Goal: Task Accomplishment & Management: Use online tool/utility

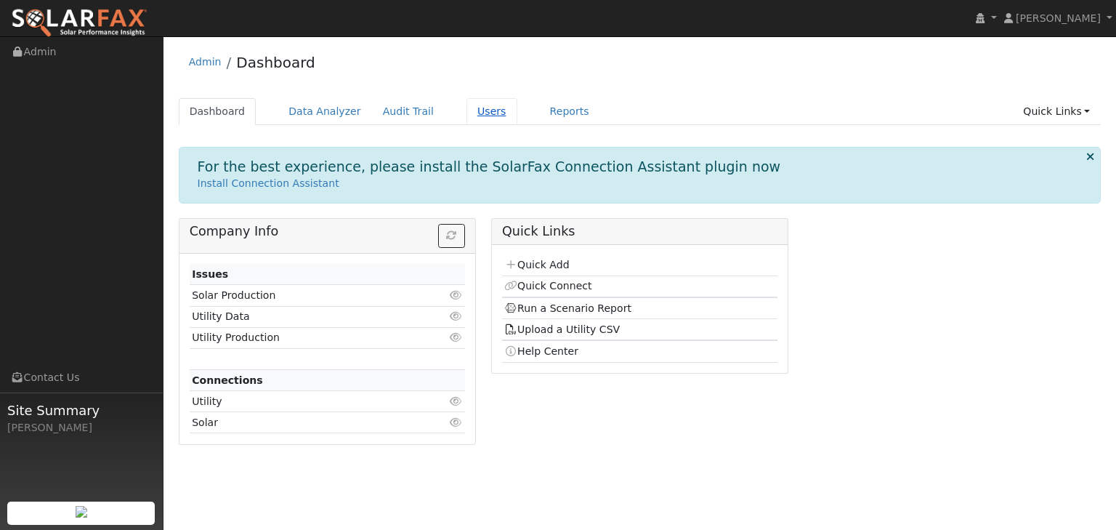
click at [466, 110] on link "Users" at bounding box center [491, 111] width 51 height 27
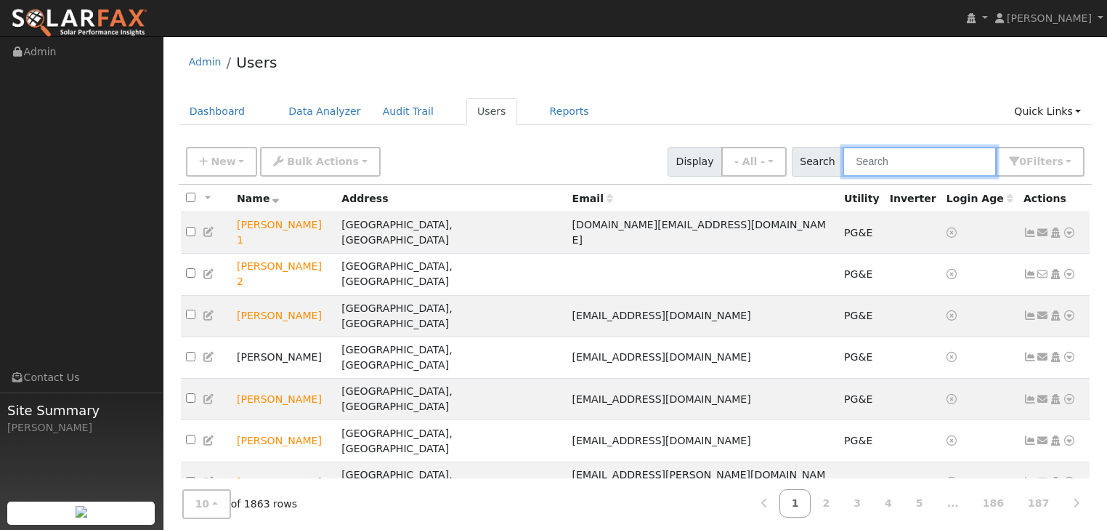
click at [911, 161] on input "text" at bounding box center [920, 162] width 154 height 30
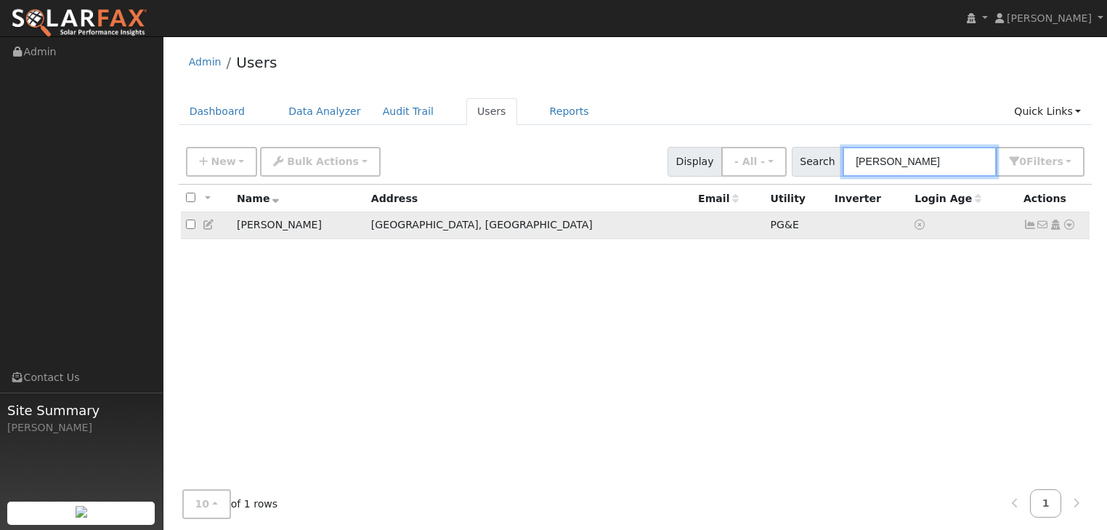
type input "areias"
click at [1069, 225] on icon at bounding box center [1069, 224] width 13 height 10
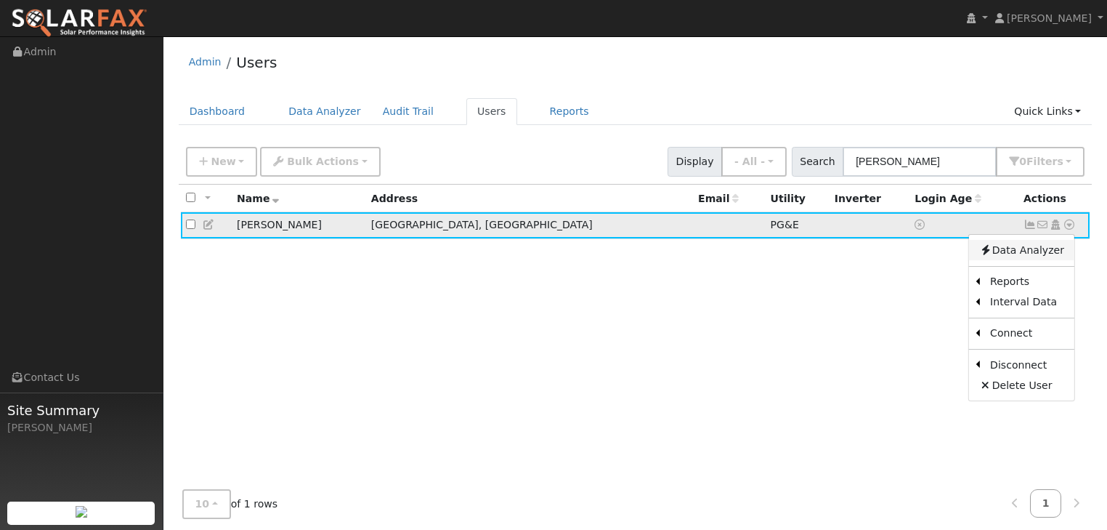
click at [1011, 253] on link "Data Analyzer" at bounding box center [1021, 250] width 105 height 20
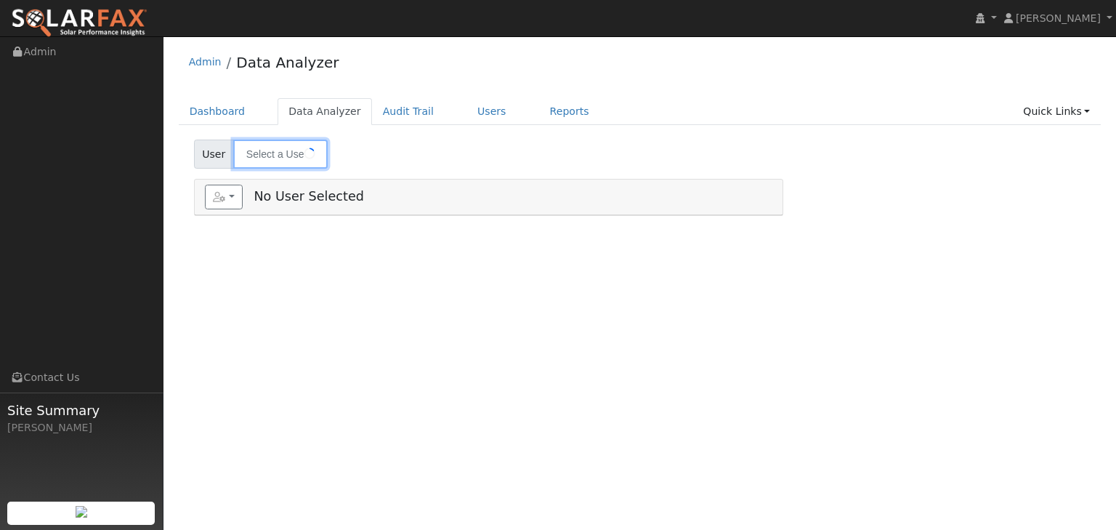
type input "[PERSON_NAME]"
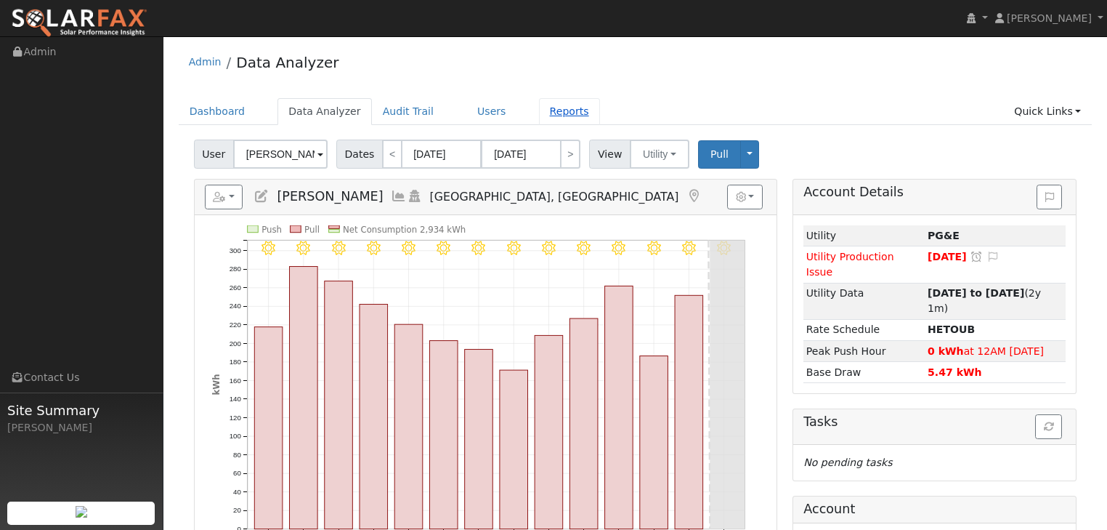
click at [539, 108] on link "Reports" at bounding box center [569, 111] width 61 height 27
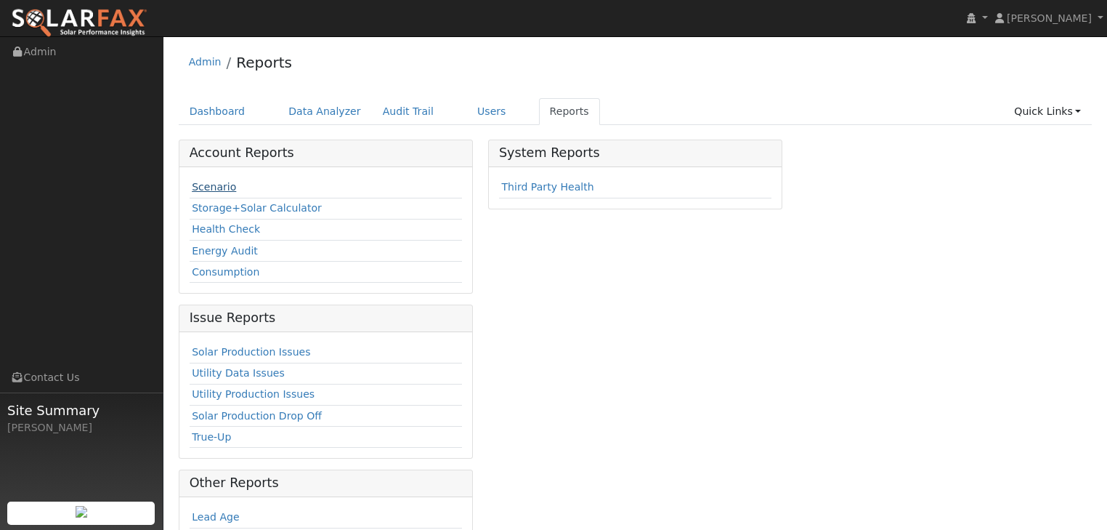
click at [205, 185] on link "Scenario" at bounding box center [214, 187] width 44 height 12
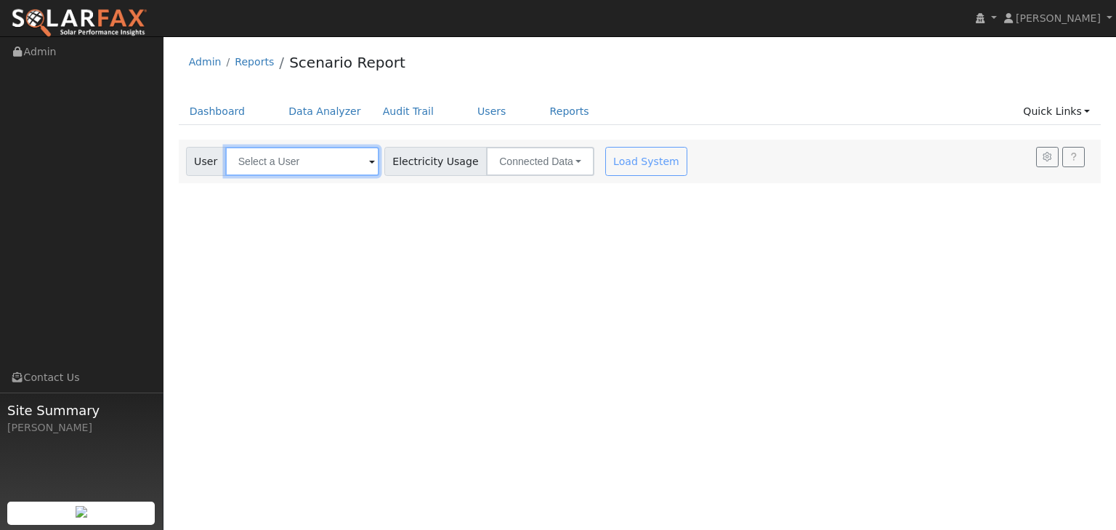
click at [309, 158] on input "text" at bounding box center [302, 161] width 154 height 29
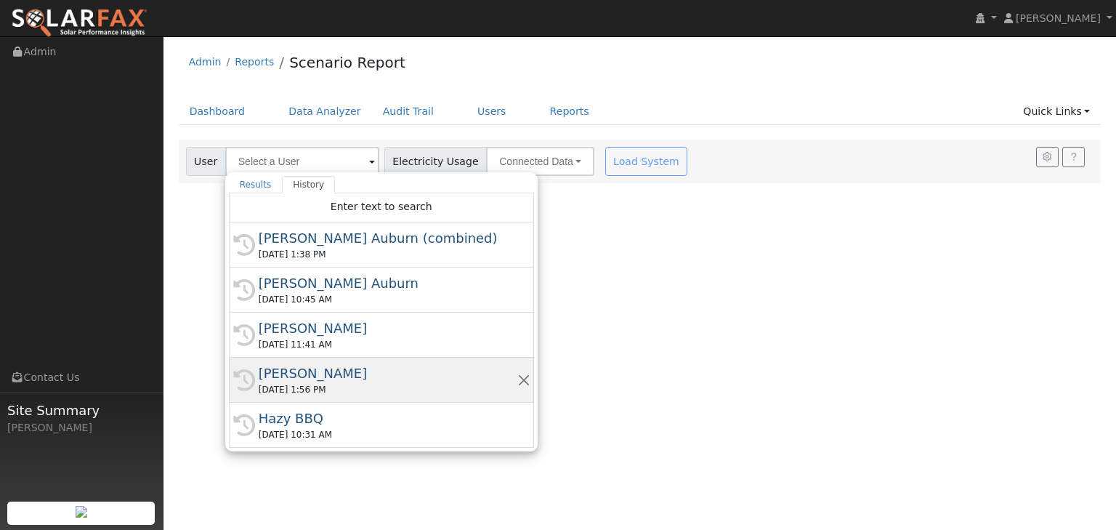
click at [275, 383] on div "[DATE] 1:56 PM" at bounding box center [388, 389] width 259 height 13
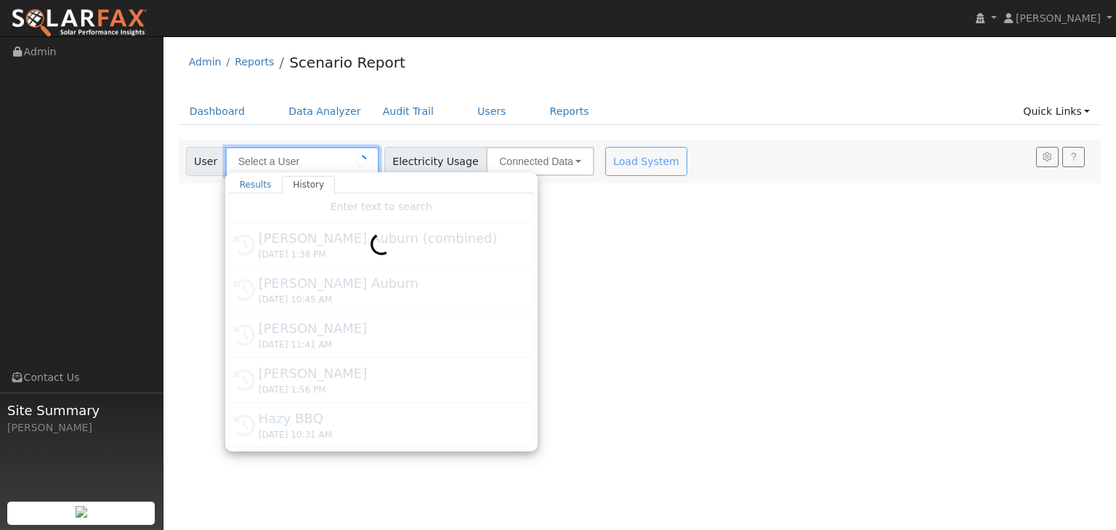
type input "[PERSON_NAME]"
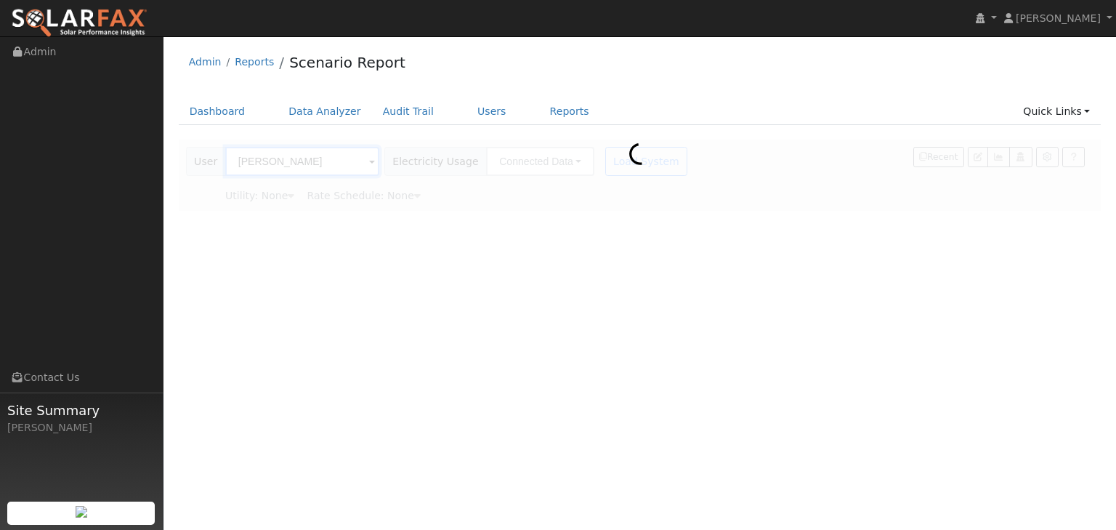
type input "Pacific Gas & Electric"
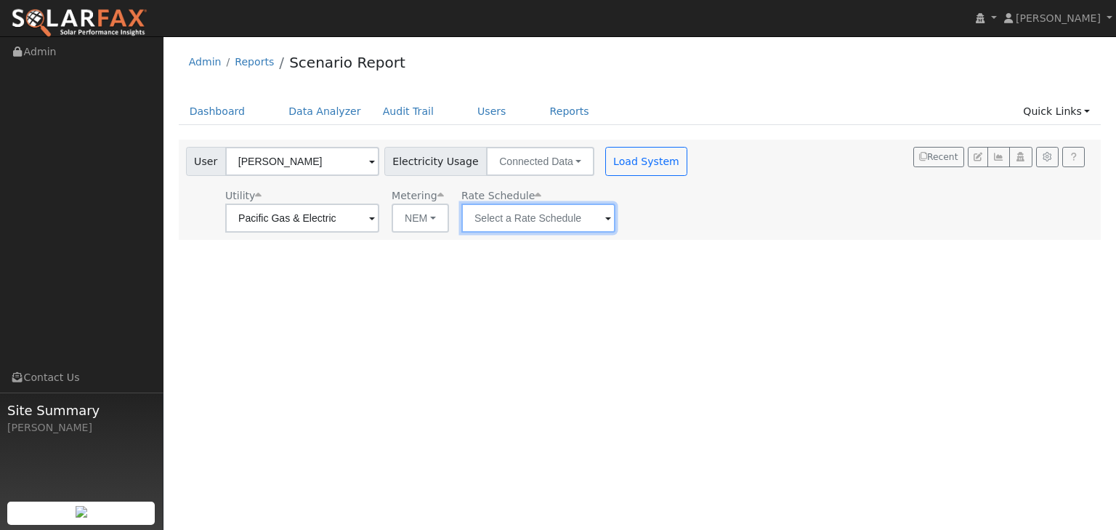
click at [538, 215] on input "text" at bounding box center [538, 217] width 154 height 29
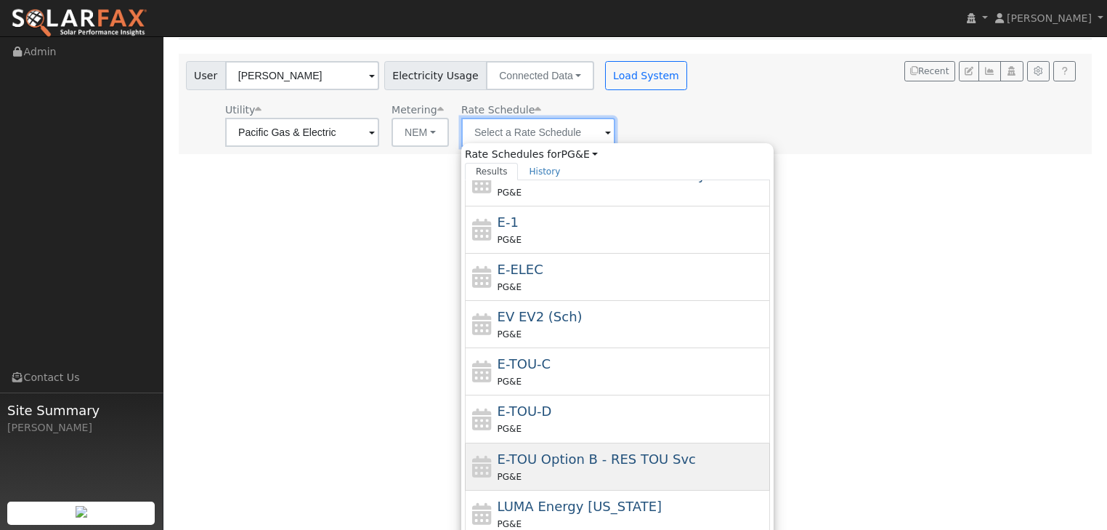
scroll to position [120, 0]
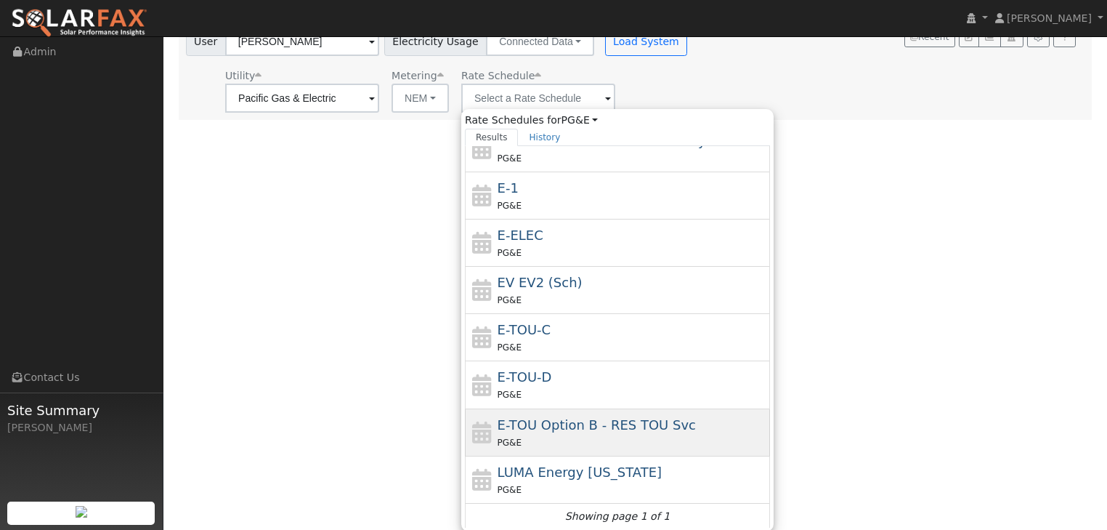
click at [537, 426] on span "E-TOU Option B - RES TOU Svc" at bounding box center [597, 424] width 198 height 15
type input "E-TOU Option B - RES TOU Svc"
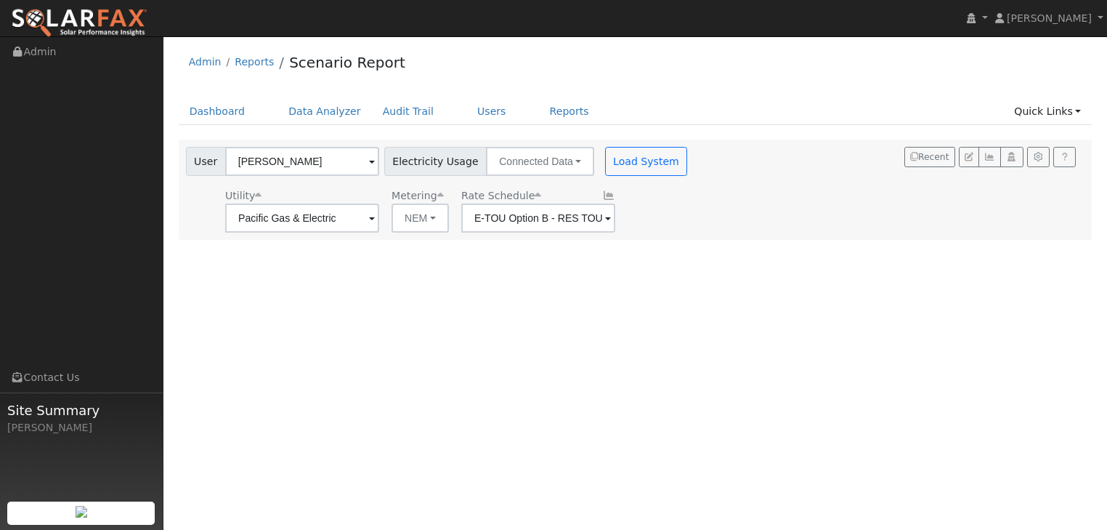
scroll to position [0, 0]
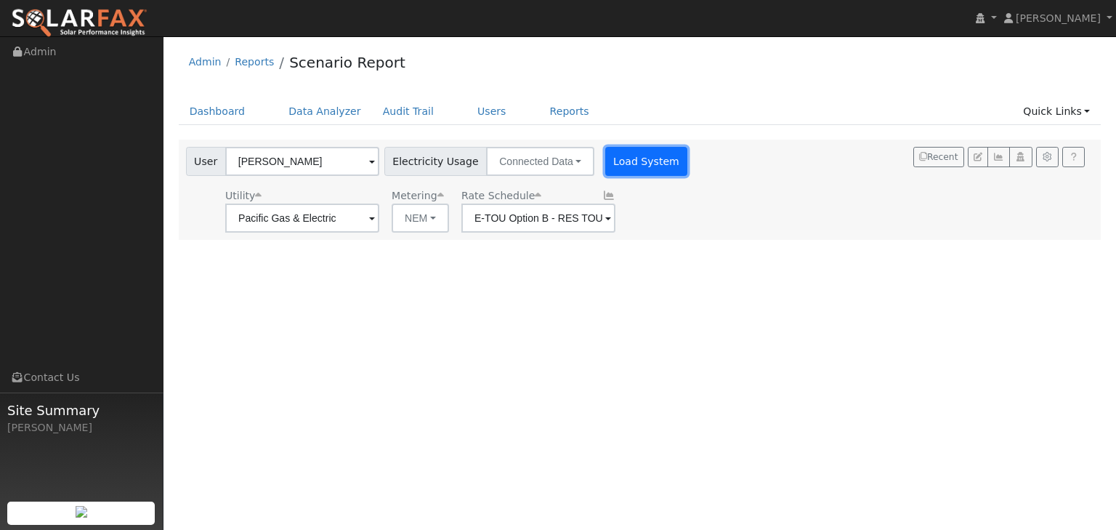
click at [643, 159] on button "Load System" at bounding box center [646, 161] width 83 height 29
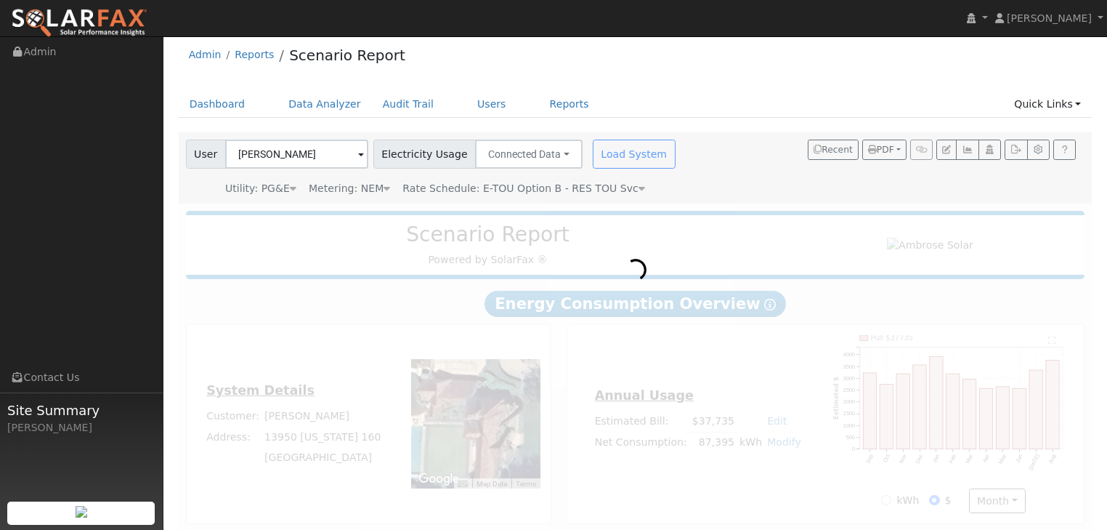
scroll to position [15, 0]
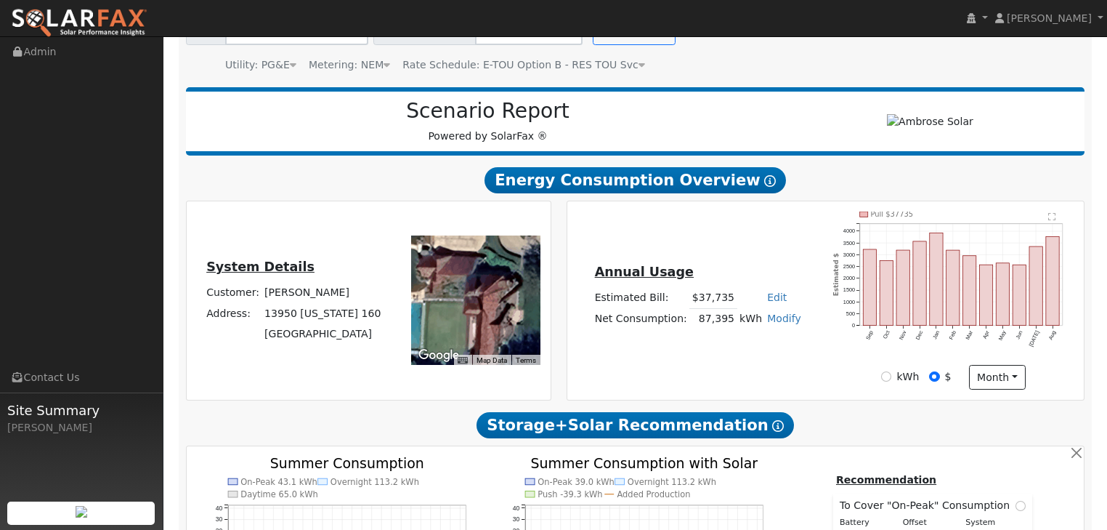
type input "120456"
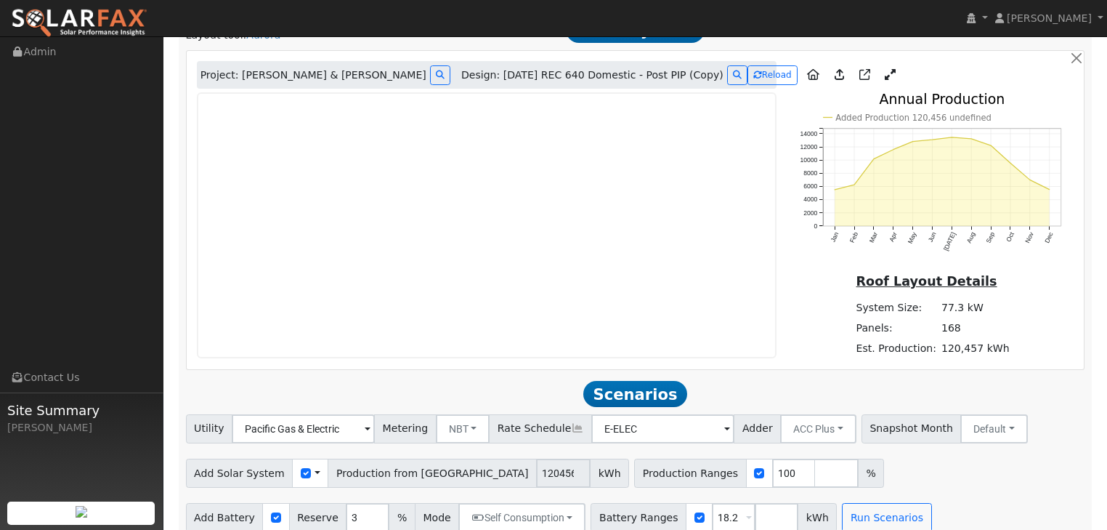
scroll to position [825, 0]
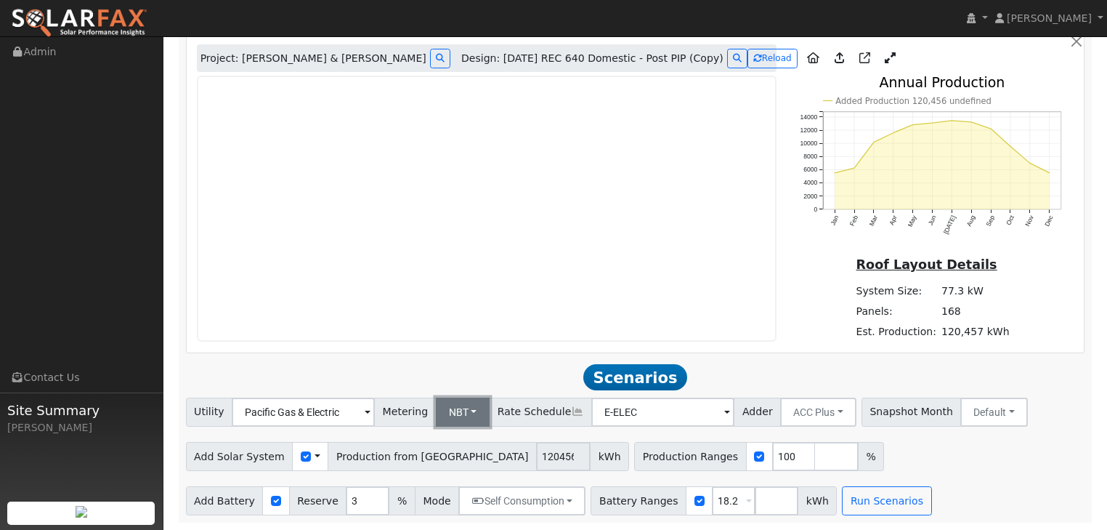
click at [462, 404] on button "NBT" at bounding box center [463, 411] width 54 height 29
click at [815, 404] on button "ACC Plus" at bounding box center [818, 411] width 76 height 29
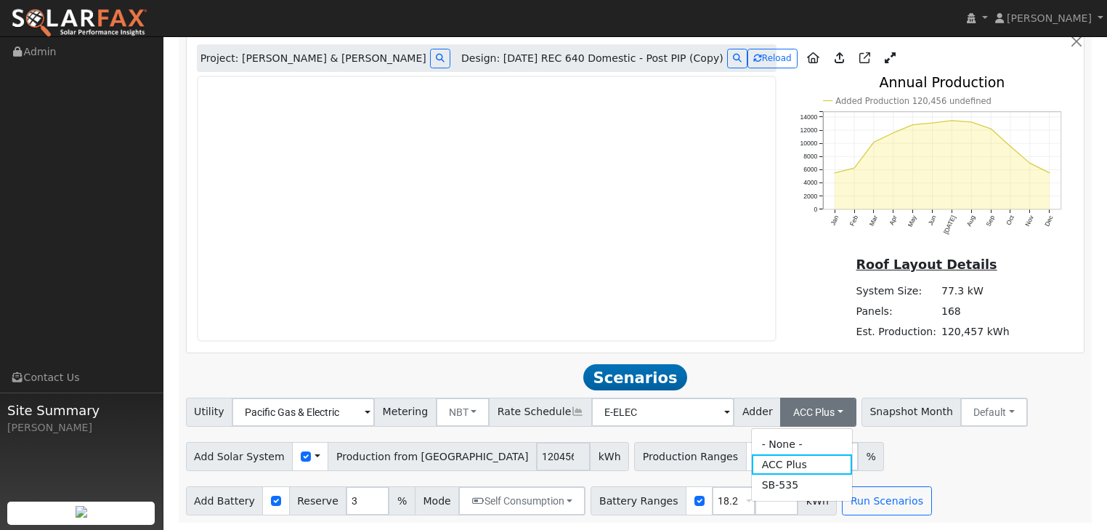
click at [918, 461] on div "Add Solar System Use CSV Data Production from [GEOGRAPHIC_DATA] 120456 kWh Prod…" at bounding box center [635, 454] width 905 height 34
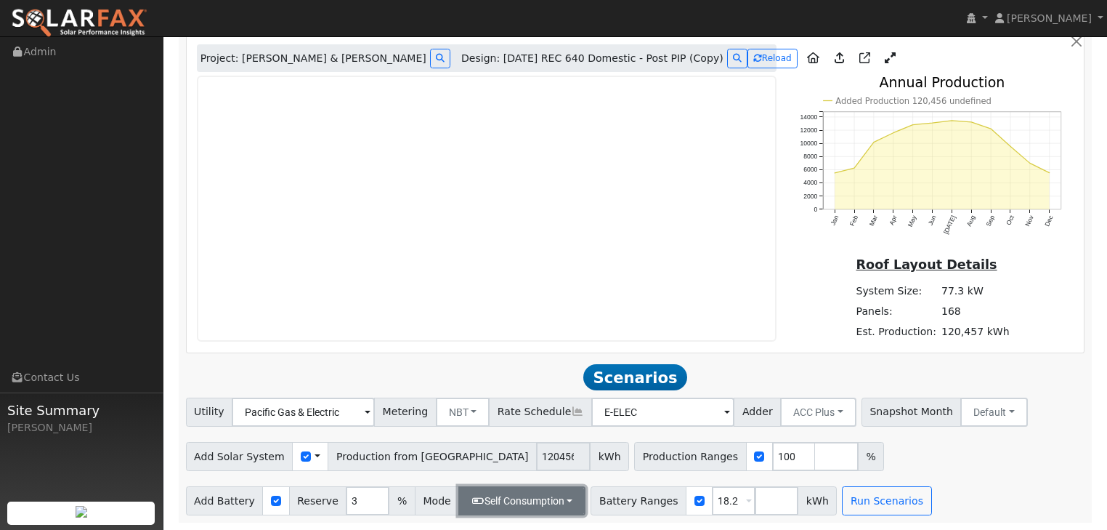
click at [556, 496] on button "Self Consumption" at bounding box center [521, 500] width 127 height 29
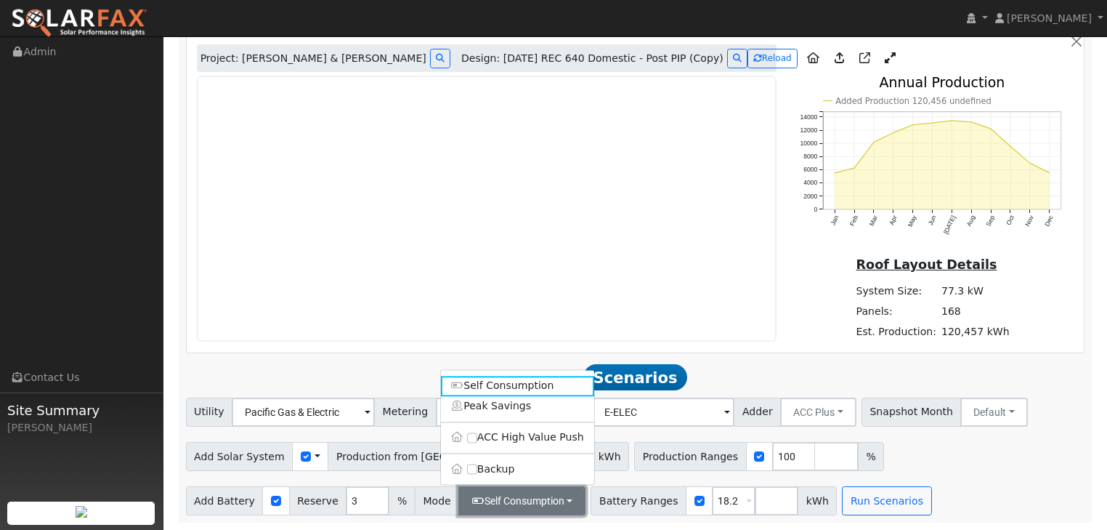
click at [556, 496] on button "Self Consumption" at bounding box center [521, 500] width 127 height 29
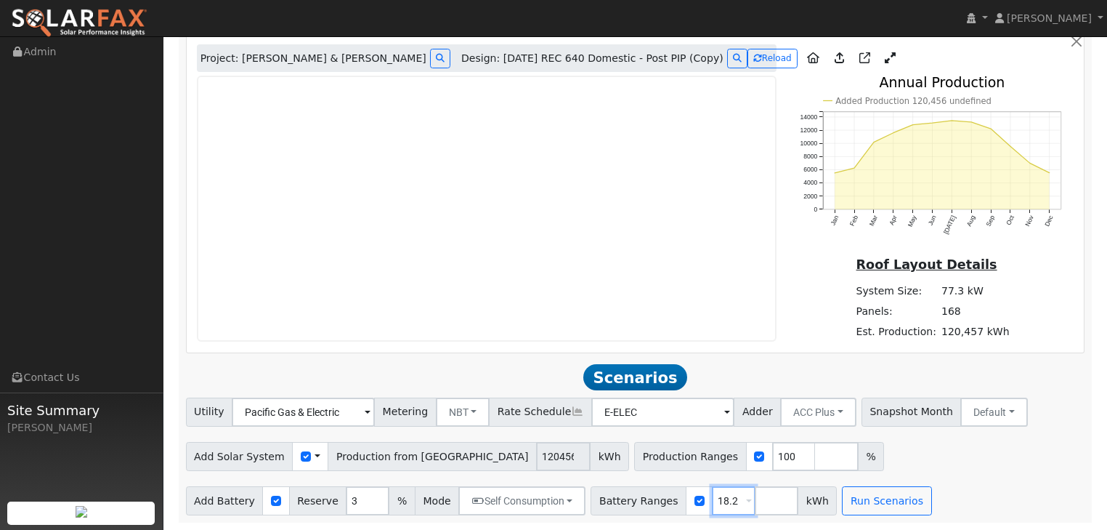
drag, startPoint x: 709, startPoint y: 499, endPoint x: 687, endPoint y: 499, distance: 22.5
click at [712, 499] on input "18.2" at bounding box center [734, 500] width 44 height 29
type input "1"
type input "11.5"
click at [758, 506] on input "number" at bounding box center [777, 500] width 44 height 29
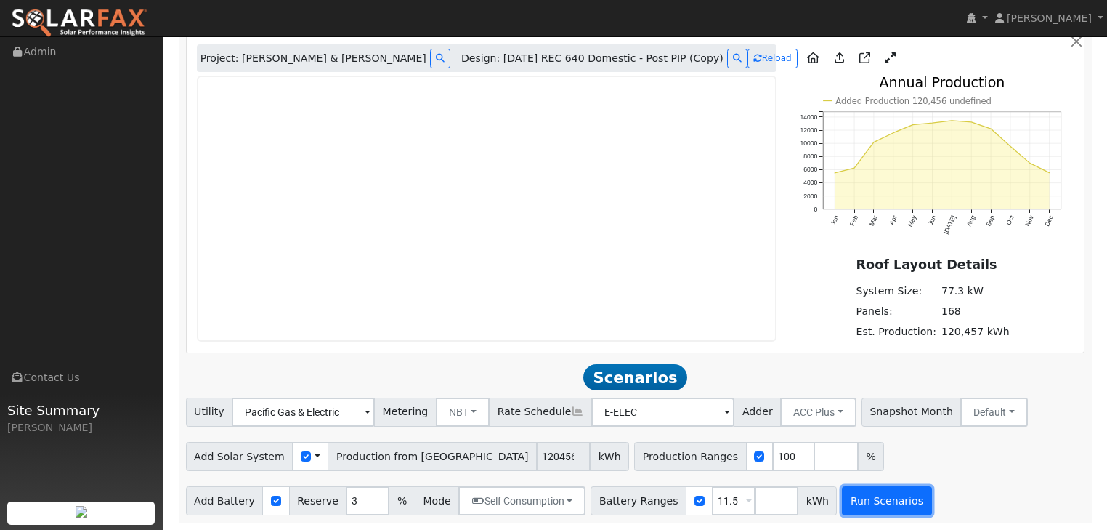
click at [852, 497] on button "Run Scenarios" at bounding box center [886, 500] width 89 height 29
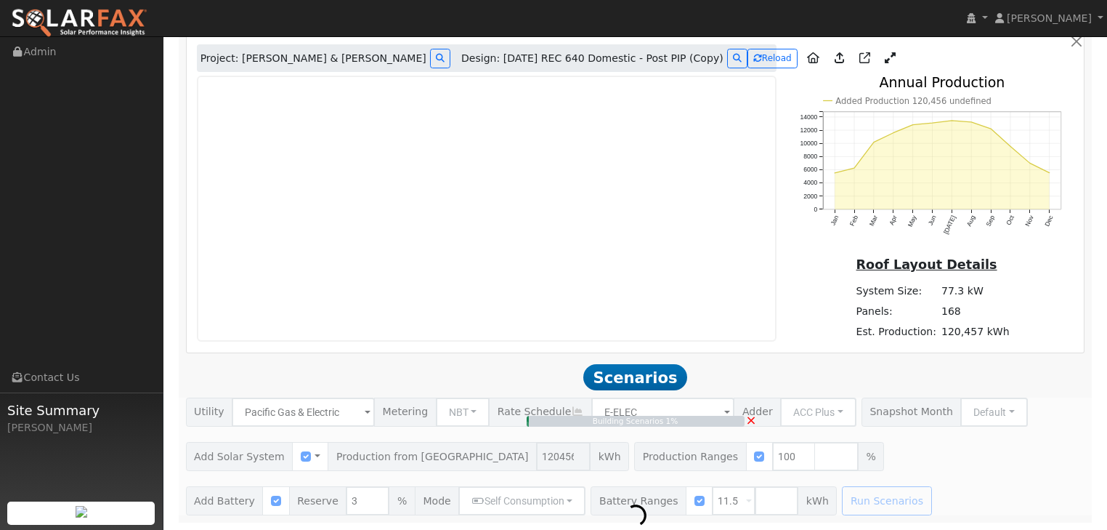
type input "80.3"
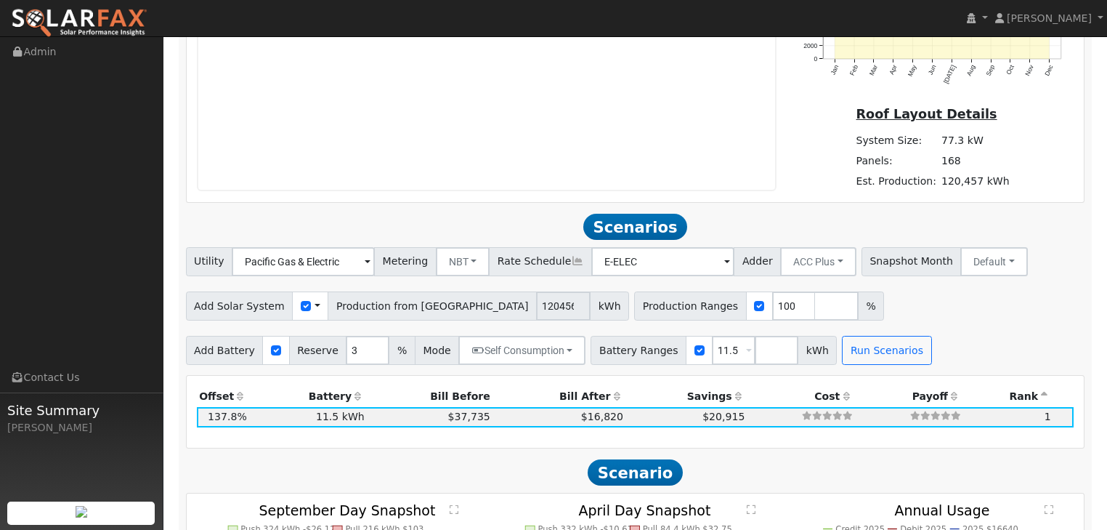
scroll to position [969, 0]
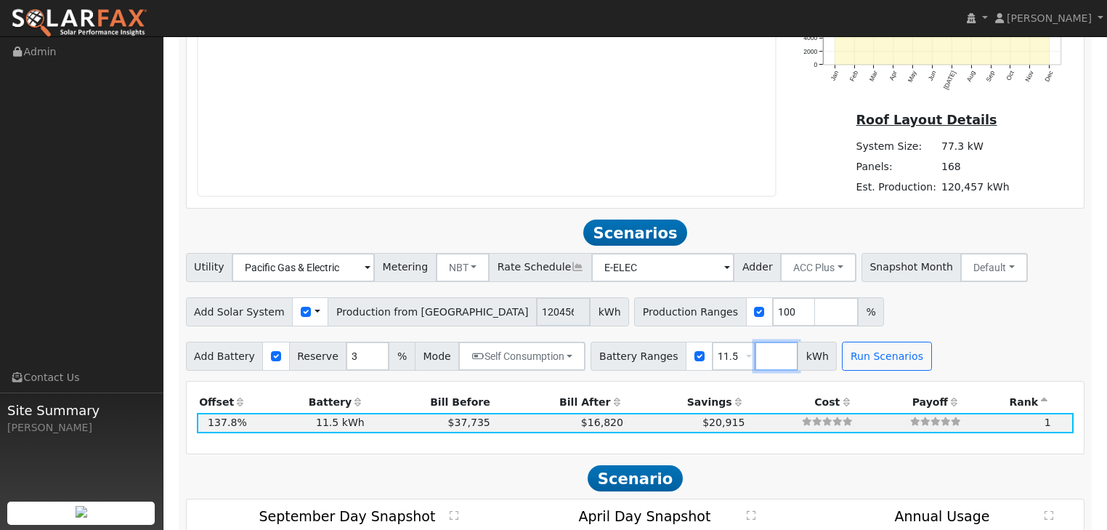
click at [755, 356] on input "number" at bounding box center [777, 356] width 44 height 29
type input "11.5"
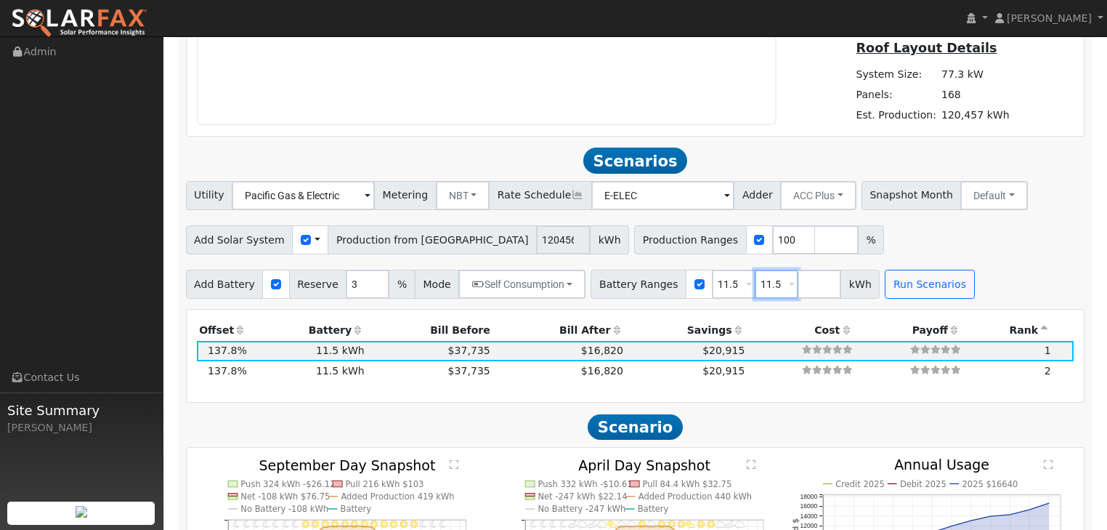
scroll to position [1027, 0]
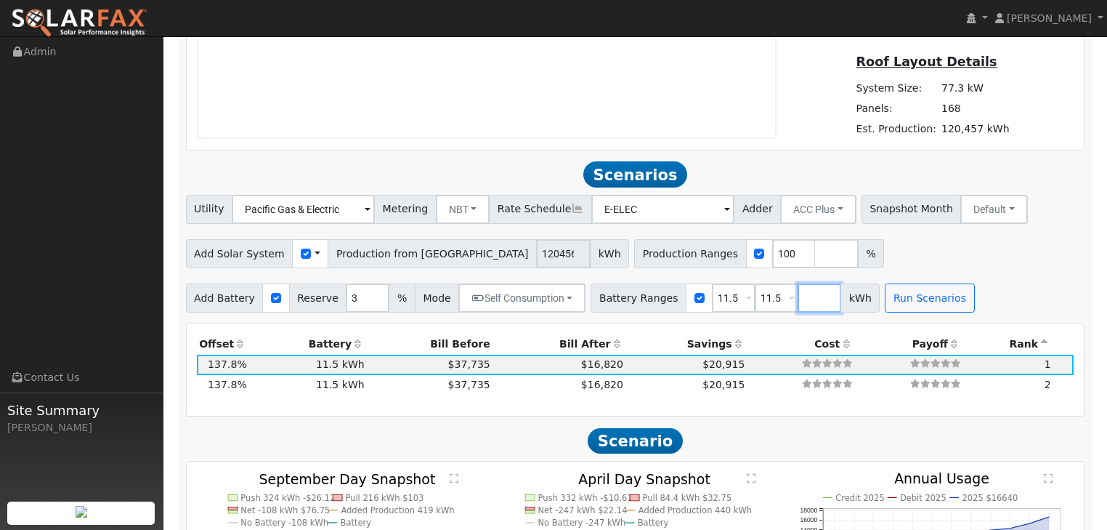
click at [798, 303] on input "number" at bounding box center [820, 297] width 44 height 29
type input "11.5"
click at [841, 297] on input "number" at bounding box center [863, 297] width 44 height 29
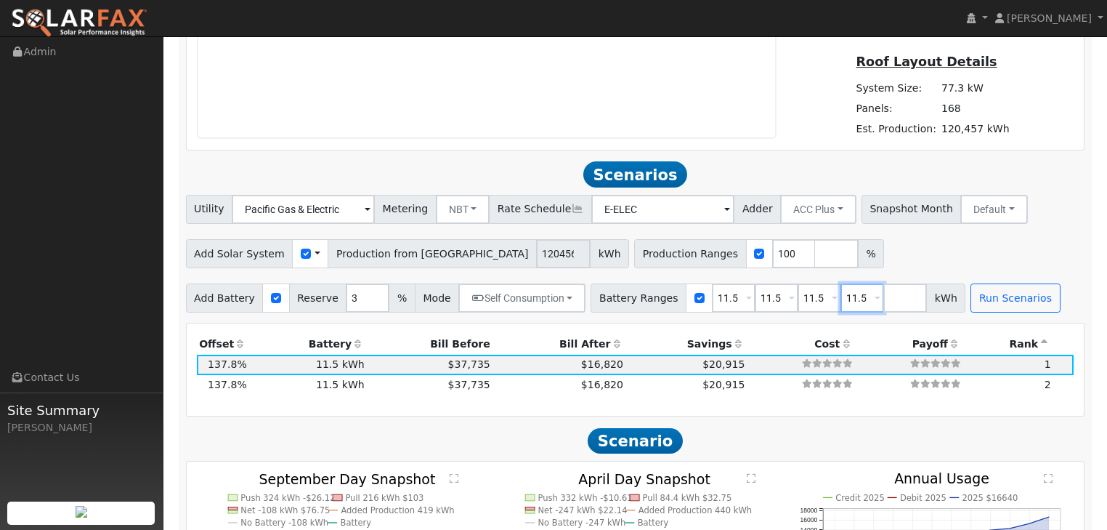
type input "11.5"
click at [875, 296] on span at bounding box center [878, 299] width 6 height 17
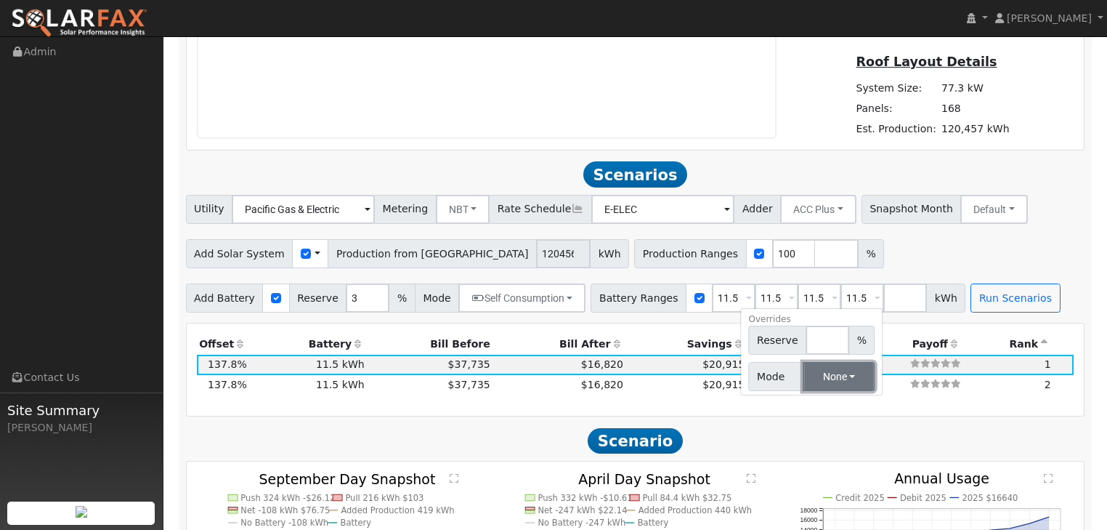
click at [830, 375] on button "None" at bounding box center [839, 376] width 72 height 29
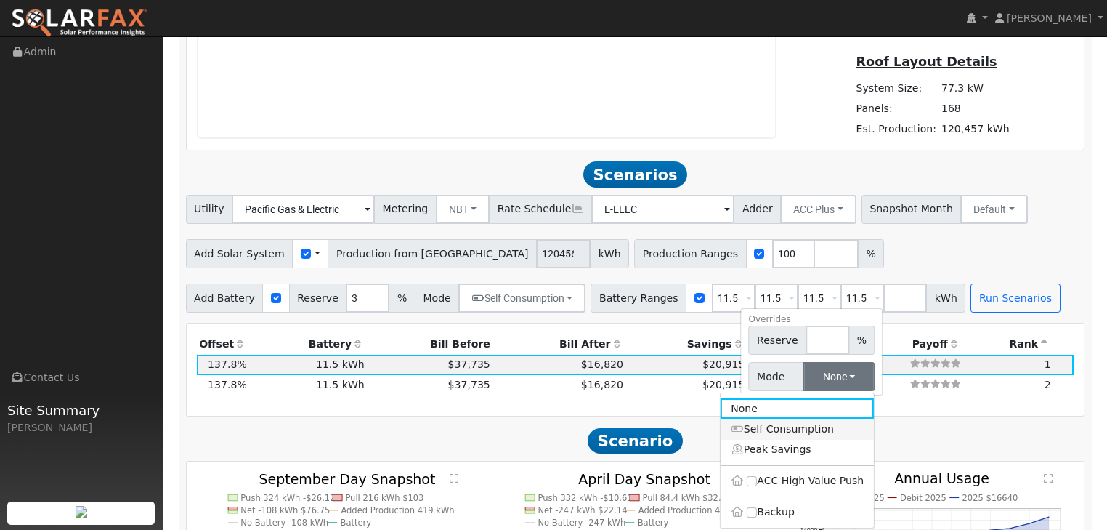
click at [773, 434] on link "Self Consumption" at bounding box center [797, 429] width 153 height 20
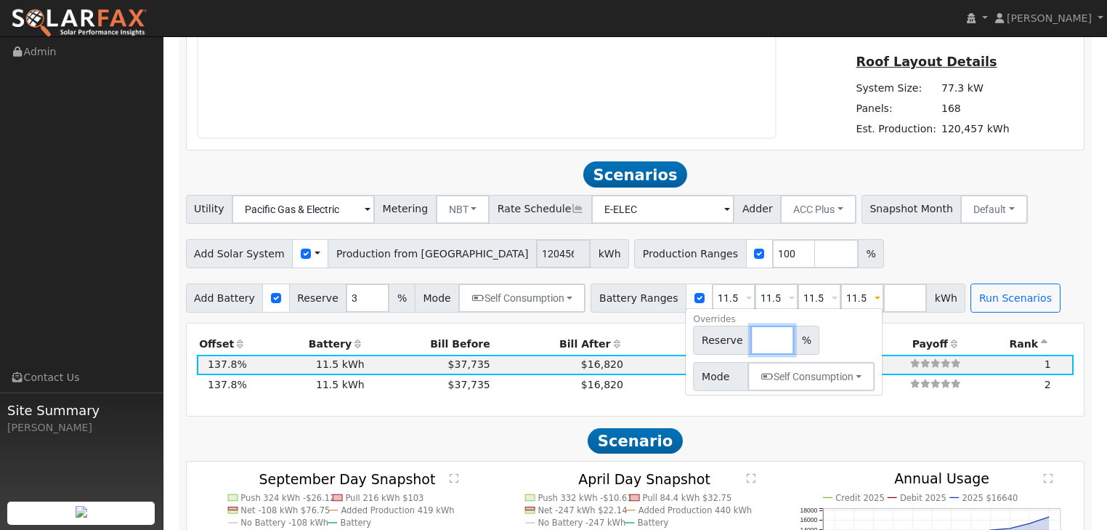
click at [751, 342] on input "number" at bounding box center [773, 340] width 44 height 29
type input "3"
click at [851, 430] on h2 "Scenario" at bounding box center [636, 440] width 900 height 27
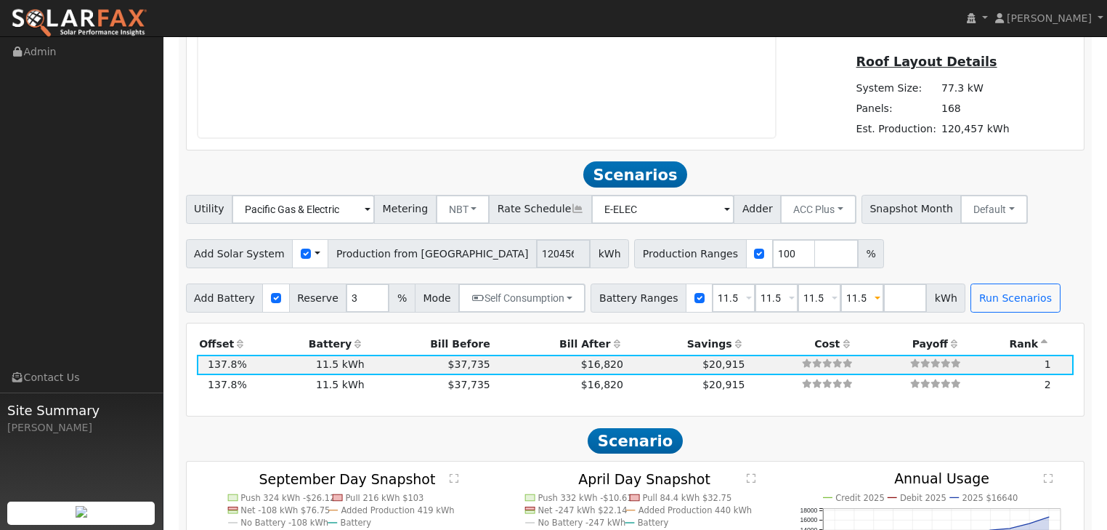
click at [832, 297] on span at bounding box center [835, 299] width 6 height 17
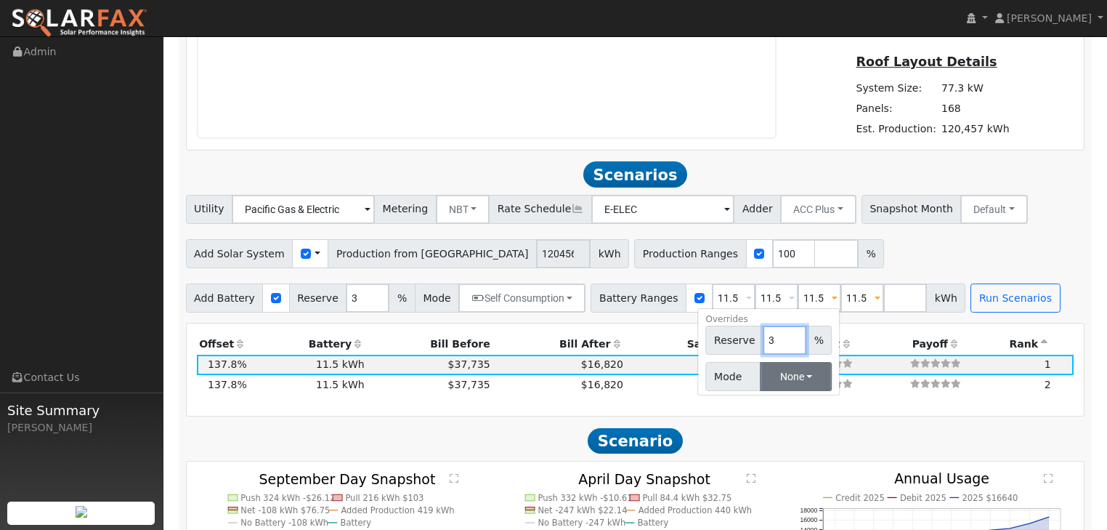
type input "3"
click at [760, 375] on button "None" at bounding box center [796, 376] width 72 height 29
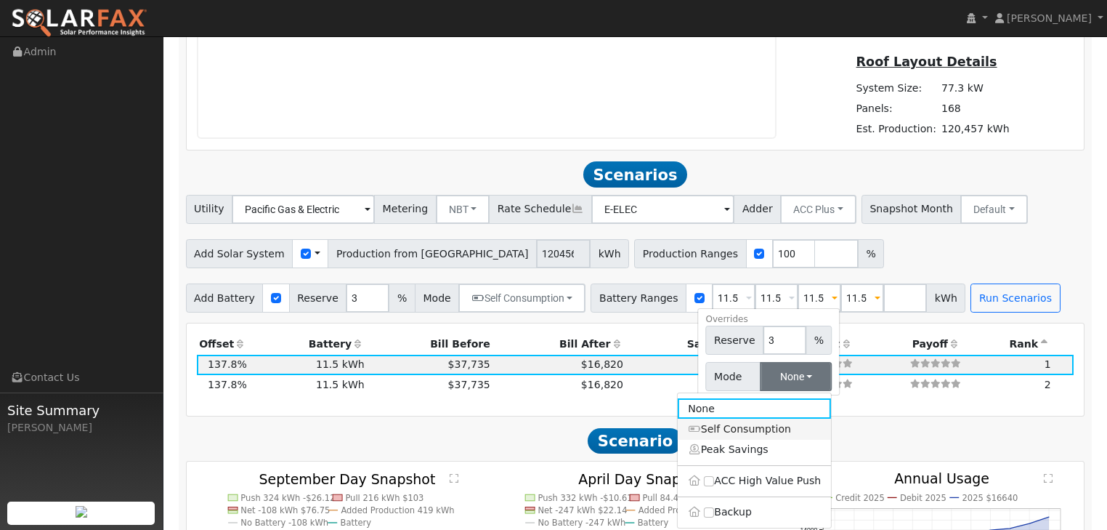
click at [718, 431] on link "Self Consumption" at bounding box center [754, 429] width 153 height 20
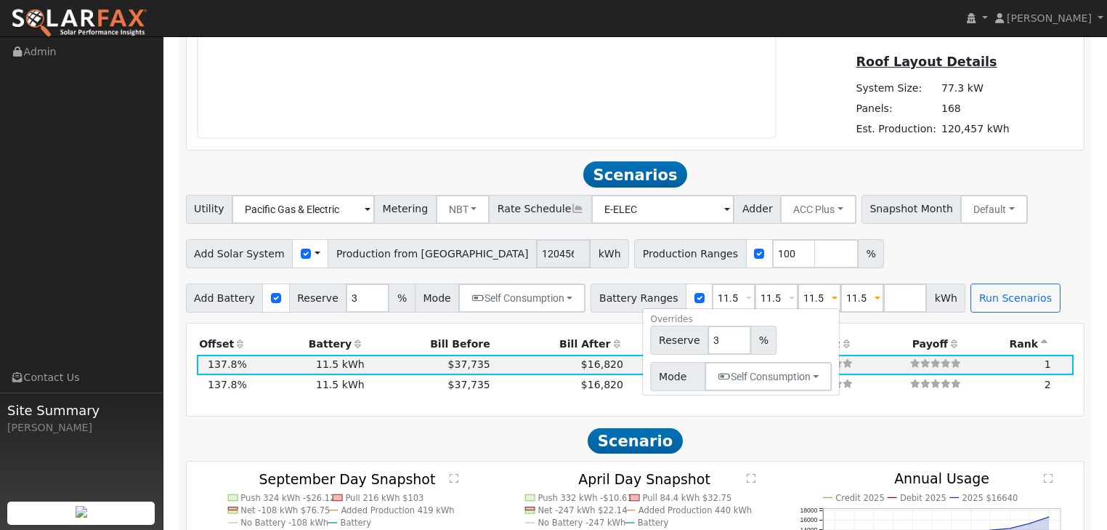
click at [789, 297] on span at bounding box center [792, 299] width 6 height 17
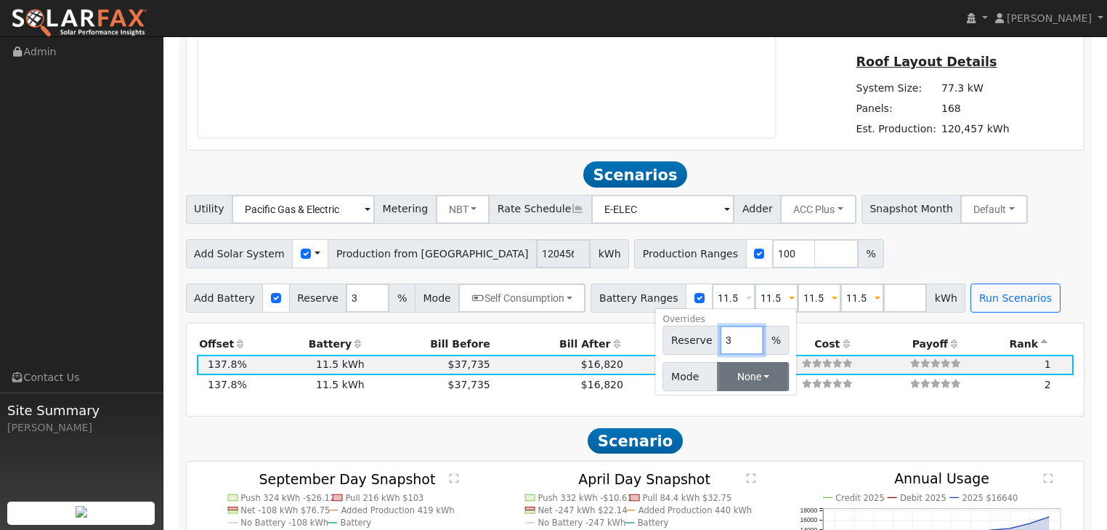
type input "3"
click at [723, 371] on button "None" at bounding box center [753, 376] width 72 height 29
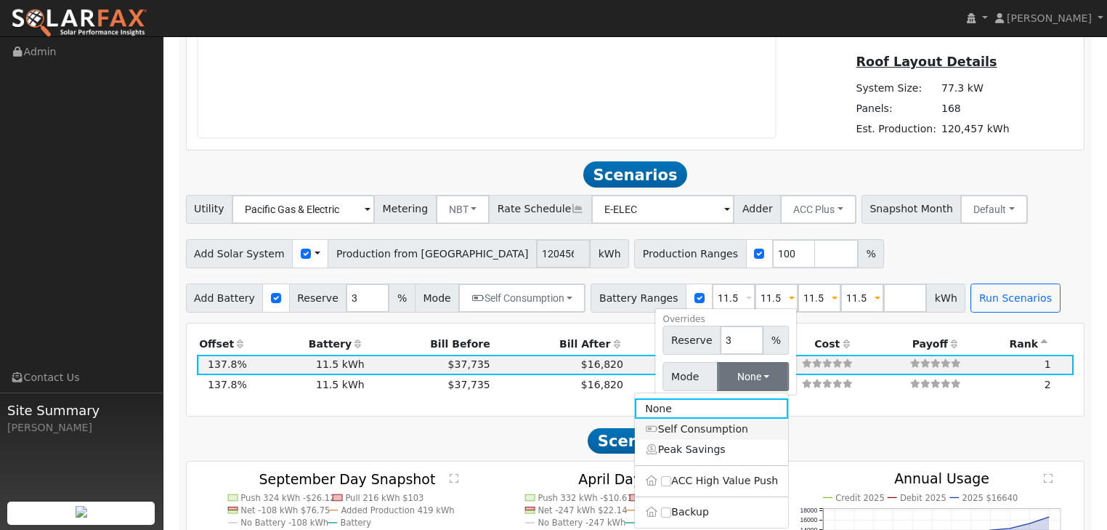
click at [690, 436] on link "Self Consumption" at bounding box center [711, 429] width 153 height 20
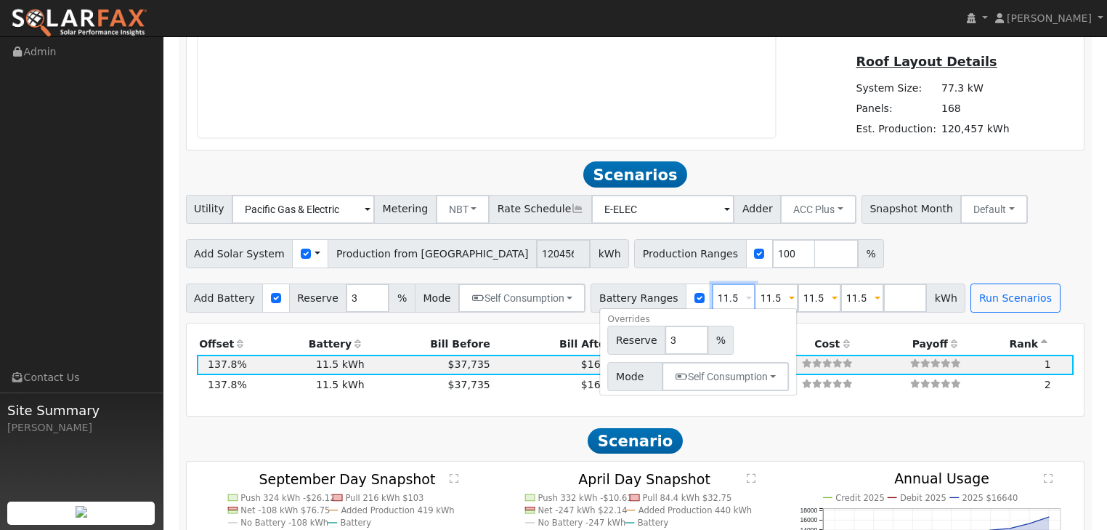
click at [726, 296] on input "11.5" at bounding box center [734, 297] width 44 height 29
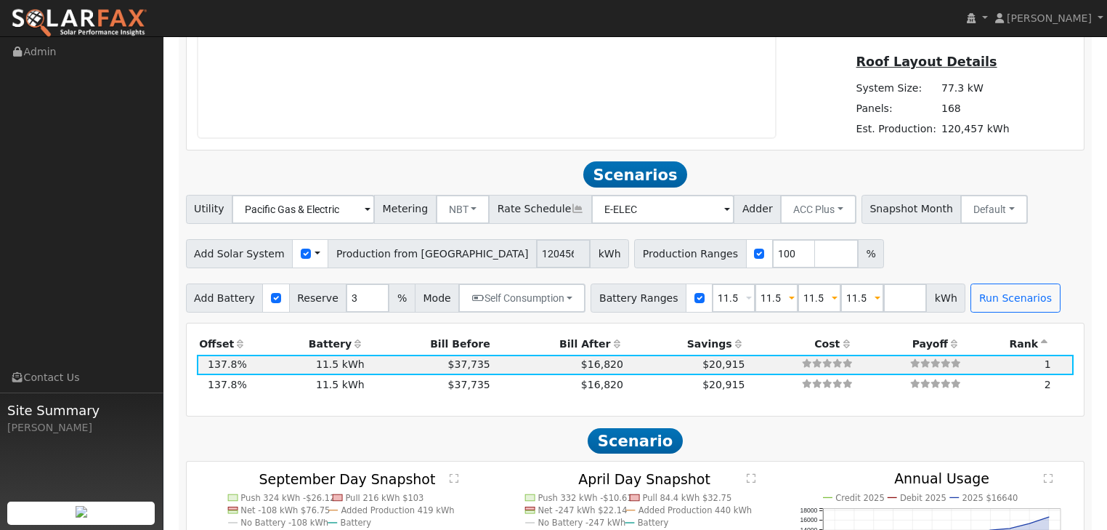
click at [746, 291] on span at bounding box center [749, 299] width 6 height 17
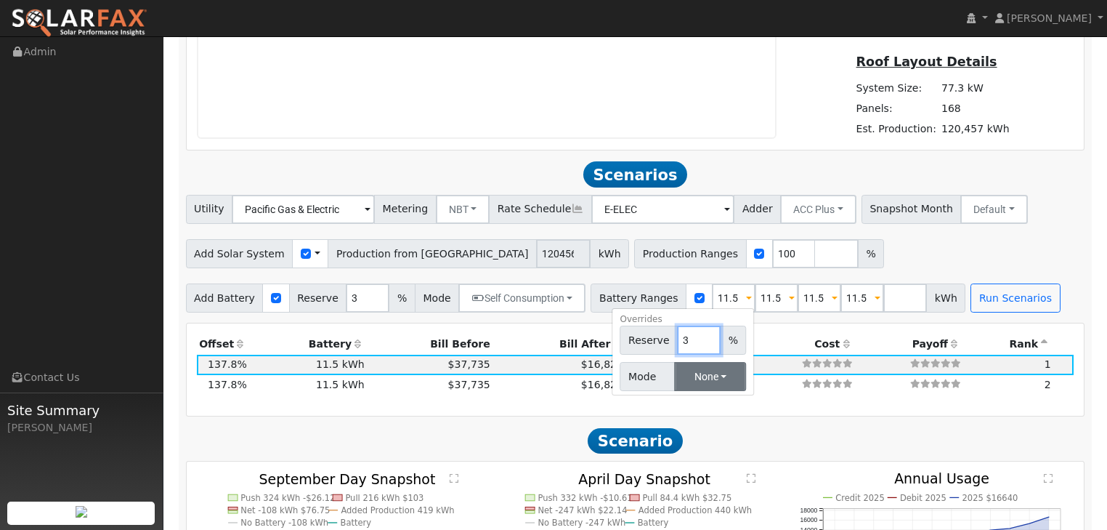
type input "3"
click at [674, 380] on button "None" at bounding box center [710, 376] width 72 height 29
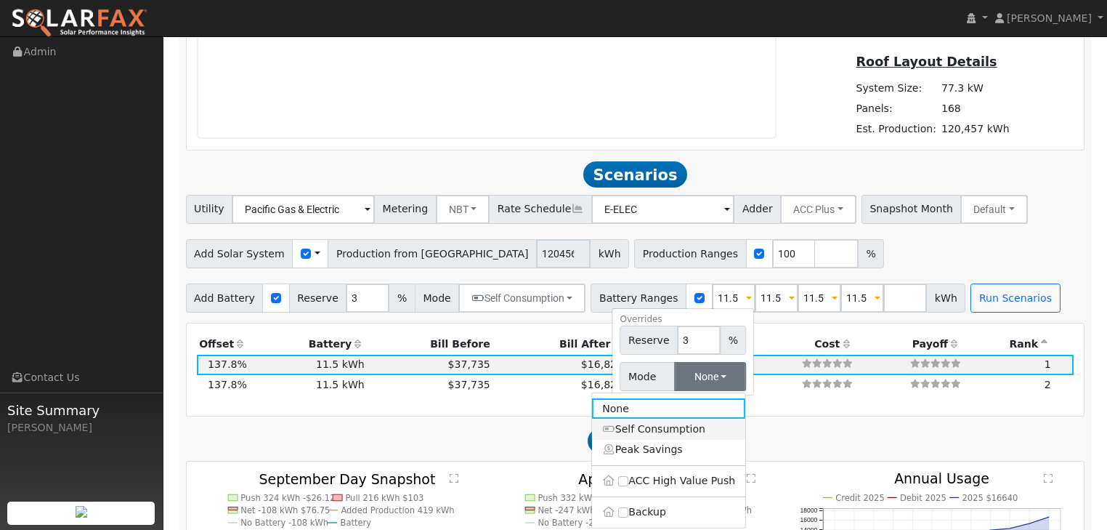
click at [650, 425] on link "Self Consumption" at bounding box center [668, 429] width 153 height 20
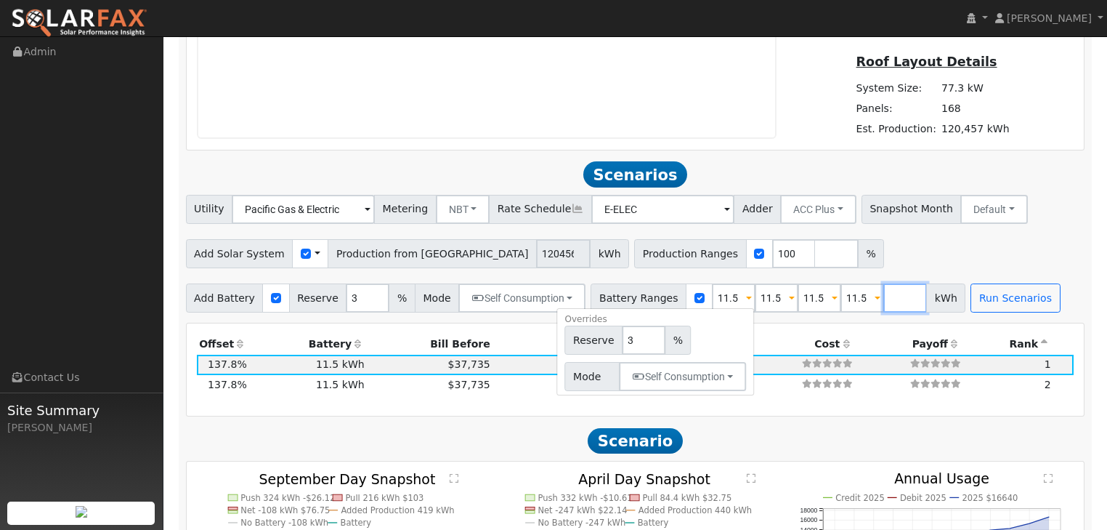
click at [884, 296] on input "number" at bounding box center [906, 297] width 44 height 29
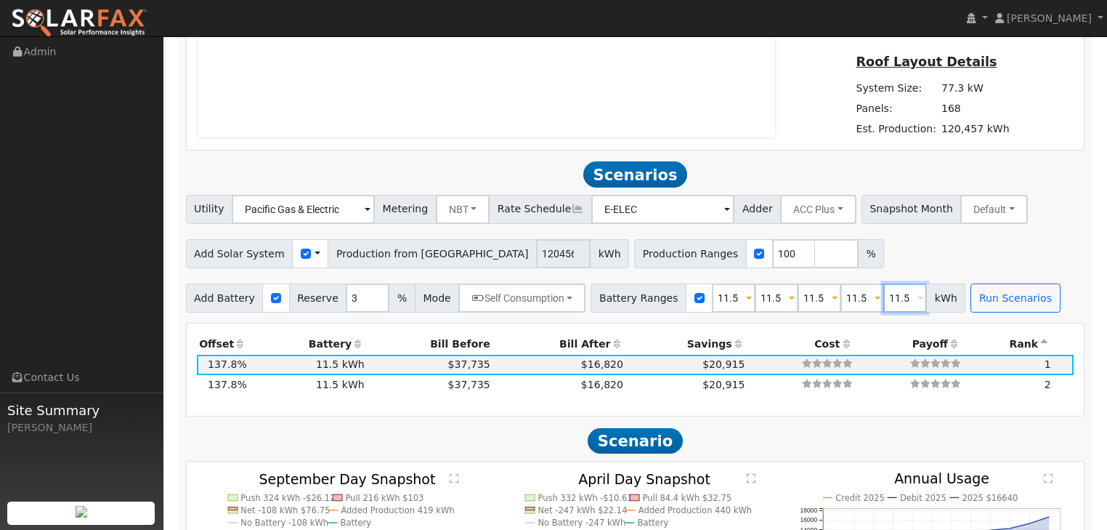
type input "11.5"
click at [918, 296] on span at bounding box center [921, 299] width 6 height 17
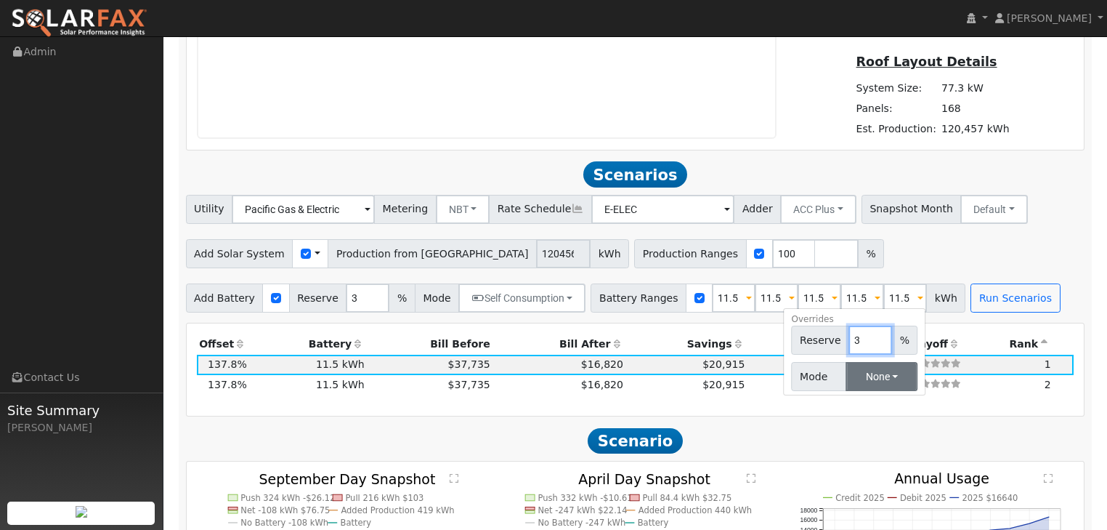
type input "3"
click at [847, 374] on button "None" at bounding box center [882, 376] width 72 height 29
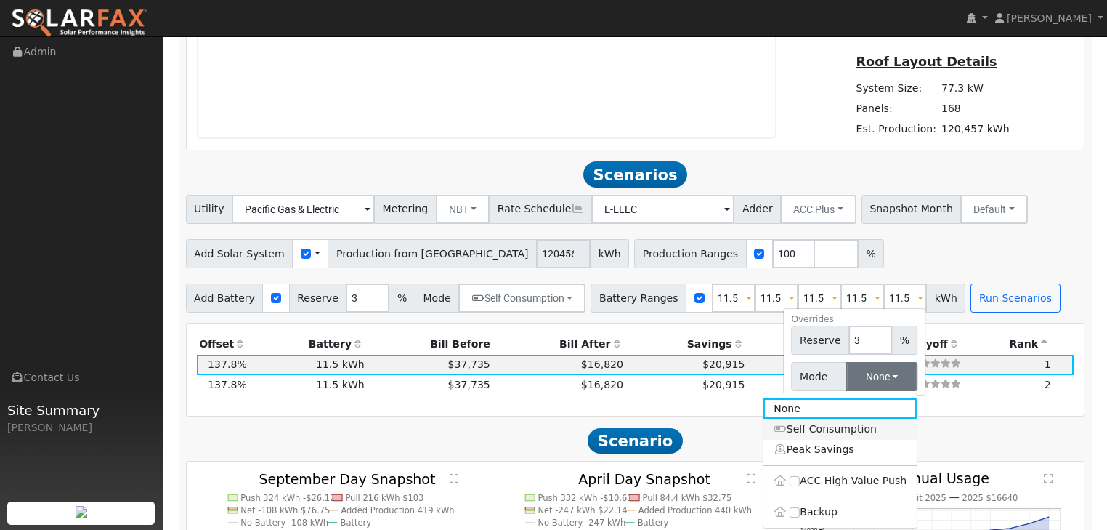
click at [809, 430] on link "Self Consumption" at bounding box center [840, 429] width 153 height 20
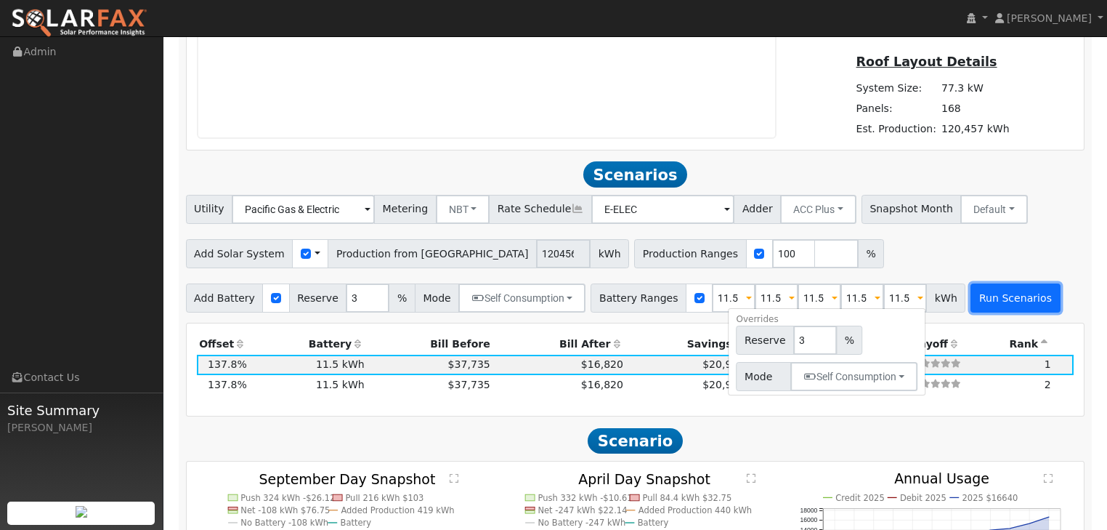
click at [995, 299] on button "Run Scenarios" at bounding box center [1015, 297] width 89 height 29
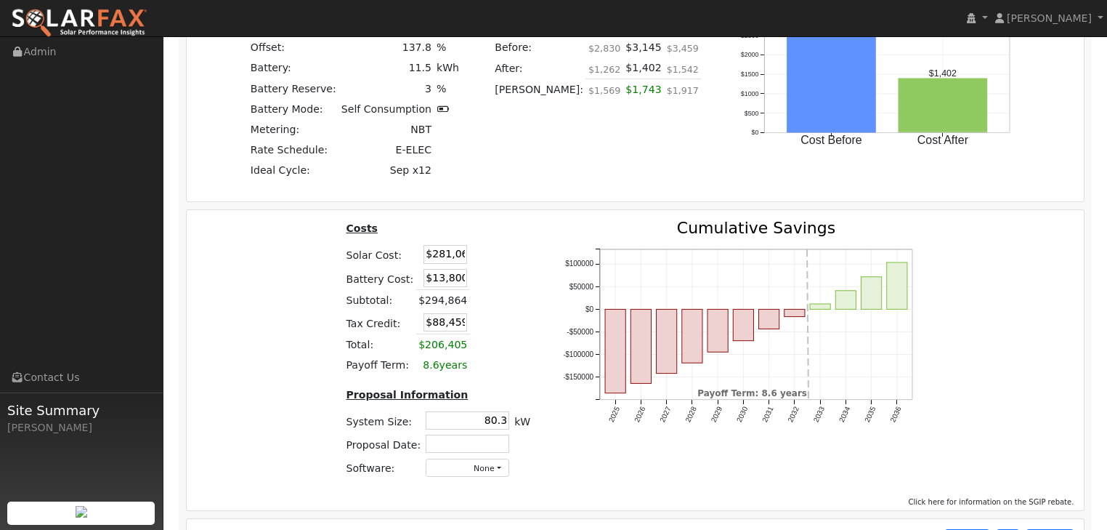
scroll to position [0, 1]
drag, startPoint x: 424, startPoint y: 255, endPoint x: 562, endPoint y: 245, distance: 138.4
click at [562, 245] on div "Costs Solar Cost: $281,064 Battery Cost: $13,800 Subtotal: $294,864 Tax Credit:…" at bounding box center [636, 354] width 908 height 269
type input "$250,880"
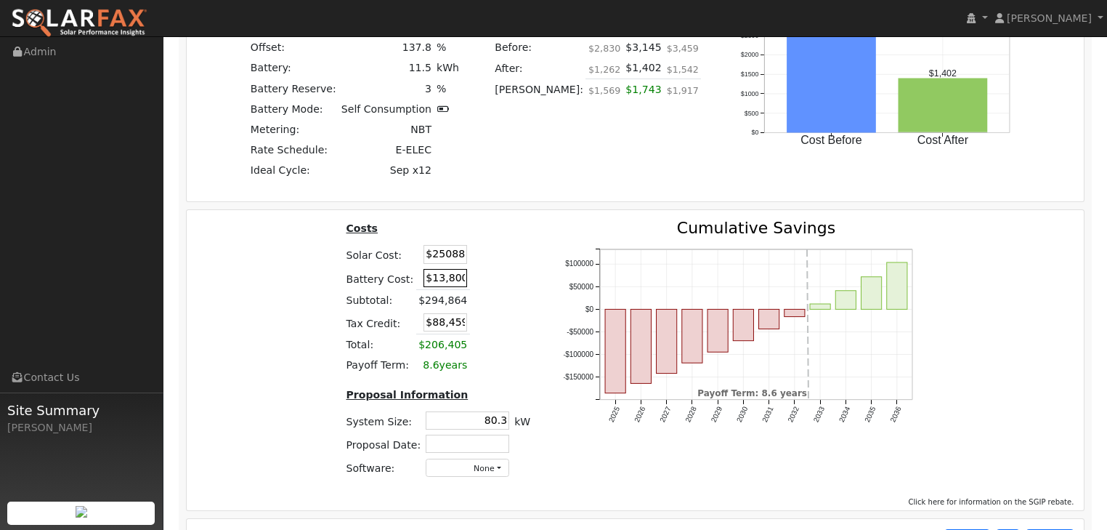
type input "$79,404"
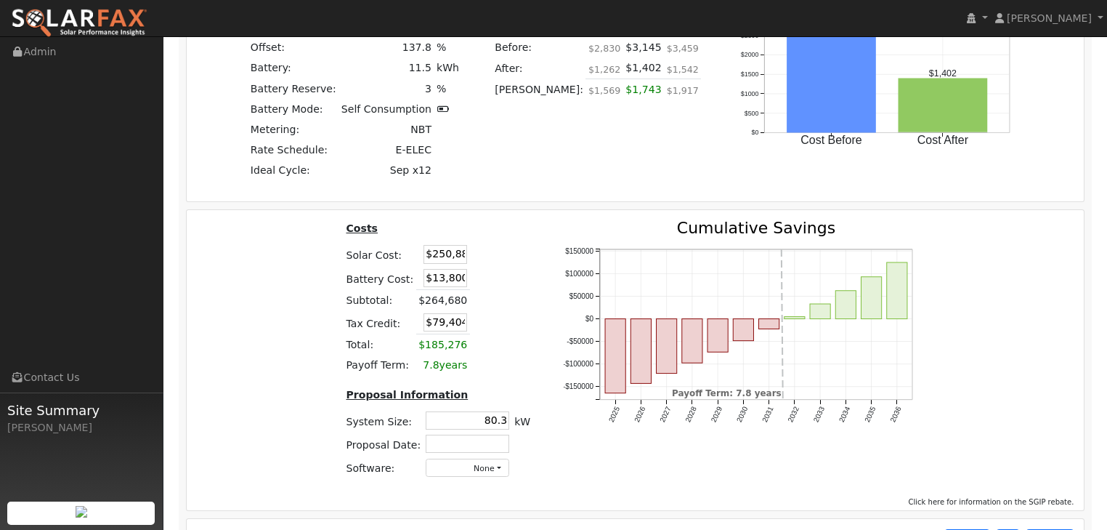
drag, startPoint x: 424, startPoint y: 277, endPoint x: 498, endPoint y: 280, distance: 73.5
click at [498, 280] on table "Costs Solar Cost: $250,880 Battery Cost: $13,800 Subtotal: $264,680 Tax Credit:…" at bounding box center [439, 297] width 190 height 155
type input "$247,870"
type input "$149,625"
click at [280, 344] on div "Costs Solar Cost: $250,880 Battery Cost: $247,870 Subtotal: $264,680 Tax Credit…" at bounding box center [636, 354] width 908 height 269
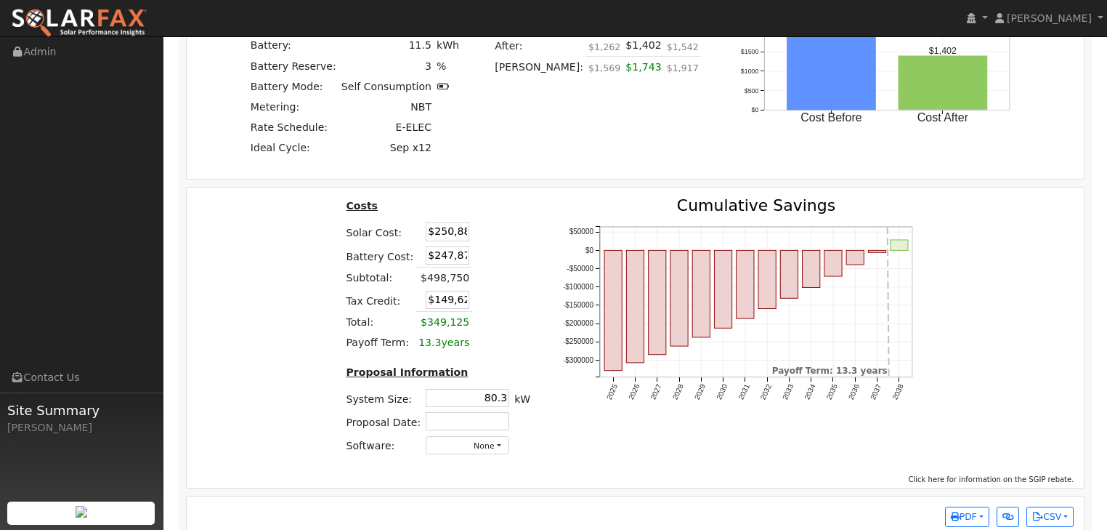
scroll to position [1884, 0]
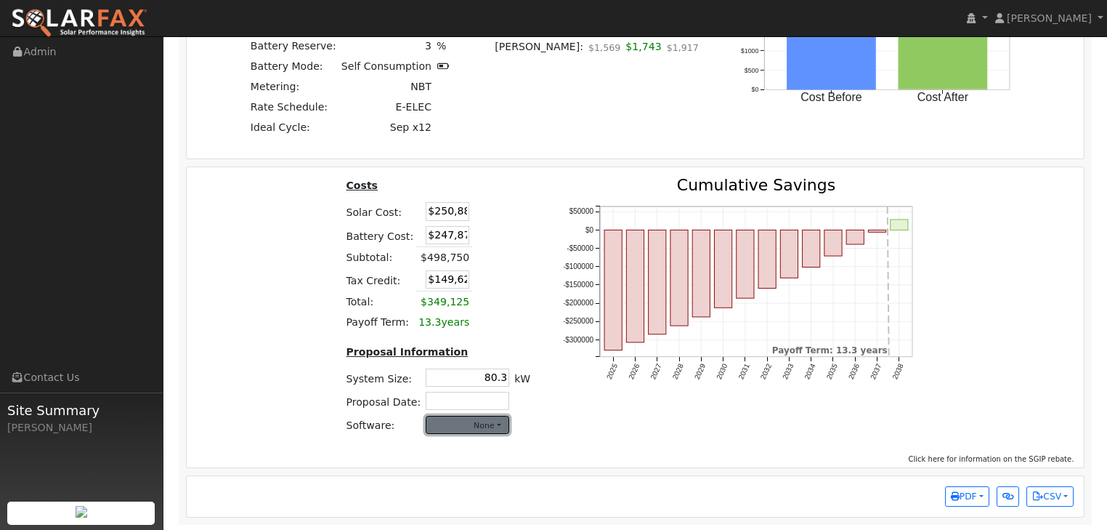
click at [494, 425] on button "None" at bounding box center [468, 425] width 84 height 18
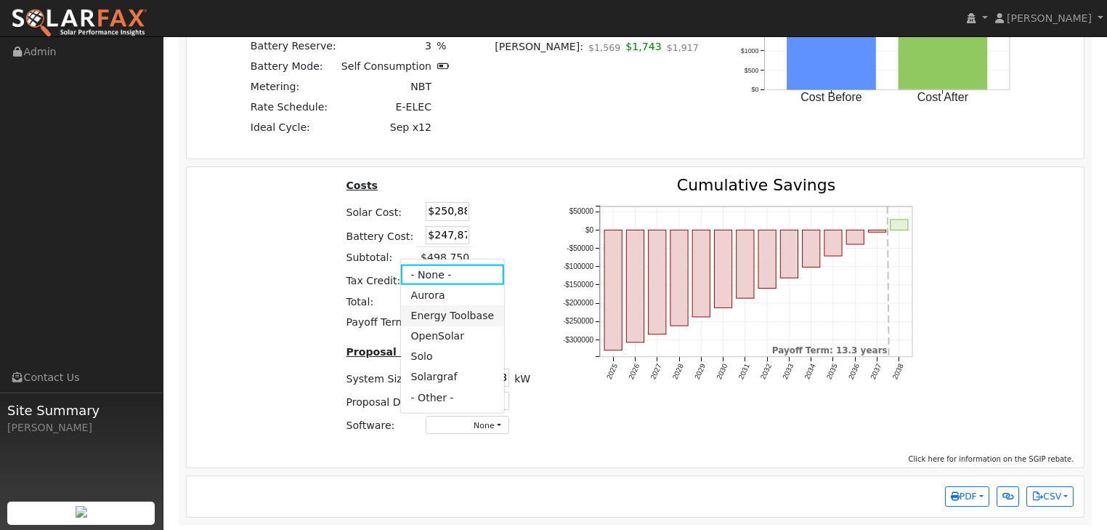
click at [435, 312] on link "Energy Toolbase" at bounding box center [452, 315] width 104 height 20
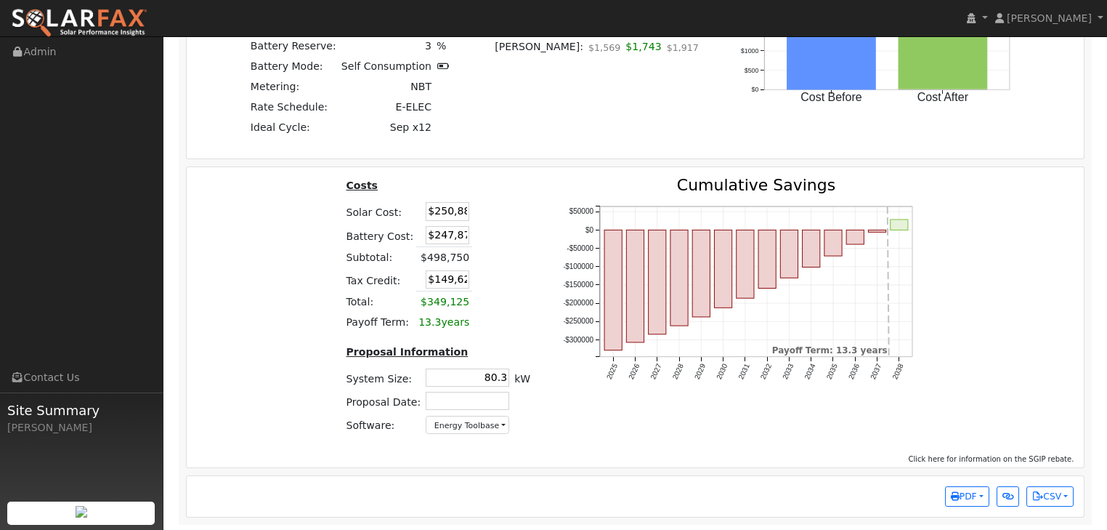
click at [575, 443] on div "2025 2026 2027 2028 2029 2030 2031 2032 2033 2034 2035 2036 2037 2038 -$300000 …" at bounding box center [746, 311] width 394 height 269
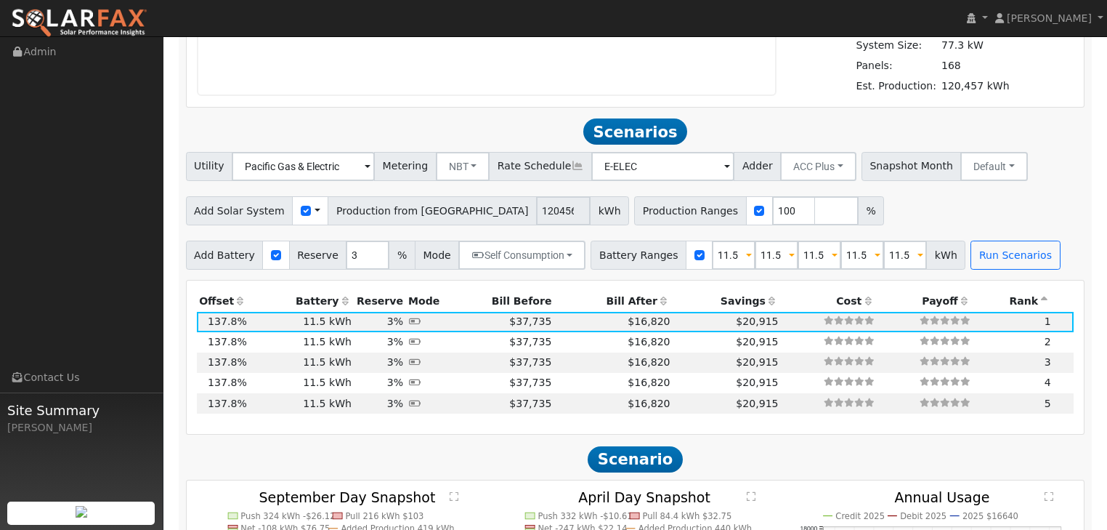
scroll to position [1012, 0]
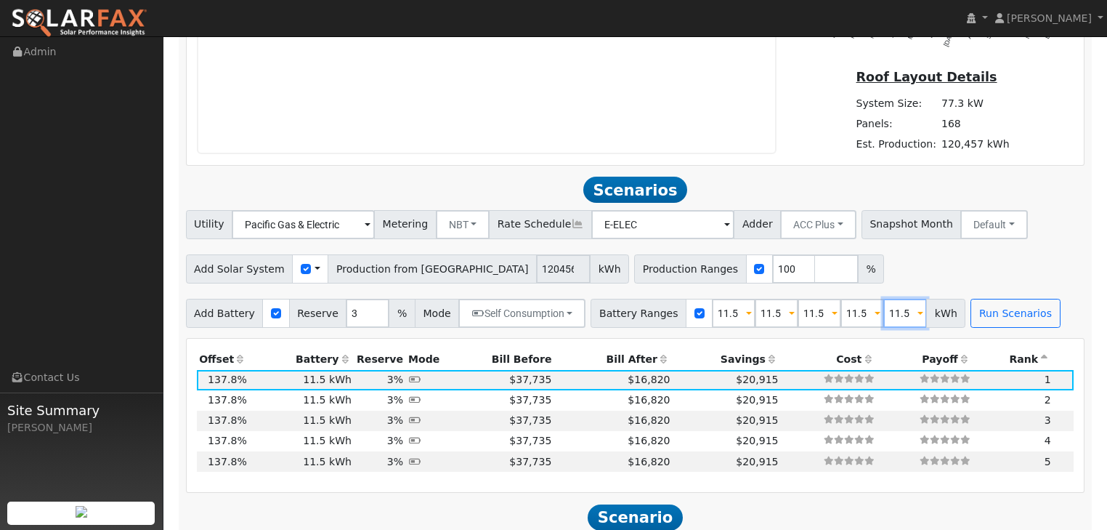
drag, startPoint x: 886, startPoint y: 310, endPoint x: 823, endPoint y: 311, distance: 63.2
click at [823, 311] on div "Battery Ranges 11.5 Overrides Reserve 3 % Mode Self Consumption None Self Consu…" at bounding box center [778, 313] width 375 height 29
drag, startPoint x: 844, startPoint y: 312, endPoint x: 805, endPoint y: 312, distance: 39.2
click at [808, 311] on div "Battery Ranges 11.5 Overrides Reserve 3 % Mode Self Consumption None Self Consu…" at bounding box center [778, 313] width 375 height 29
drag, startPoint x: 797, startPoint y: 314, endPoint x: 750, endPoint y: 315, distance: 47.3
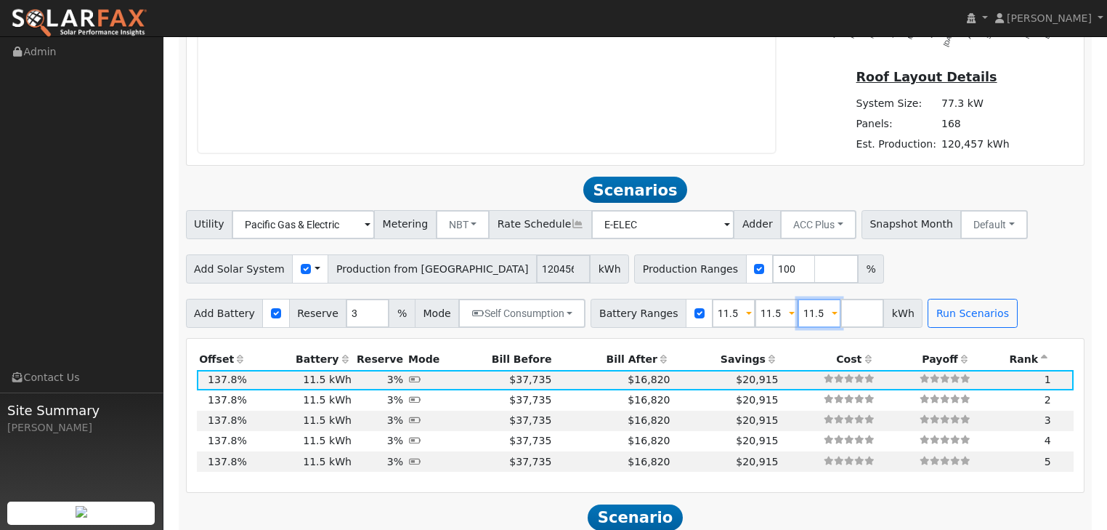
click at [750, 315] on div "Battery Ranges 11.5 Overrides Reserve 3 % Mode Self Consumption None Self Consu…" at bounding box center [757, 313] width 332 height 29
drag, startPoint x: 755, startPoint y: 315, endPoint x: 724, endPoint y: 316, distance: 31.3
click at [724, 316] on div "Battery Ranges 11.5 Overrides Reserve 3 % Mode Self Consumption None Self Consu…" at bounding box center [735, 313] width 289 height 29
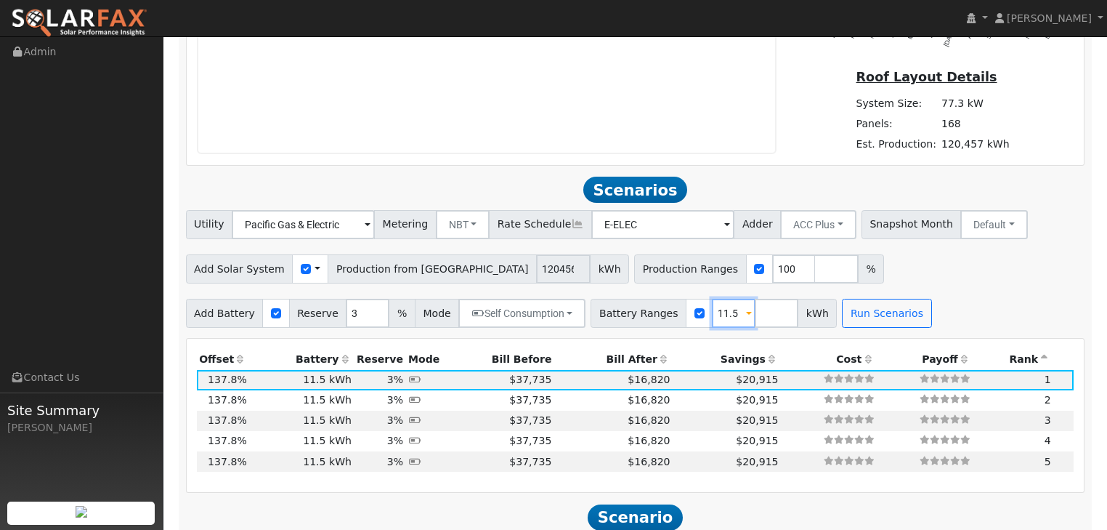
drag, startPoint x: 709, startPoint y: 312, endPoint x: 663, endPoint y: 311, distance: 46.5
click at [663, 311] on div "Battery Ranges 11.5 Overrides Reserve 3 % Mode Self Consumption None Self Consu…" at bounding box center [714, 313] width 246 height 29
click at [712, 311] on input "number" at bounding box center [734, 313] width 44 height 29
type input "52"
click at [865, 309] on button "Run Scenarios" at bounding box center [886, 313] width 89 height 29
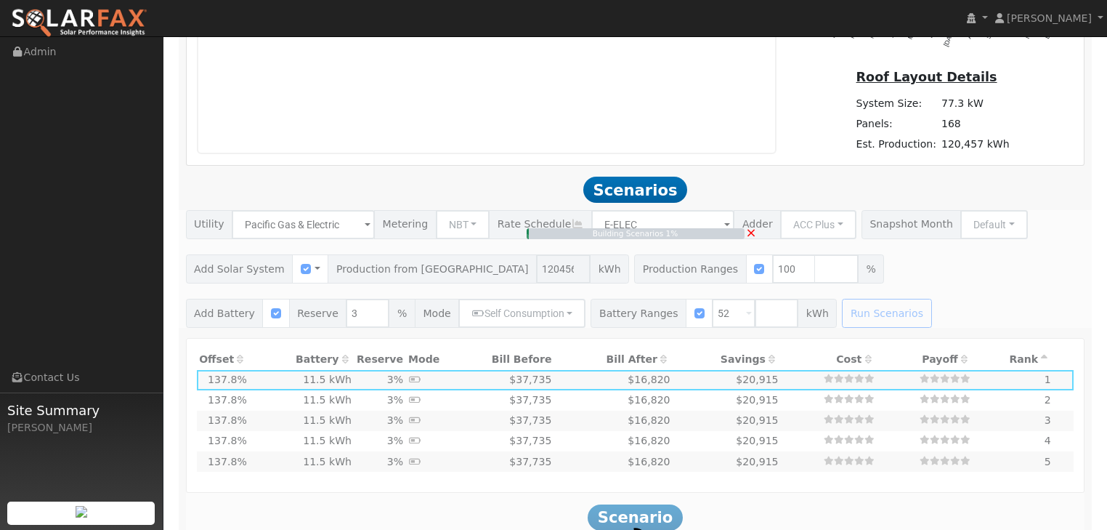
type input "$281,064"
type input "$62,400"
type input "$103,039"
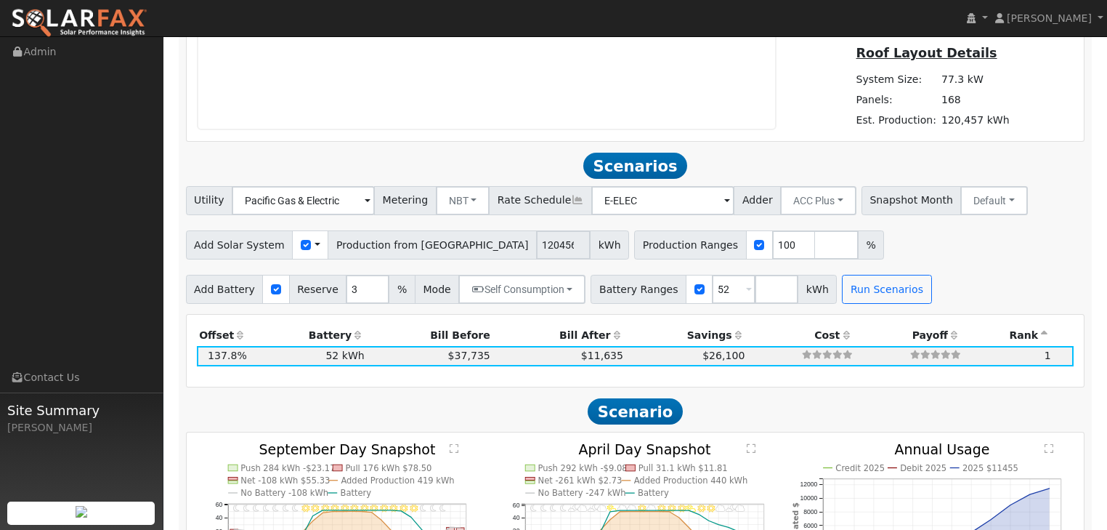
scroll to position [988, 0]
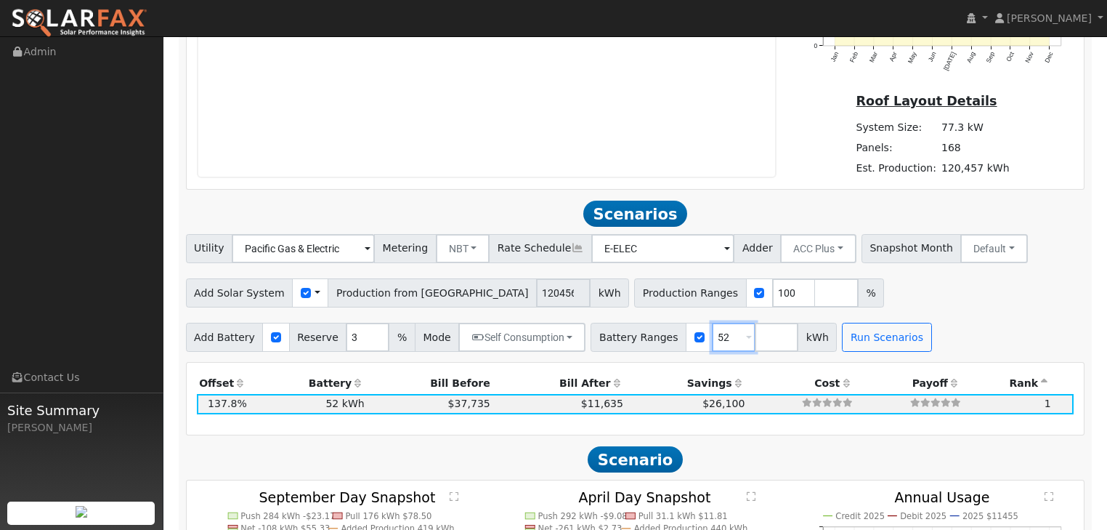
drag, startPoint x: 701, startPoint y: 342, endPoint x: 679, endPoint y: 334, distance: 23.0
click at [679, 334] on div "Battery Ranges 52 Overrides Reserve % Mode None None Self Consumption Peak Savi…" at bounding box center [714, 337] width 246 height 29
type input "121.5"
click at [850, 335] on button "Run Scenarios" at bounding box center [886, 337] width 89 height 29
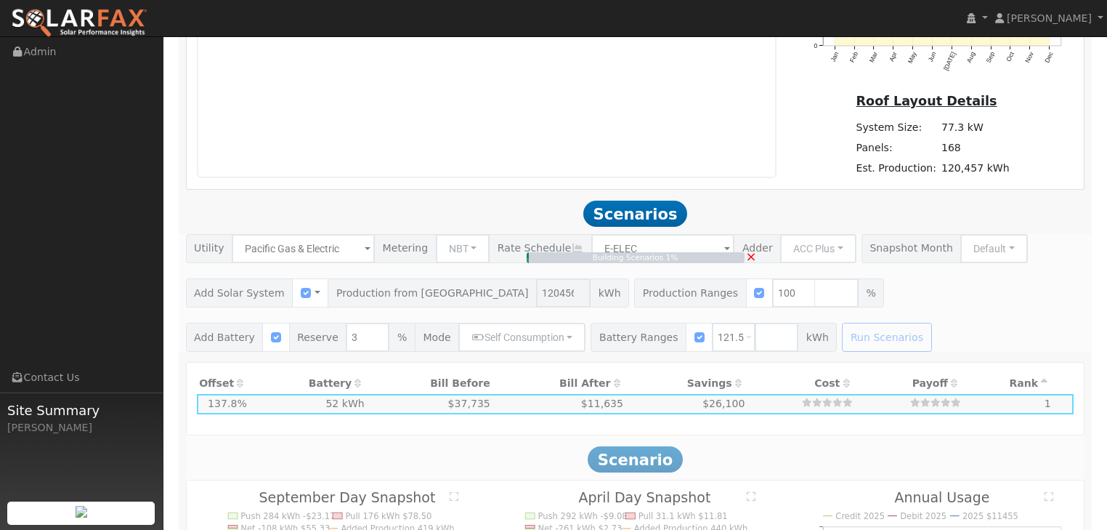
type input "$145,800"
type input "$128,059"
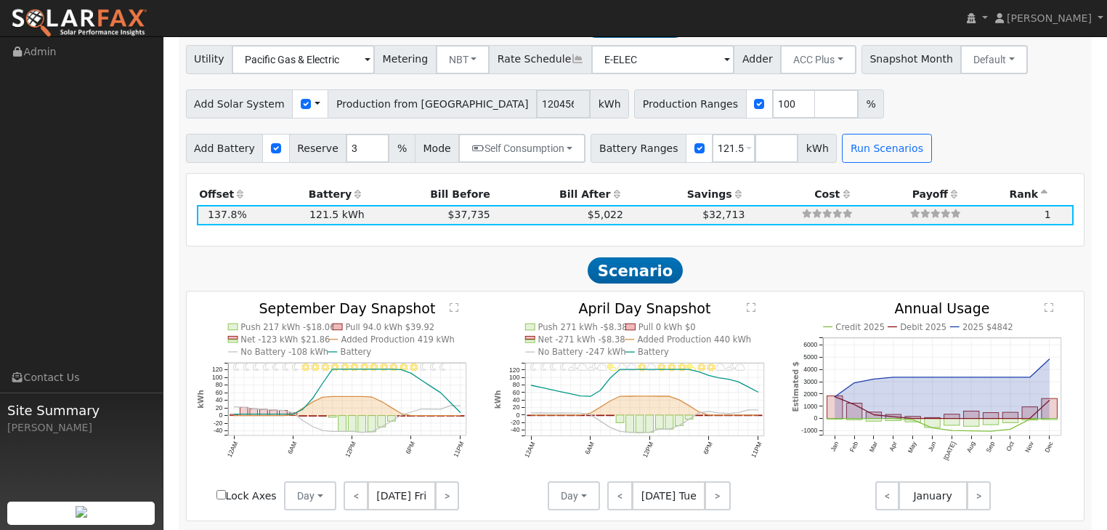
scroll to position [1086, 0]
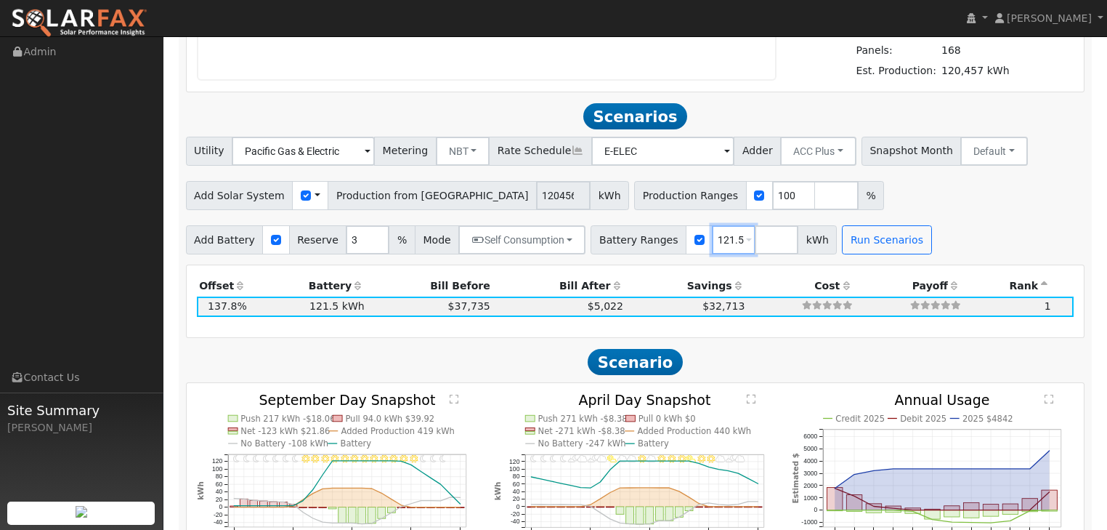
drag, startPoint x: 715, startPoint y: 243, endPoint x: 677, endPoint y: 253, distance: 38.9
click at [677, 253] on div "Battery Ranges 121.5 Overrides Reserve % Mode None None Self Consumption Peak S…" at bounding box center [714, 239] width 246 height 29
type input "87"
click at [858, 234] on button "Run Scenarios" at bounding box center [886, 239] width 89 height 29
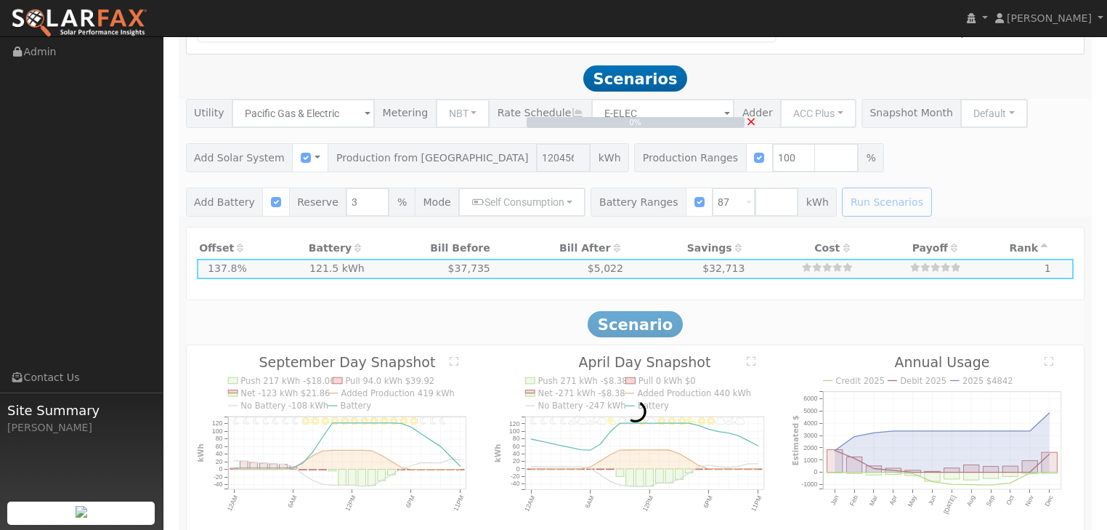
scroll to position [1144, 0]
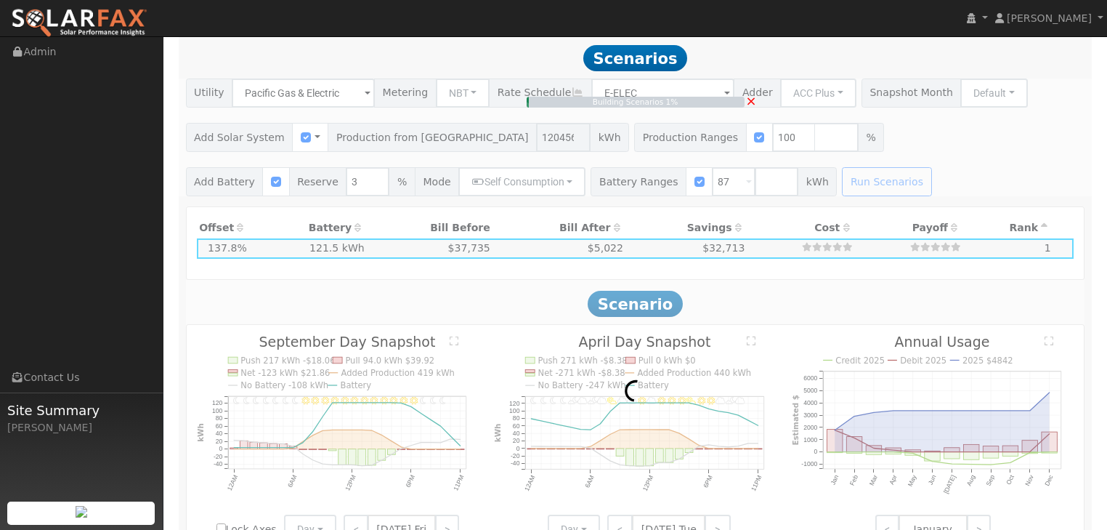
type input "$104,400"
type input "$115,639"
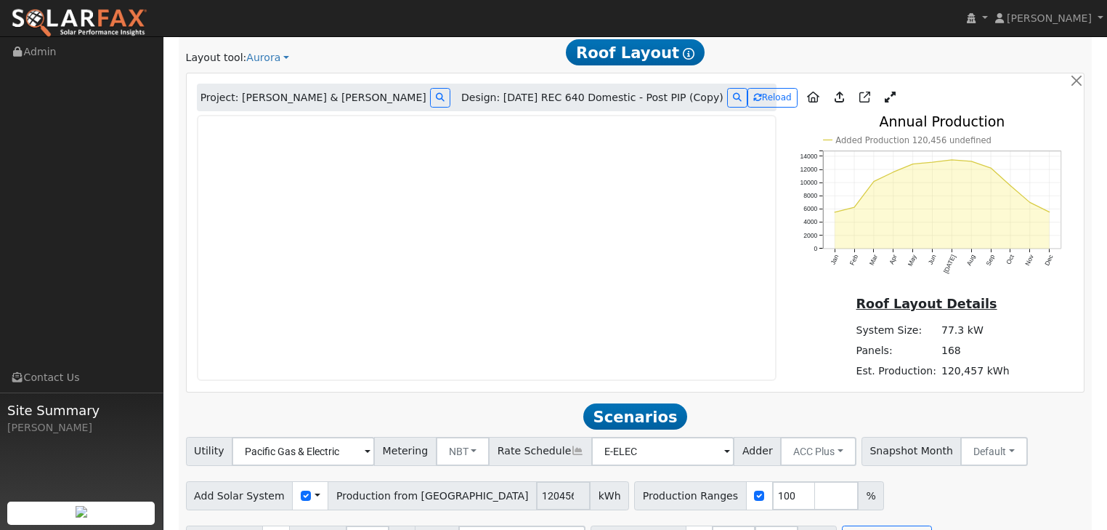
scroll to position [756, 0]
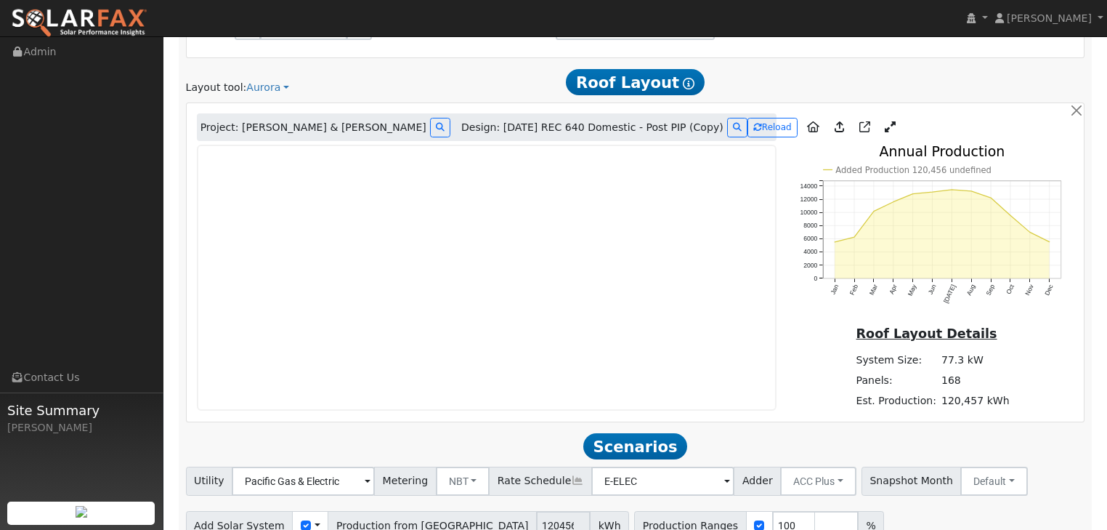
click at [453, 63] on div "Scenario Report Powered by SolarFax ® Energy Consumption Overview Show Help Thi…" at bounding box center [636, 513] width 914 height 2116
click at [478, 440] on h2 "Scenarios Scenario" at bounding box center [636, 446] width 900 height 27
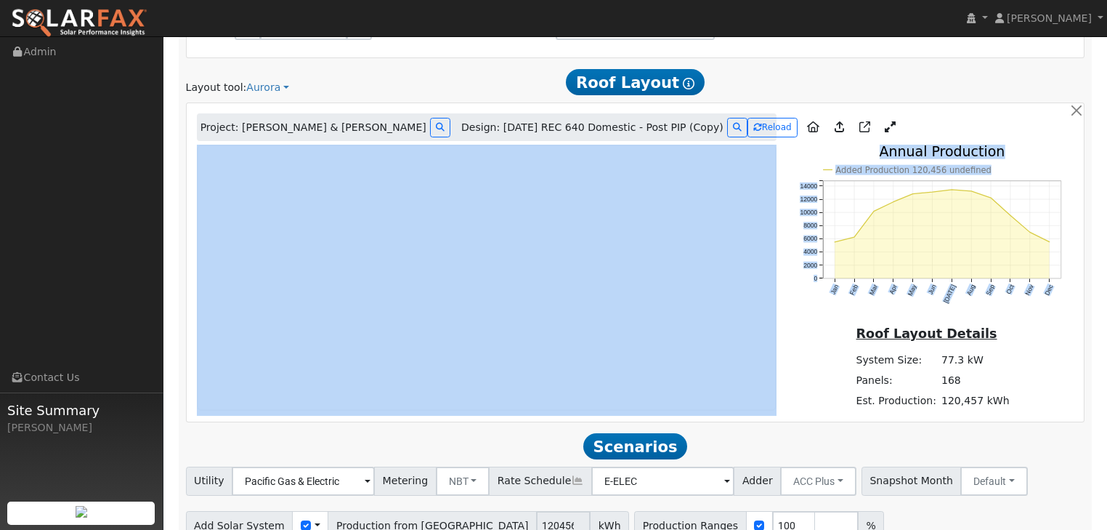
drag, startPoint x: 906, startPoint y: 116, endPoint x: 941, endPoint y: 174, distance: 67.8
click at [941, 174] on div "Project: [PERSON_NAME] & [PERSON_NAME] Design: [DATE] REC 640 Domestic - Post P…" at bounding box center [636, 262] width 898 height 318
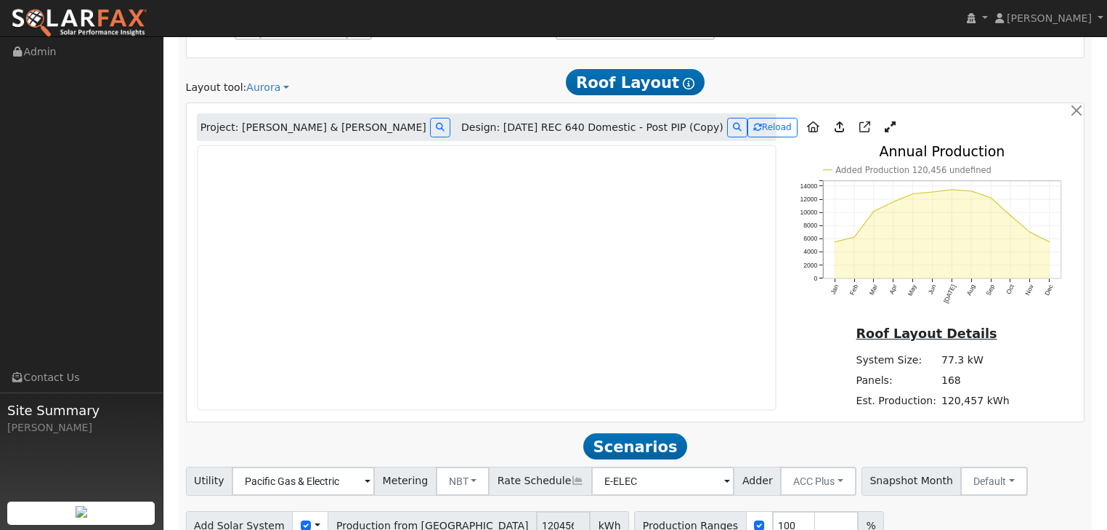
click at [881, 78] on div at bounding box center [940, 82] width 305 height 27
click at [748, 130] on button "Reload" at bounding box center [773, 128] width 50 height 20
click at [575, 125] on span "Design: [DATE] REC 640 Domestic - Post PIP (Copy)" at bounding box center [592, 127] width 262 height 15
click at [733, 127] on icon at bounding box center [737, 127] width 9 height 9
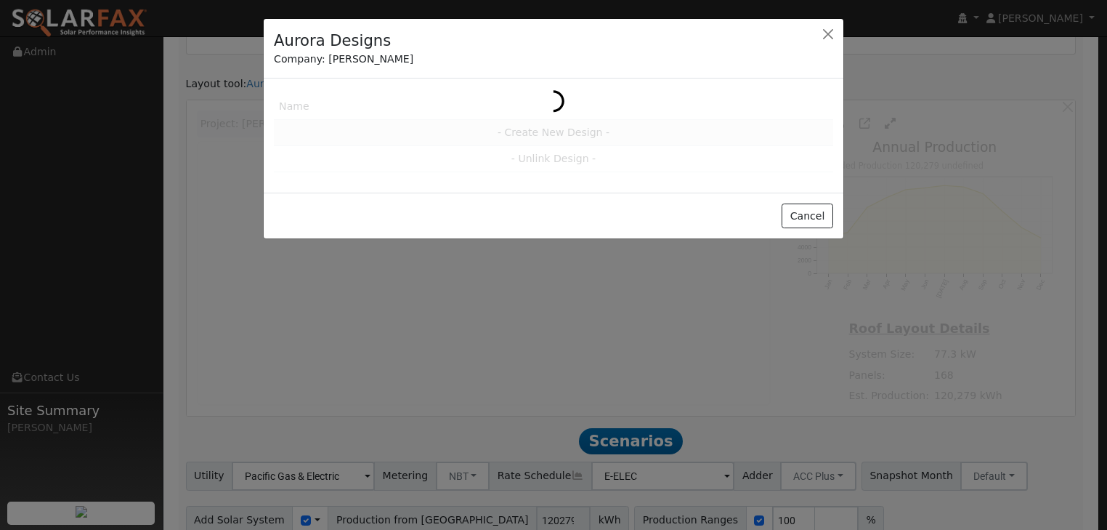
scroll to position [756, 0]
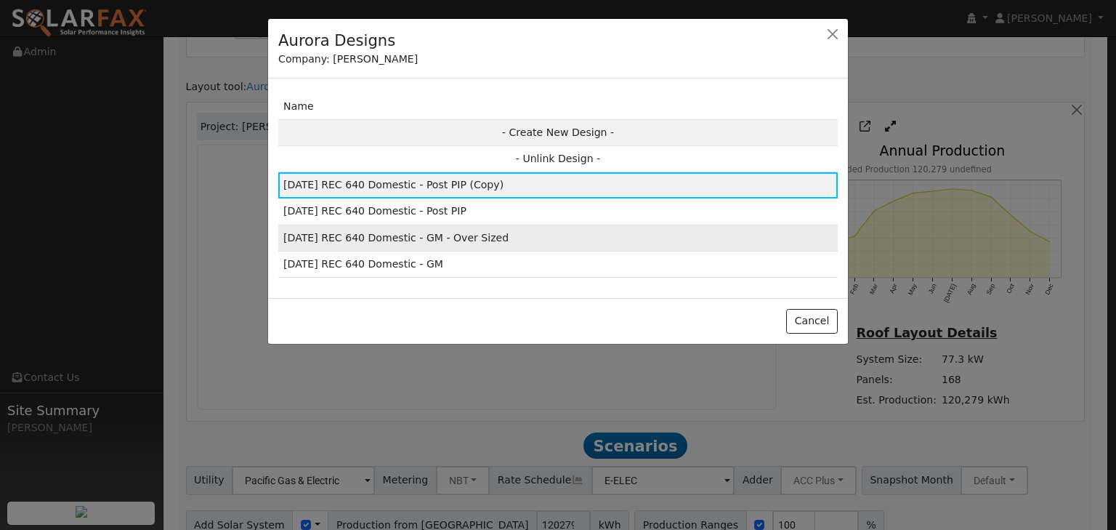
click at [354, 235] on td "[DATE] REC 640 Domestic - GM - Over Sized" at bounding box center [557, 238] width 559 height 26
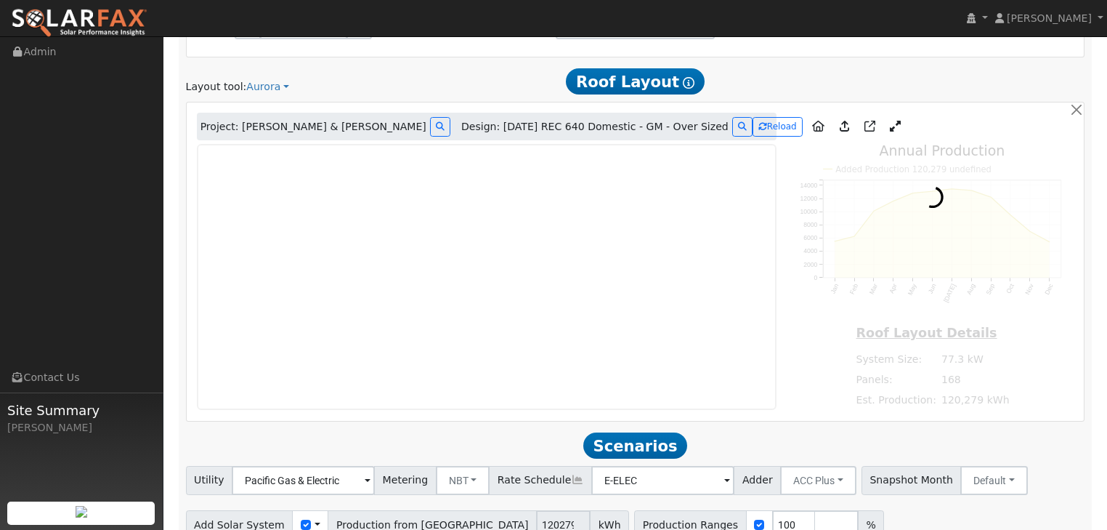
type input "114907"
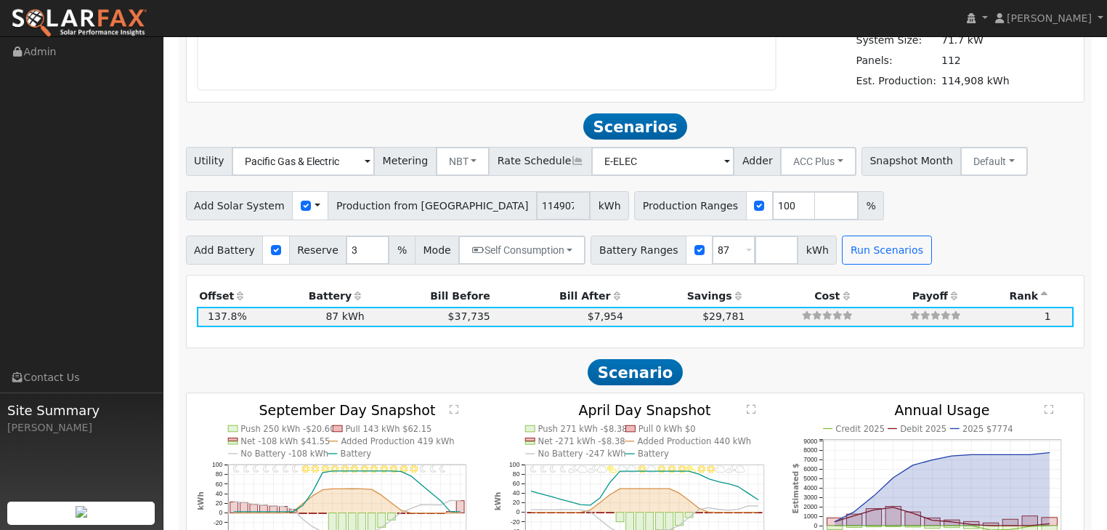
scroll to position [1047, 0]
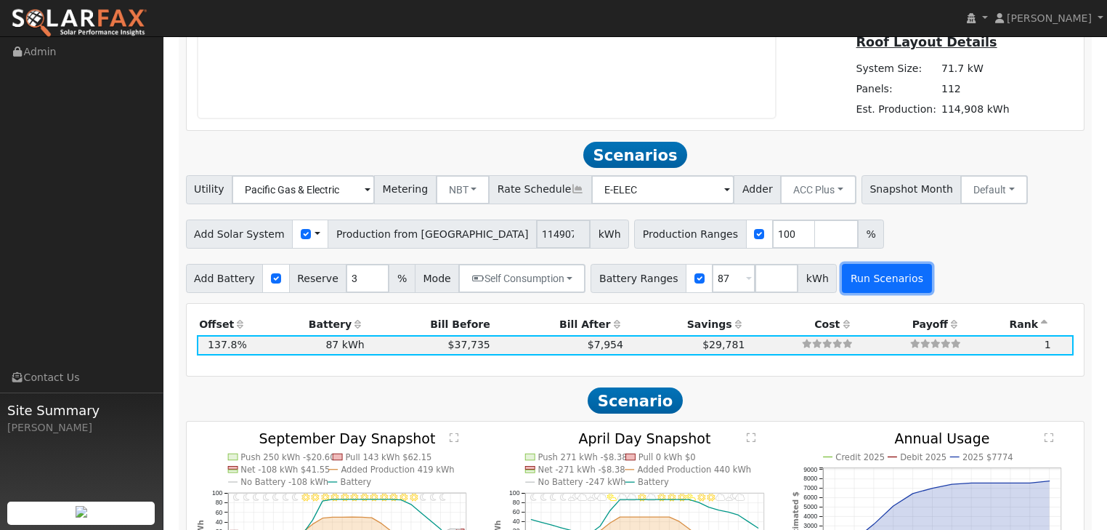
click at [852, 276] on button "Run Scenarios" at bounding box center [886, 278] width 89 height 29
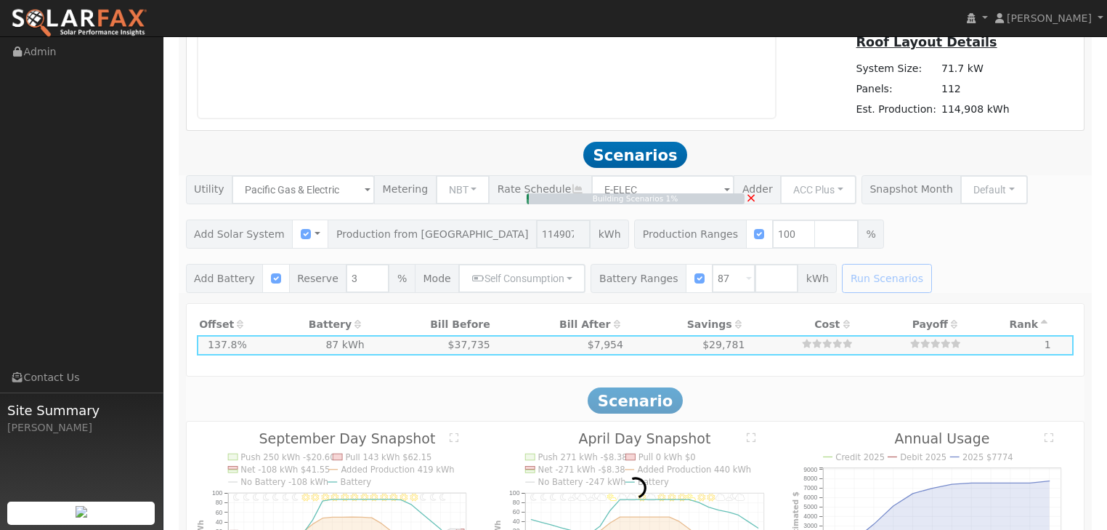
type input "76.6"
type input "$268,116"
type input "$111,755"
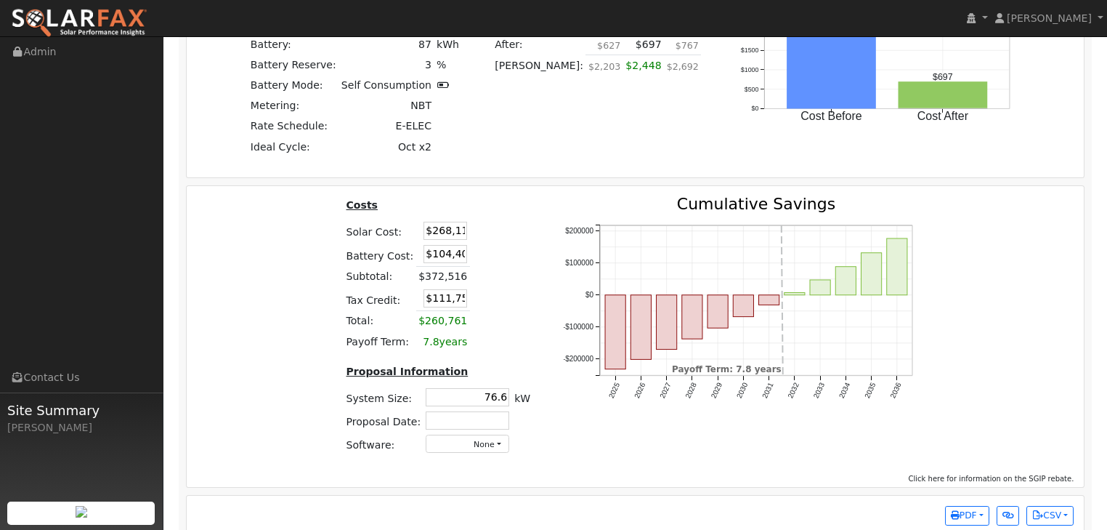
scroll to position [0, 1]
drag, startPoint x: 421, startPoint y: 233, endPoint x: 499, endPoint y: 230, distance: 78.5
click at [499, 230] on table "Costs Solar Cost: $268,116 Battery Cost: $104,400 Subtotal: $372,516 Tax Credit…" at bounding box center [439, 273] width 190 height 155
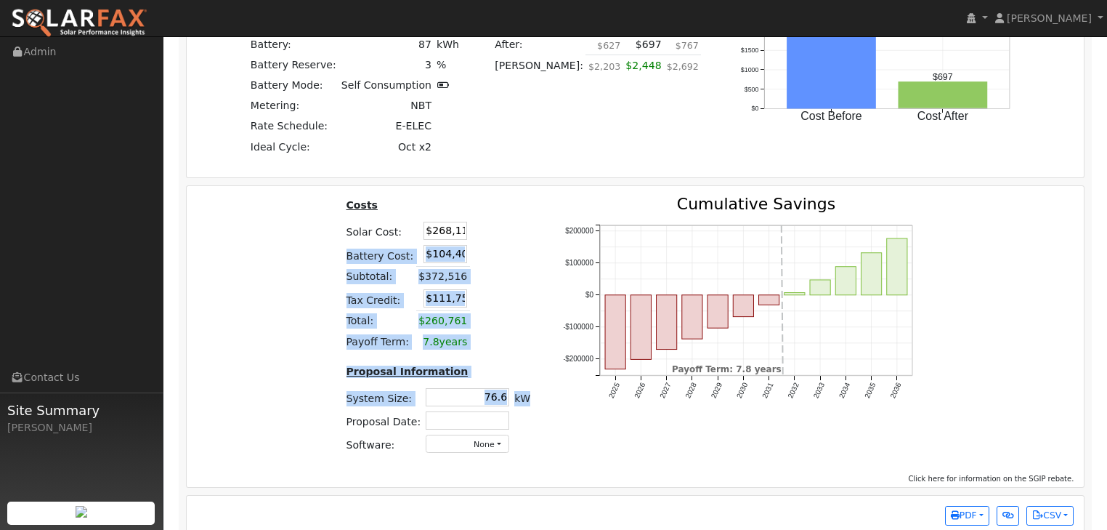
drag, startPoint x: 498, startPoint y: 233, endPoint x: 533, endPoint y: 474, distance: 244.6
click at [526, 426] on div "Costs Solar Cost: $268,116 Battery Cost: $104,400 Subtotal: $372,516 Tax Credit…" at bounding box center [438, 330] width 220 height 269
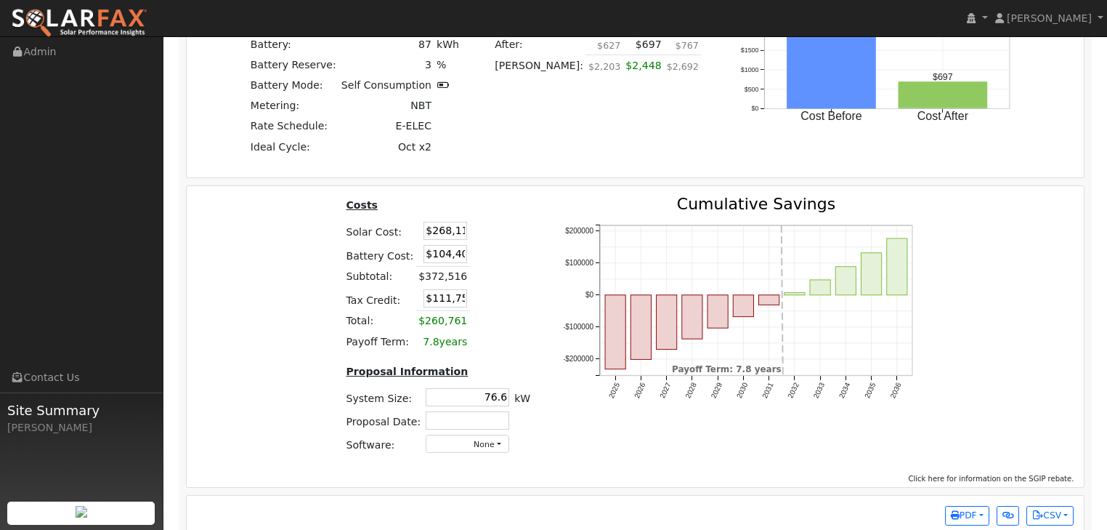
click at [533, 474] on div "Costs Solar Cost: $268,116 Battery Cost: $104,400 Subtotal: $372,516 Tax Credit…" at bounding box center [636, 336] width 898 height 300
drag, startPoint x: 421, startPoint y: 226, endPoint x: 517, endPoint y: 238, distance: 96.6
click at [517, 238] on table "Costs Solar Cost: $268,116 Battery Cost: $104,400 Subtotal: $372,516 Tax Credit…" at bounding box center [439, 273] width 190 height 155
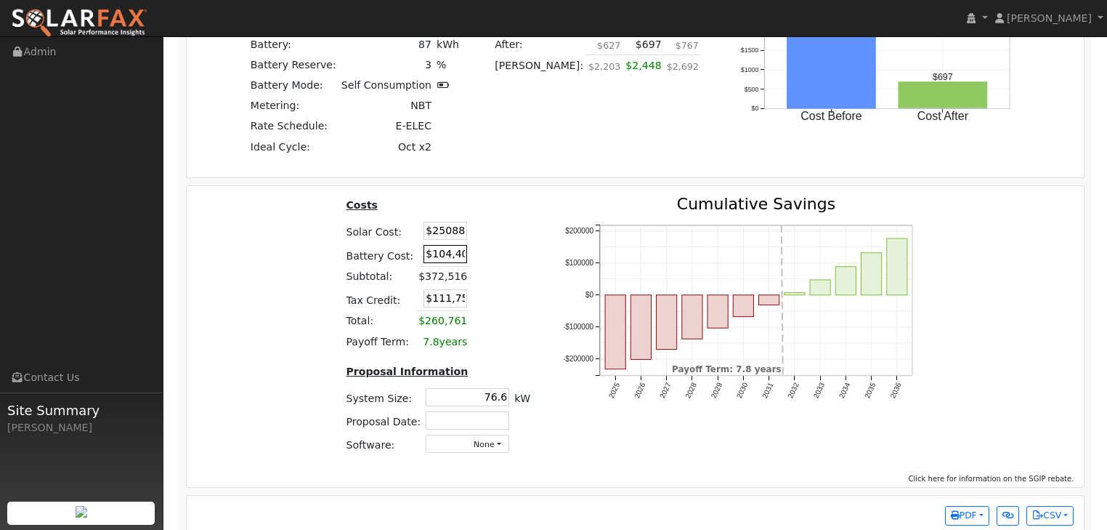
type input "$250,880"
type input "$106,584"
drag, startPoint x: 420, startPoint y: 254, endPoint x: 555, endPoint y: 257, distance: 135.2
click at [555, 257] on div "Costs Solar Cost: $250,880 Battery Cost: $104,400 Subtotal: $355,280 Tax Credit…" at bounding box center [636, 330] width 908 height 269
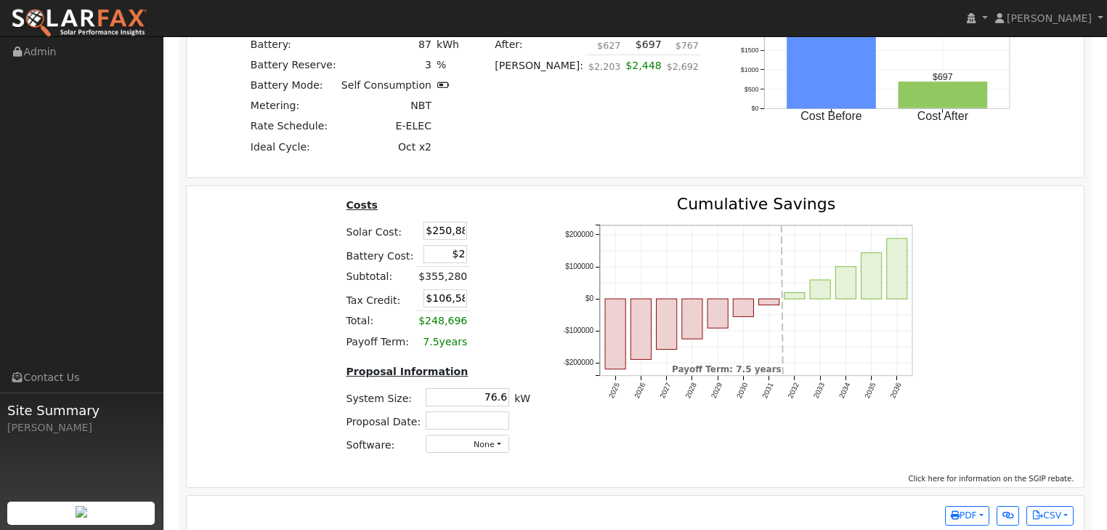
scroll to position [0, 0]
type input "$247,870"
type input "$149,625"
click at [259, 382] on div "Costs Solar Cost: $250,880 Battery Cost: $247,870 Subtotal: $355,280 Tax Credit…" at bounding box center [636, 330] width 908 height 269
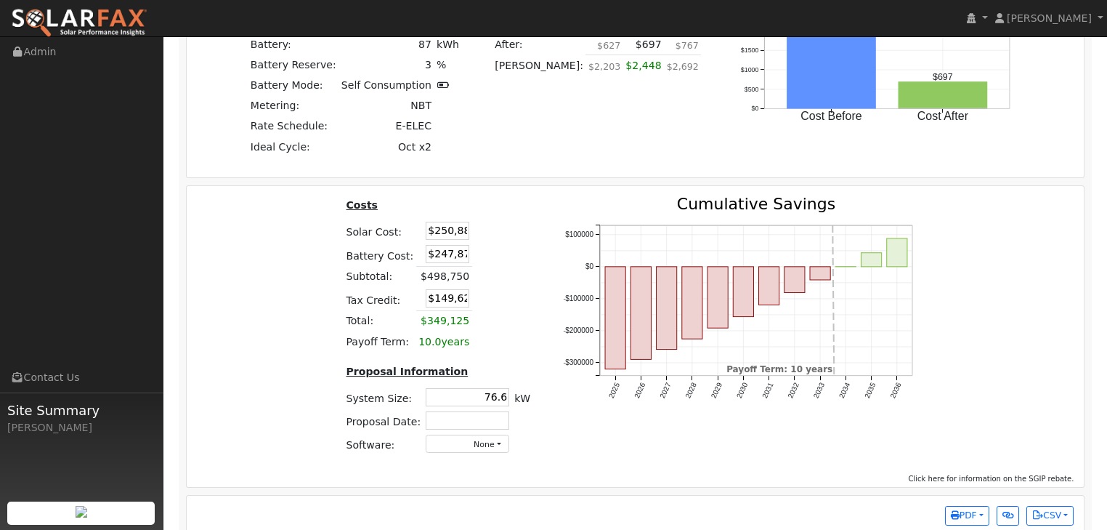
drag, startPoint x: 488, startPoint y: 397, endPoint x: 542, endPoint y: 395, distance: 53.8
click at [542, 395] on div "Costs Solar Cost: $250,880 Battery Cost: $247,870 Subtotal: $498,750 Tax Credit…" at bounding box center [438, 330] width 220 height 269
type input "71.3"
click at [278, 407] on div "Costs Solar Cost: $250,880 Battery Cost: $247,870 Subtotal: $498,750 Tax Credit…" at bounding box center [636, 330] width 908 height 269
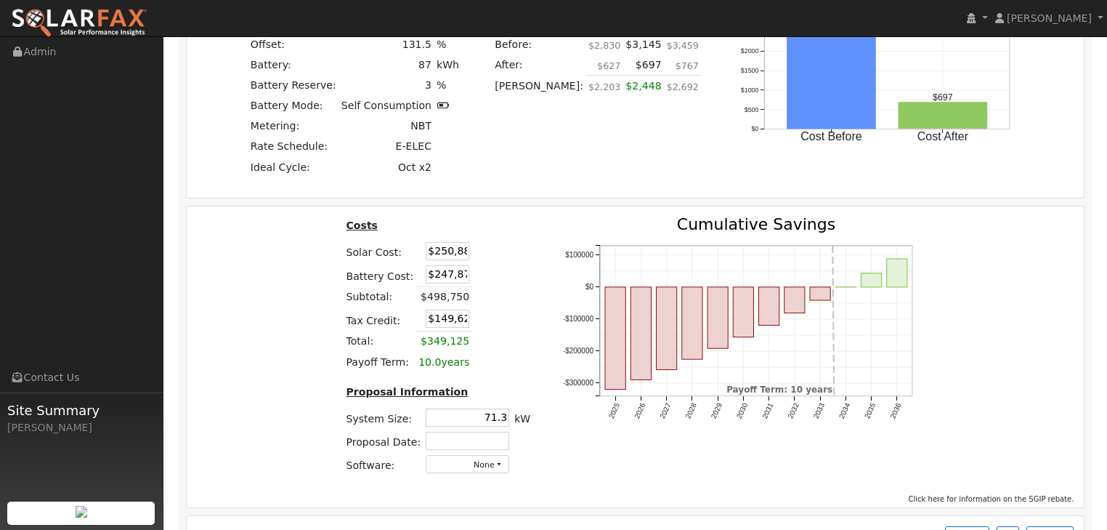
scroll to position [1802, 0]
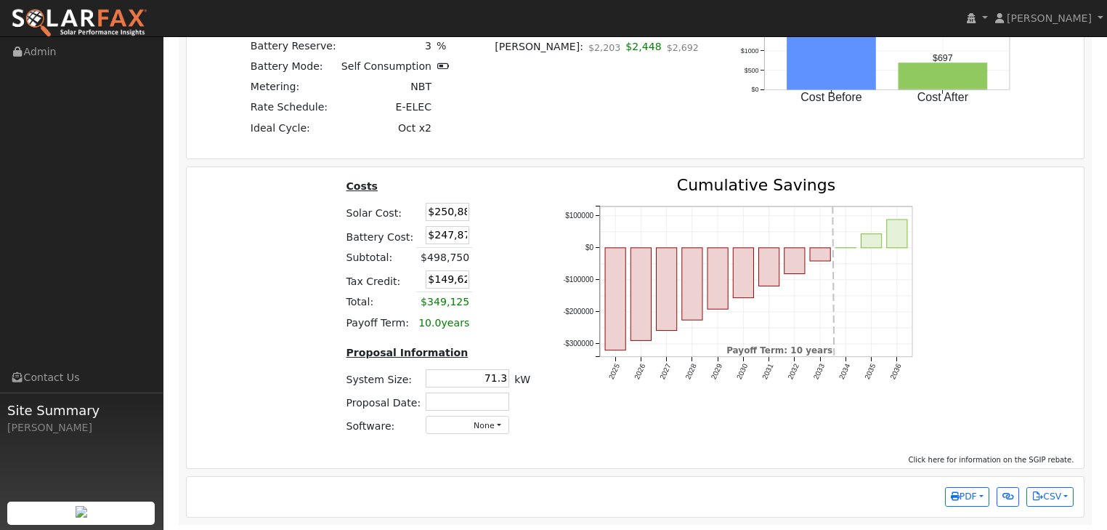
click at [1038, 456] on span "Click here for information on the SGIP rebate." at bounding box center [992, 460] width 166 height 8
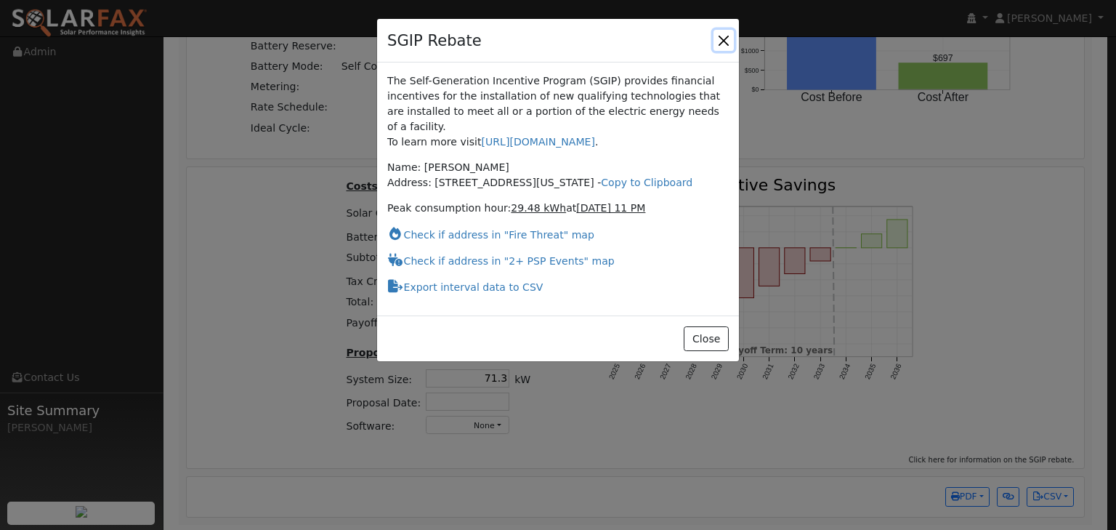
click at [725, 35] on button "button" at bounding box center [724, 40] width 20 height 20
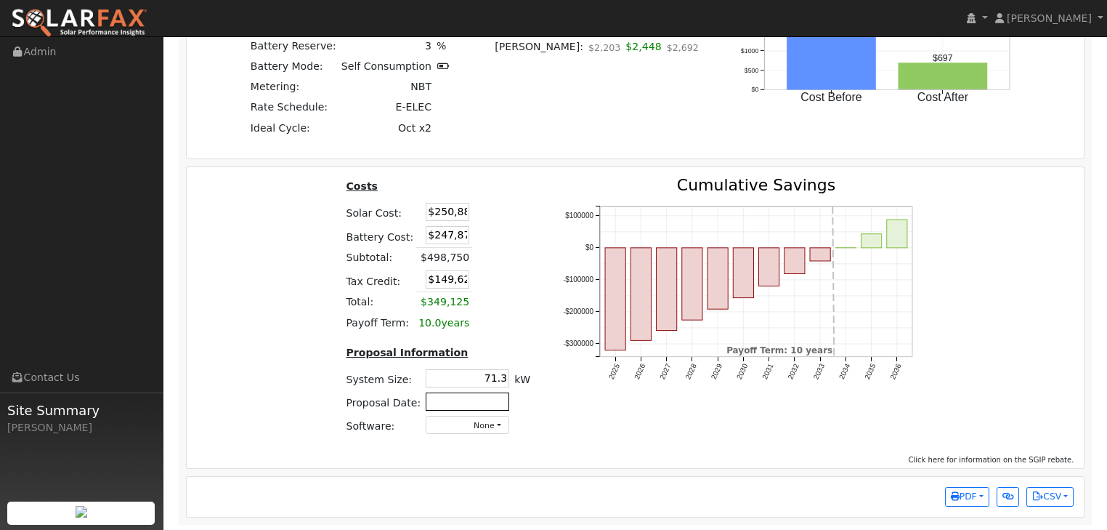
click at [459, 404] on input "text" at bounding box center [468, 401] width 84 height 18
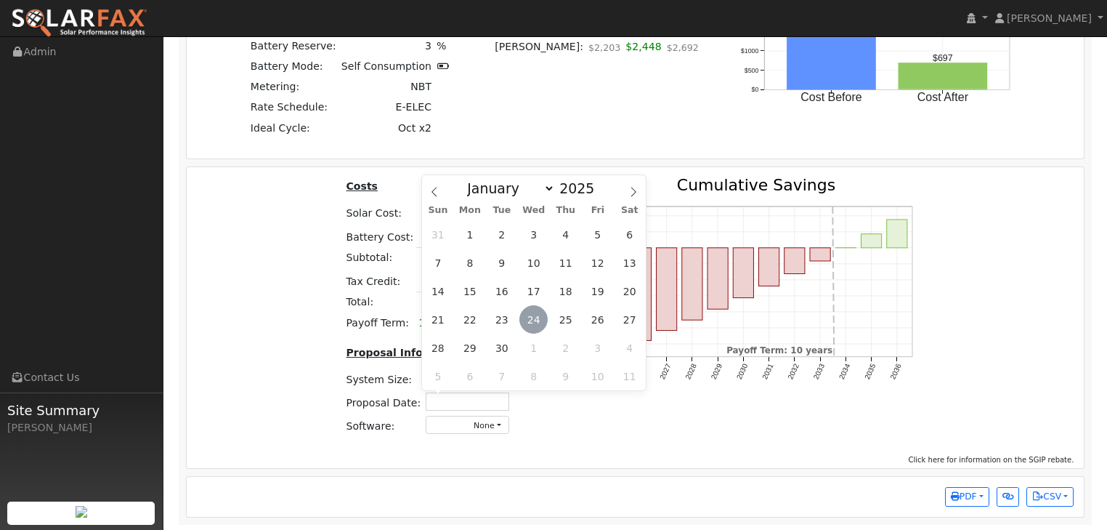
click at [533, 322] on span "24" at bounding box center [534, 319] width 28 height 28
type input "[DATE]"
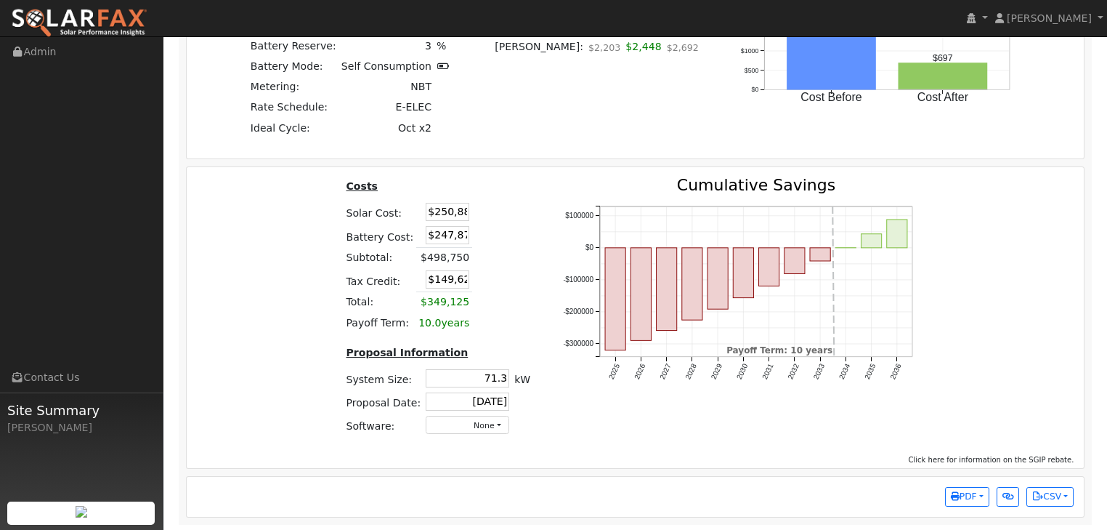
click at [642, 427] on div "2025 2026 2027 2028 2029 2030 2031 2032 2033 2034 2035 2036 -$300000 -$200000 -…" at bounding box center [746, 311] width 394 height 269
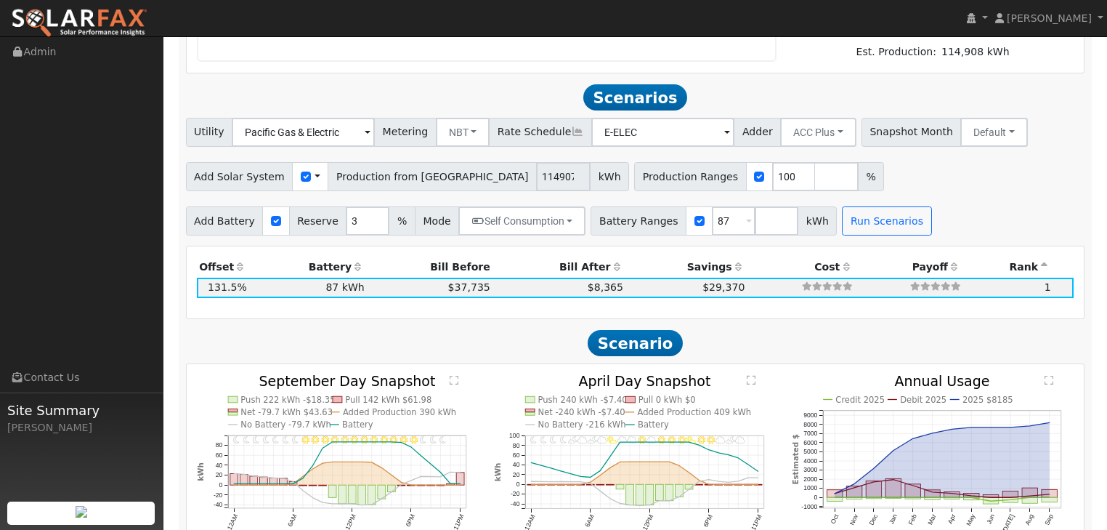
scroll to position [1046, 0]
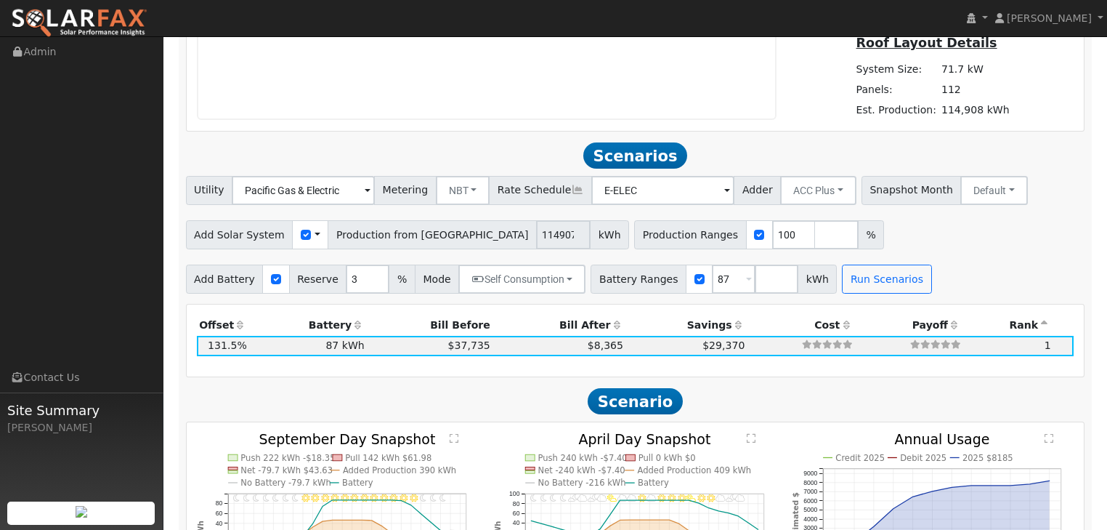
click at [333, 326] on th "Battery" at bounding box center [308, 325] width 118 height 20
click at [352, 328] on icon at bounding box center [358, 325] width 13 height 10
click at [352, 323] on icon at bounding box center [358, 325] width 13 height 10
click at [493, 322] on th "Bill After" at bounding box center [559, 325] width 133 height 20
click at [756, 413] on h2 "Scenario" at bounding box center [636, 401] width 900 height 27
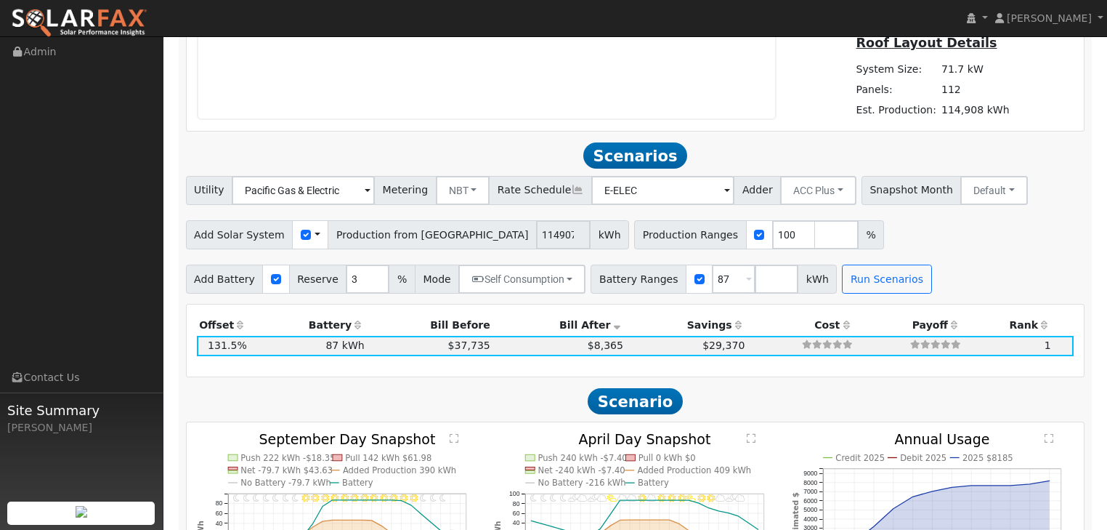
click at [687, 373] on div "Production Offset Battery Reserve Mode ACC Push Incentive Bill Before Bill Afte…" at bounding box center [636, 340] width 898 height 72
click at [777, 322] on th "Cost" at bounding box center [802, 325] width 108 height 20
click at [1075, 317] on div "Production Offset Battery Reserve Mode ACC Push Incentive Bill Before Bill Afte…" at bounding box center [635, 340] width 893 height 51
click at [1070, 328] on th at bounding box center [1064, 325] width 20 height 20
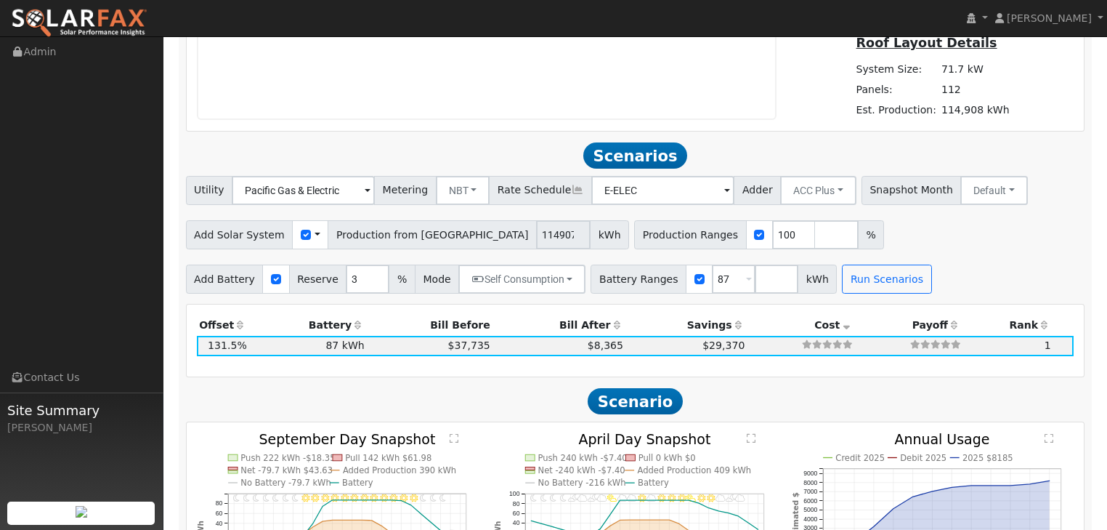
click at [1070, 323] on th at bounding box center [1064, 325] width 20 height 20
click at [866, 326] on th "Payoff" at bounding box center [909, 325] width 108 height 20
click at [974, 324] on th "Rank" at bounding box center [1008, 325] width 90 height 20
click at [1061, 321] on th at bounding box center [1064, 325] width 20 height 20
click at [1059, 328] on th at bounding box center [1064, 325] width 20 height 20
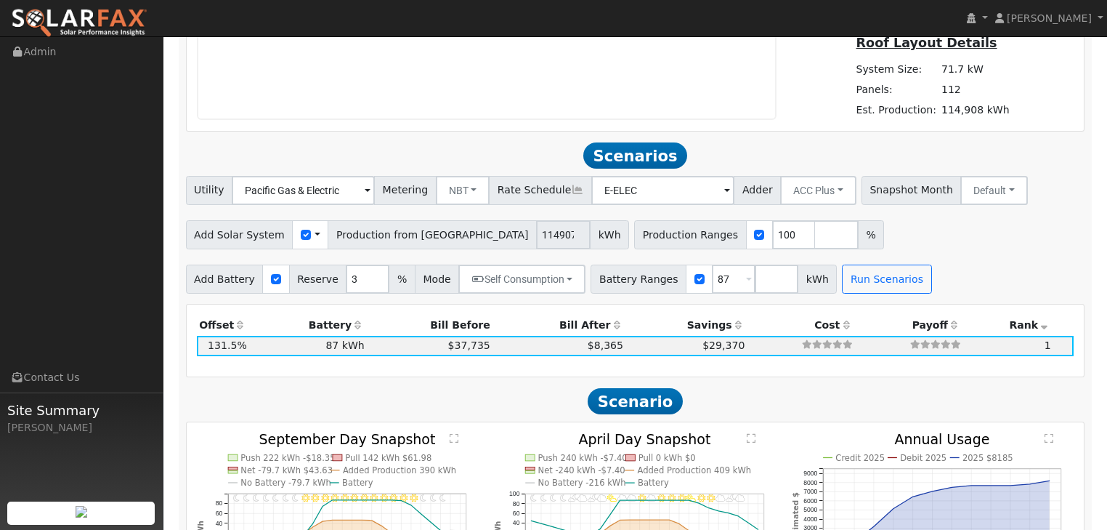
click at [1056, 327] on th at bounding box center [1064, 325] width 20 height 20
click at [1022, 363] on div "Production Offset Battery Reserve Mode ACC Push Incentive Bill Before Bill Afte…" at bounding box center [635, 340] width 893 height 51
click at [1058, 355] on div "Production Offset Battery Reserve Mode ACC Push Incentive Bill Before Bill Afte…" at bounding box center [635, 340] width 893 height 51
click at [1057, 359] on div "Production Offset Battery Reserve Mode ACC Push Incentive Bill Before Bill Afte…" at bounding box center [635, 340] width 893 height 51
click at [1056, 360] on div "Production Offset Battery Reserve Mode ACC Push Incentive Bill Before Bill Afte…" at bounding box center [635, 340] width 893 height 51
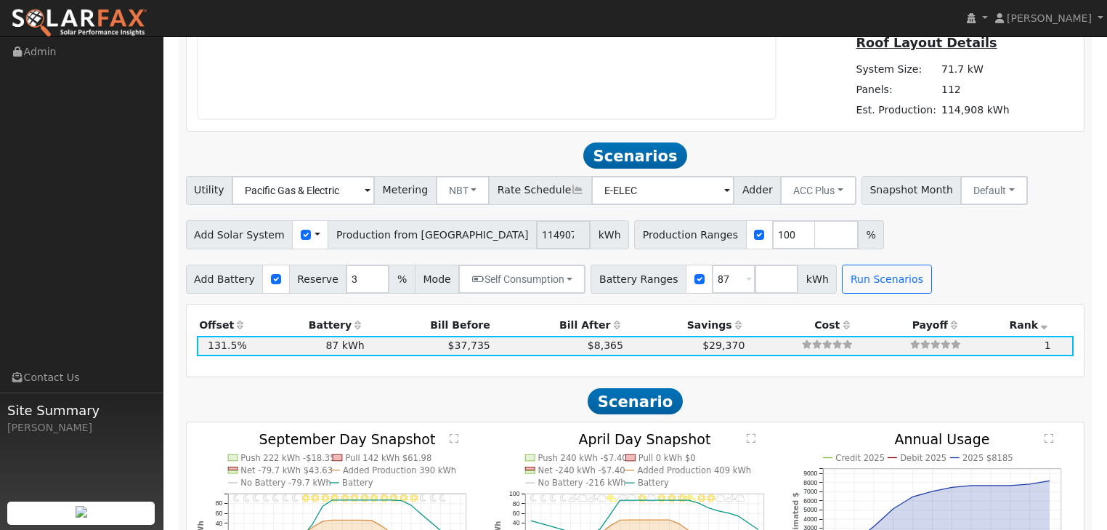
drag, startPoint x: 1056, startPoint y: 361, endPoint x: 971, endPoint y: 398, distance: 92.7
click at [1050, 369] on div "Production Offset Battery Reserve Mode ACC Push Incentive Bill Before Bill Afte…" at bounding box center [636, 340] width 898 height 72
drag, startPoint x: 843, startPoint y: 395, endPoint x: 727, endPoint y: 395, distance: 116.3
click at [825, 393] on h2 "Scenario" at bounding box center [636, 401] width 900 height 27
click at [849, 269] on button "Run Scenarios" at bounding box center [886, 278] width 89 height 29
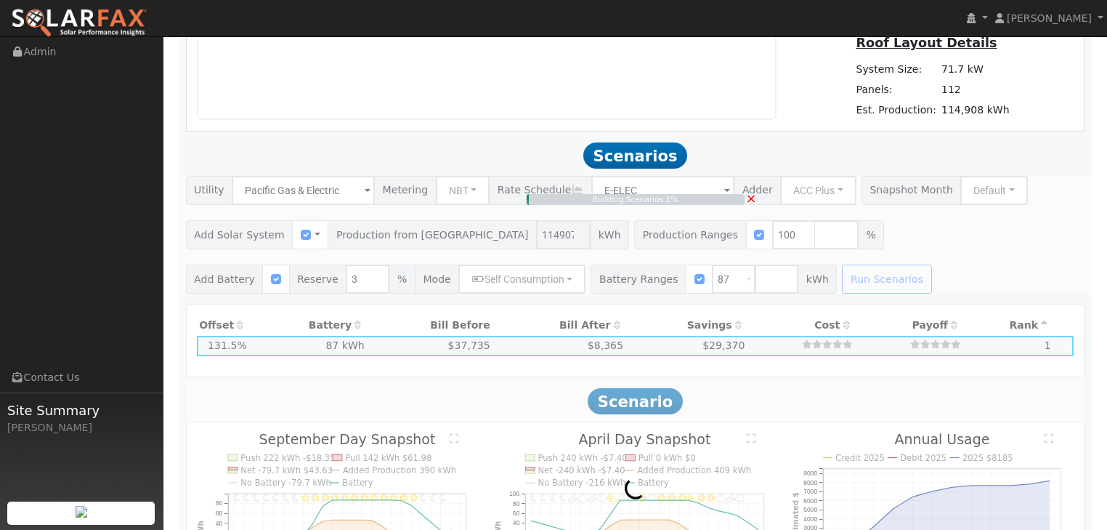
type input "76.6"
type input "$268,116"
type input "$104,400"
type input "$111,755"
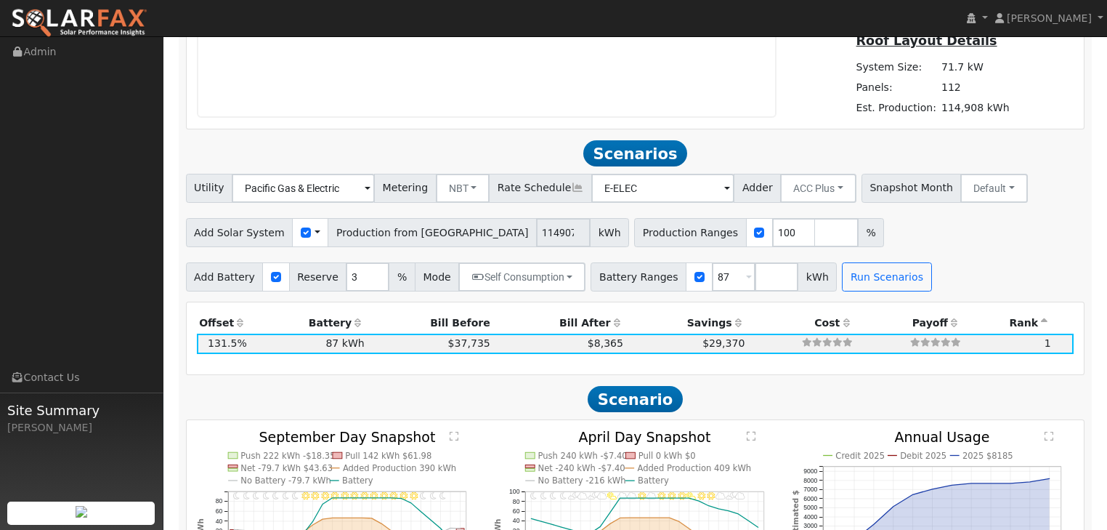
scroll to position [1144, 0]
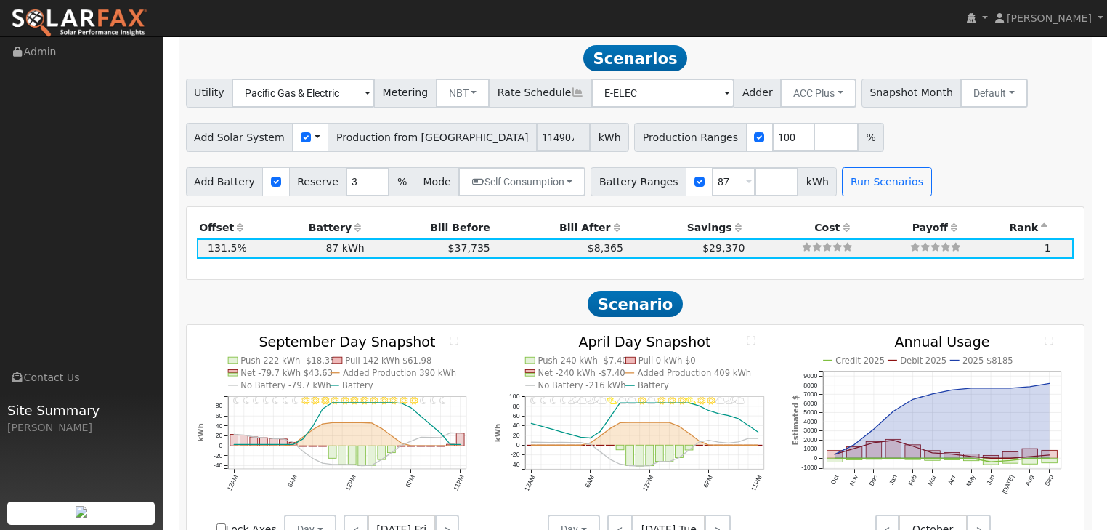
click at [1045, 225] on icon at bounding box center [1044, 227] width 13 height 10
click at [850, 276] on div "Production Offset Battery Reserve Mode ACC Push Incentive Bill Before Bill Afte…" at bounding box center [636, 243] width 898 height 72
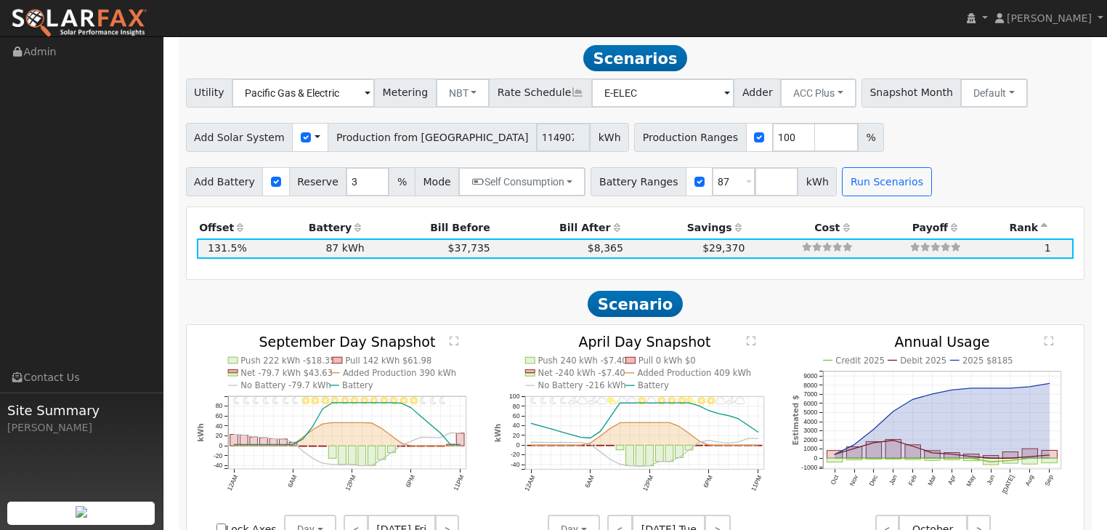
click at [752, 344] on text "" at bounding box center [751, 341] width 9 height 10
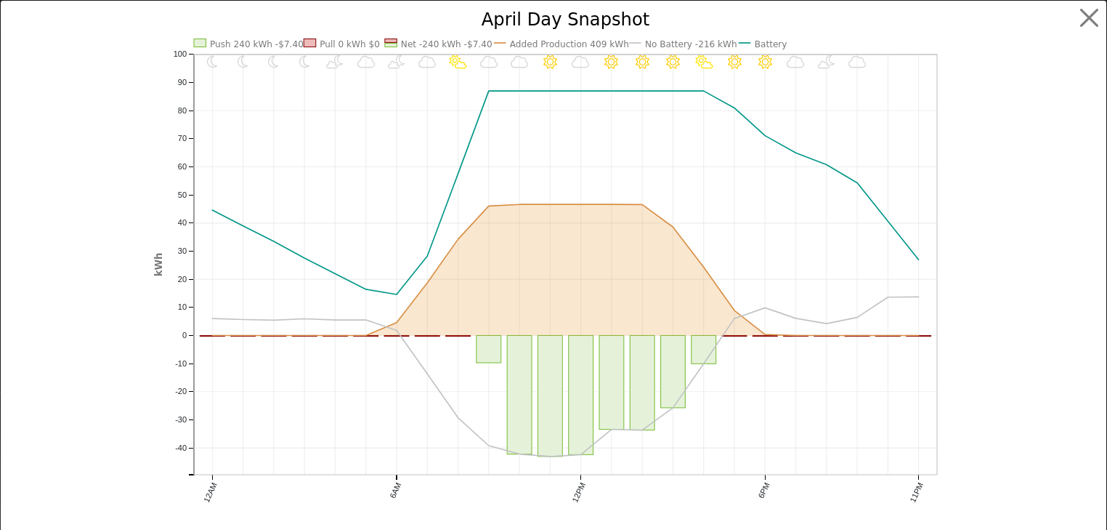
scroll to position [1147, 0]
click at [1086, 13] on button "button" at bounding box center [1099, 18] width 28 height 28
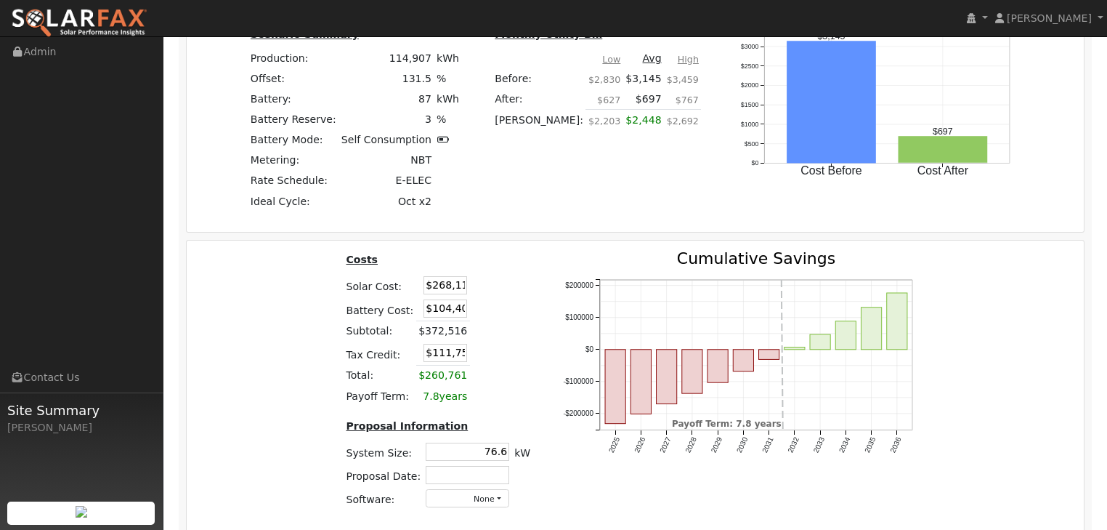
scroll to position [0, 1]
drag, startPoint x: 418, startPoint y: 285, endPoint x: 546, endPoint y: 274, distance: 128.3
click at [546, 274] on div "Costs Solar Cost: $268,116 Battery Cost: $104,400 Subtotal: $372,516 Tax Credit…" at bounding box center [636, 385] width 908 height 269
type input "$250,880"
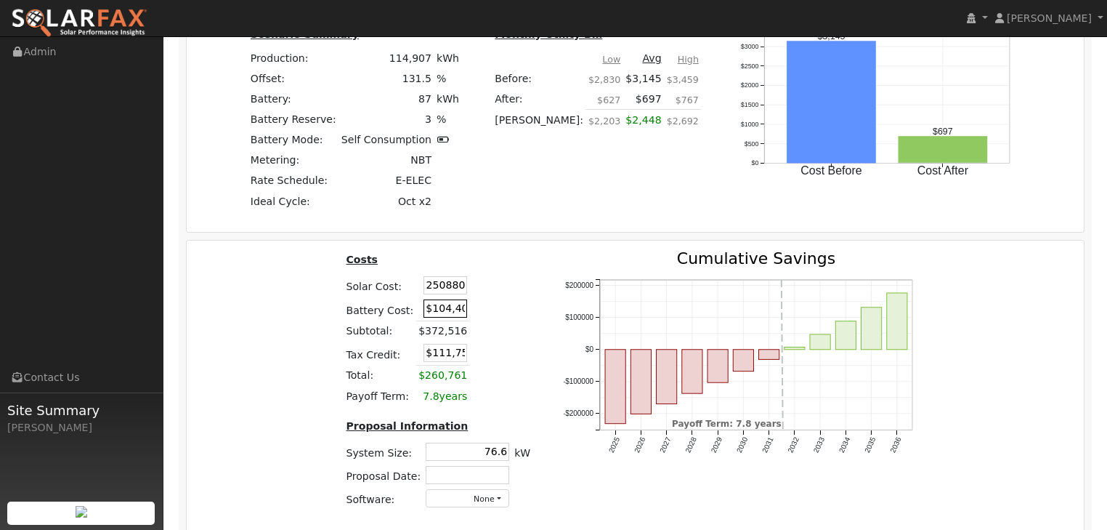
type input "$106,584"
drag, startPoint x: 422, startPoint y: 308, endPoint x: 634, endPoint y: 310, distance: 211.5
click at [634, 310] on div "Costs Solar Cost: $250,880 Battery Cost: $104,400 Subtotal: $355,280 Tax Credit…" at bounding box center [636, 385] width 908 height 269
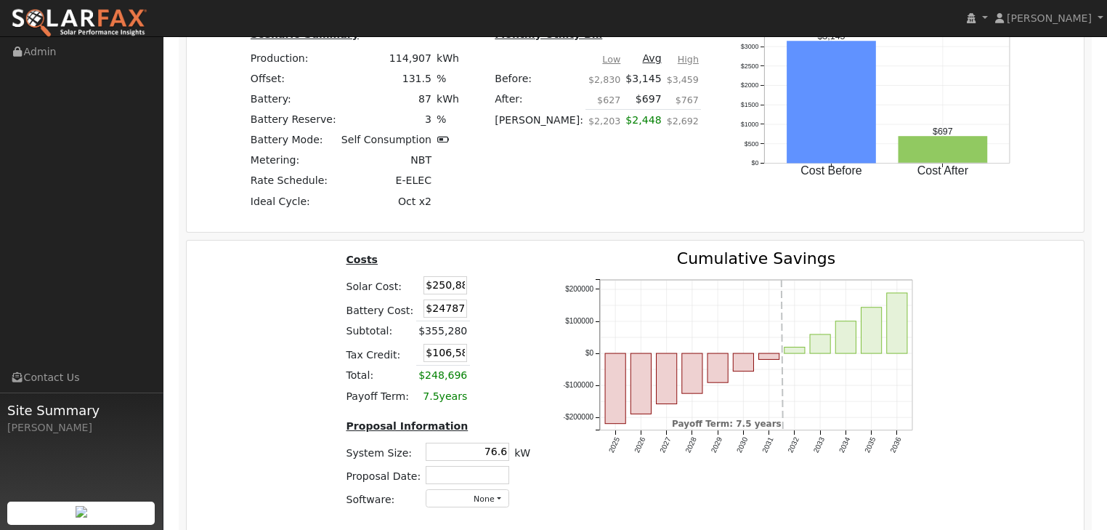
type input "$247,870"
type input "$149,625"
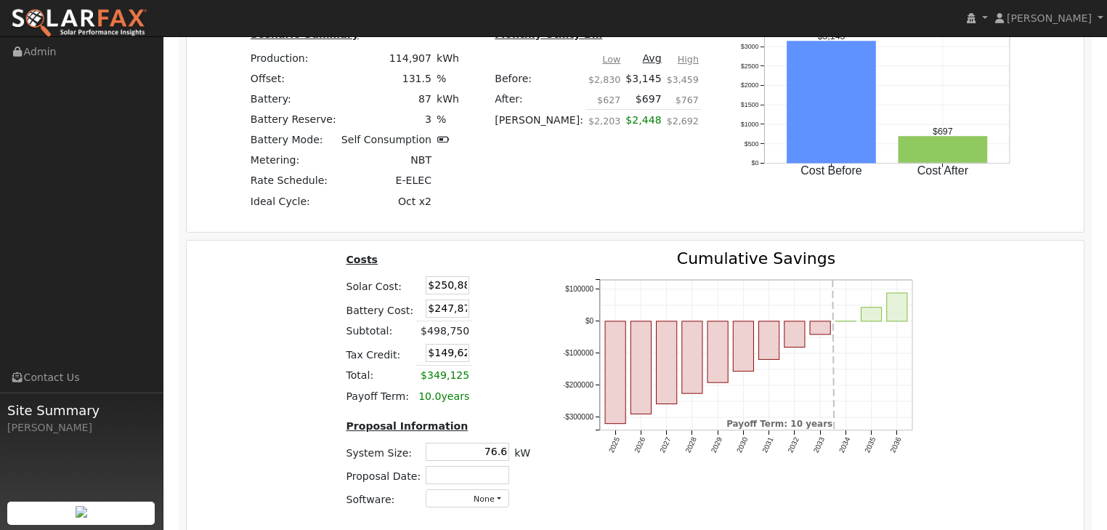
click at [297, 388] on div "Costs Solar Cost: $250,880 Battery Cost: $247,870 Subtotal: $498,750 Tax Credit…" at bounding box center [636, 385] width 908 height 269
click at [459, 478] on input "text" at bounding box center [468, 475] width 84 height 18
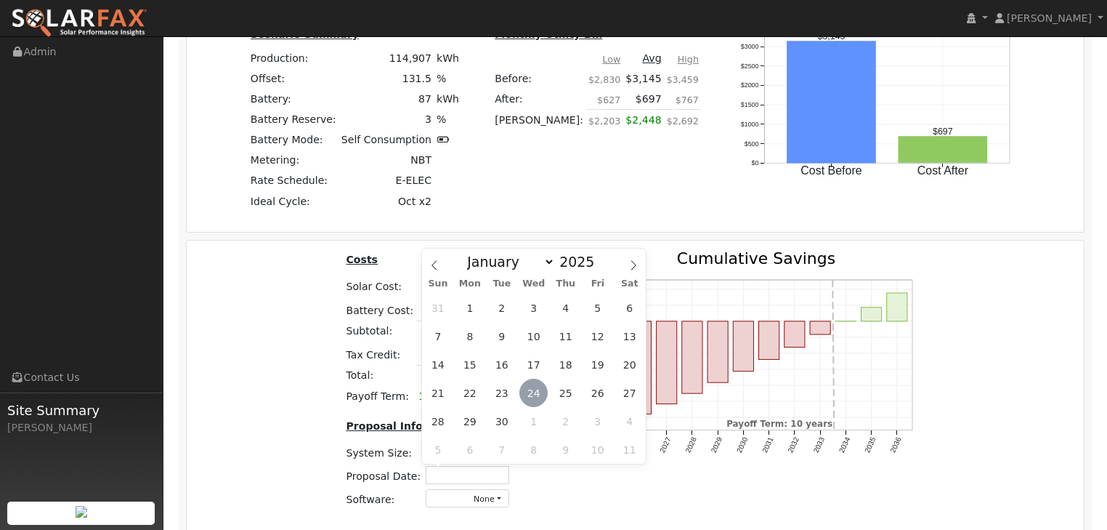
click at [535, 386] on span "24" at bounding box center [534, 393] width 28 height 28
type input "[DATE]"
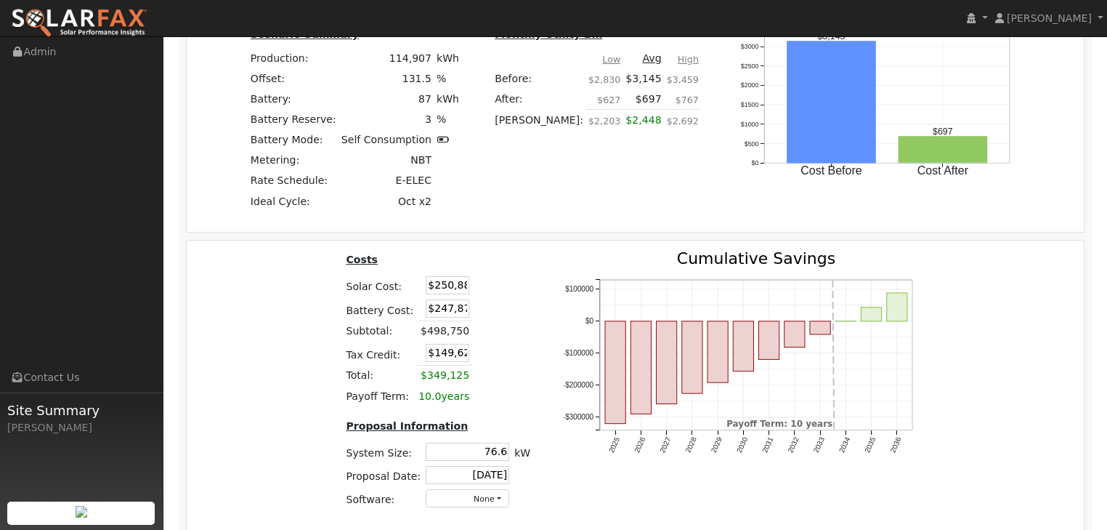
click at [235, 447] on div "Costs Solar Cost: $250,880 Battery Cost: $247,870 Subtotal: $498,750 Tax Credit…" at bounding box center [636, 385] width 908 height 269
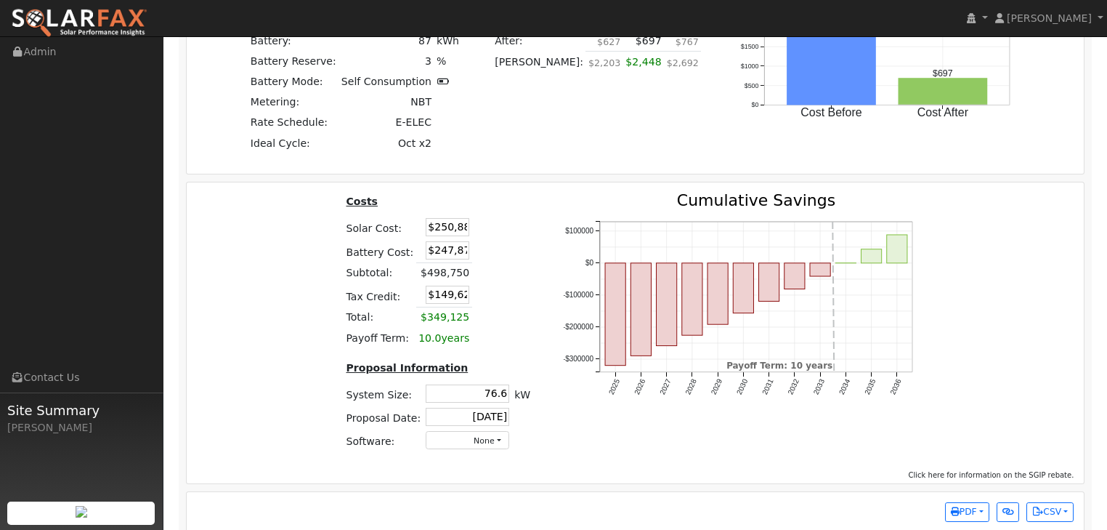
scroll to position [1802, 0]
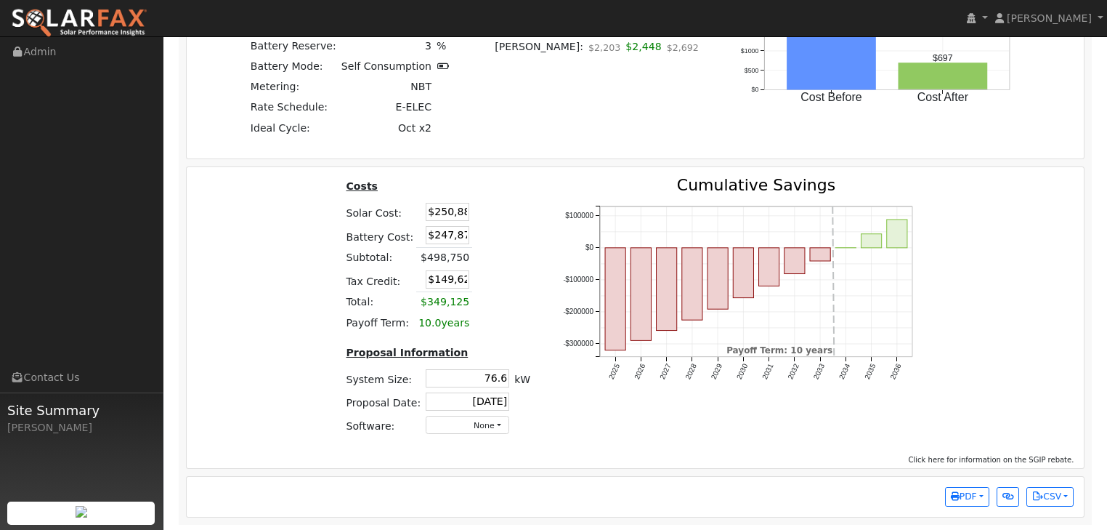
drag, startPoint x: 482, startPoint y: 376, endPoint x: 558, endPoint y: 372, distance: 75.7
click at [558, 372] on div "Costs Solar Cost: $250,880 Battery Cost: $247,870 Subtotal: $498,750 Tax Credit…" at bounding box center [636, 311] width 908 height 269
type input "71.7"
click at [234, 417] on div "Costs Solar Cost: $250,880 Battery Cost: $247,870 Subtotal: $498,750 Tax Credit…" at bounding box center [636, 311] width 908 height 269
click at [1042, 494] on icon "button" at bounding box center [1038, 496] width 11 height 9
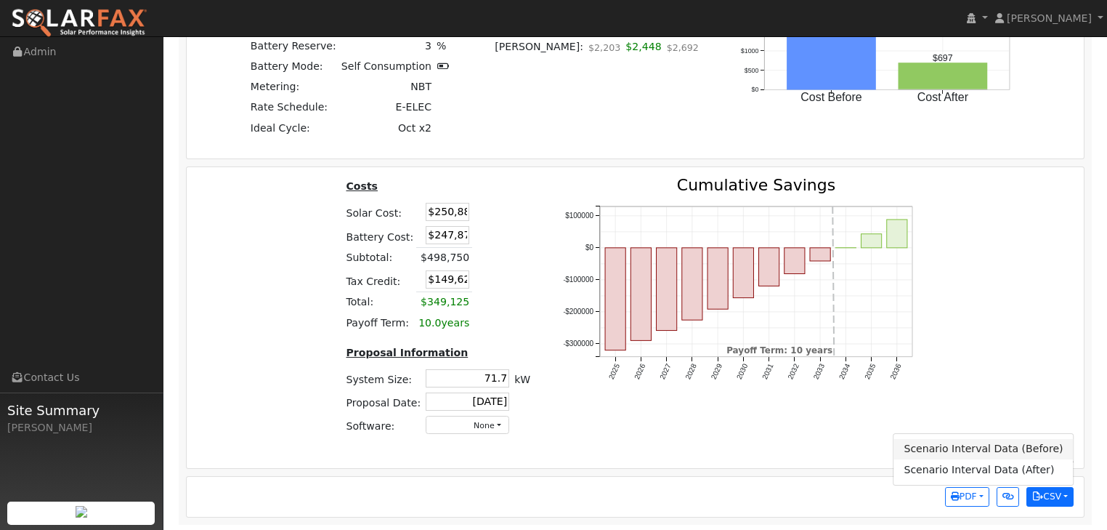
click at [953, 444] on link "Scenario Interval Data (Before)" at bounding box center [983, 449] width 179 height 20
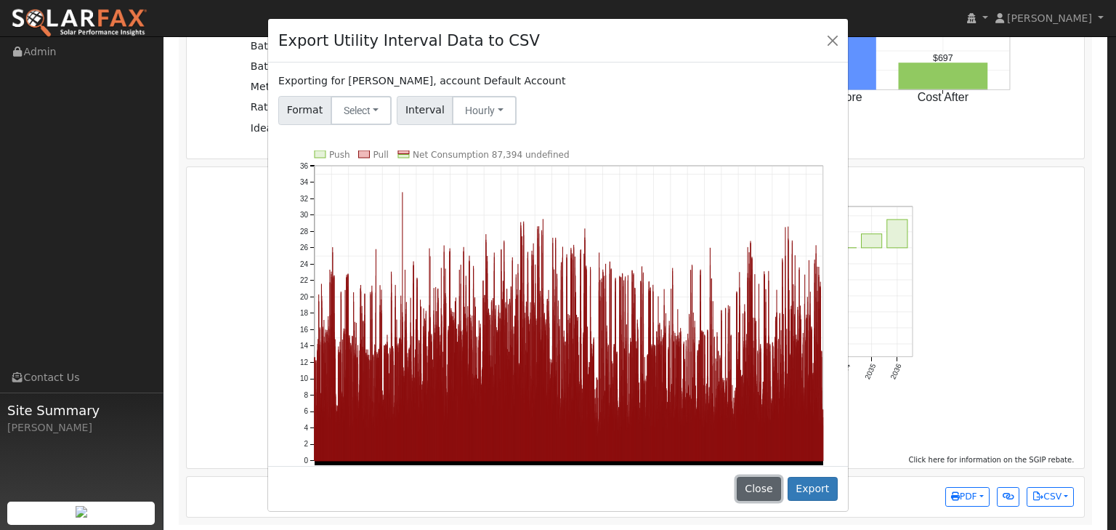
click at [770, 487] on button "Close" at bounding box center [759, 489] width 44 height 25
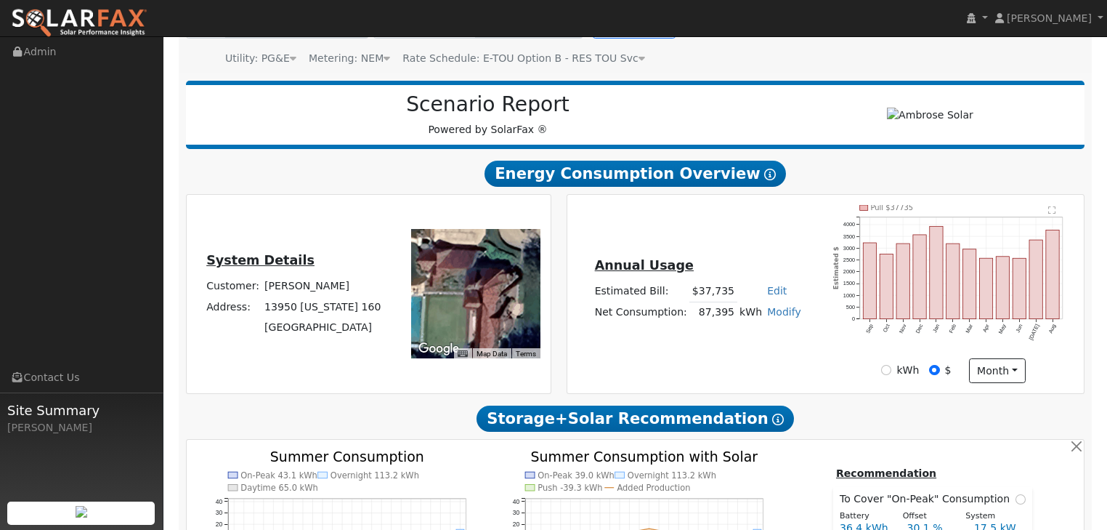
scroll to position [0, 0]
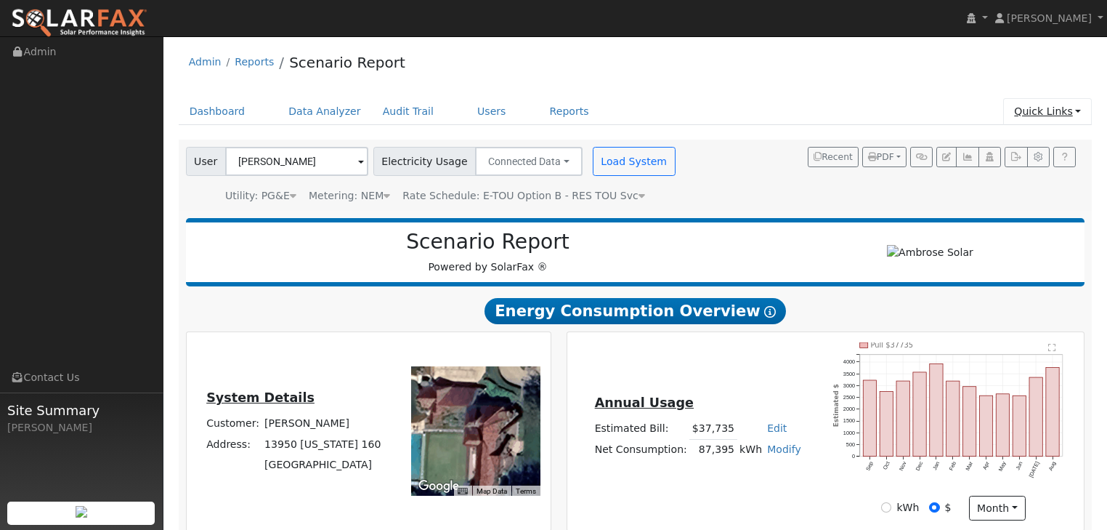
click at [1081, 110] on link "Quick Links" at bounding box center [1047, 111] width 89 height 27
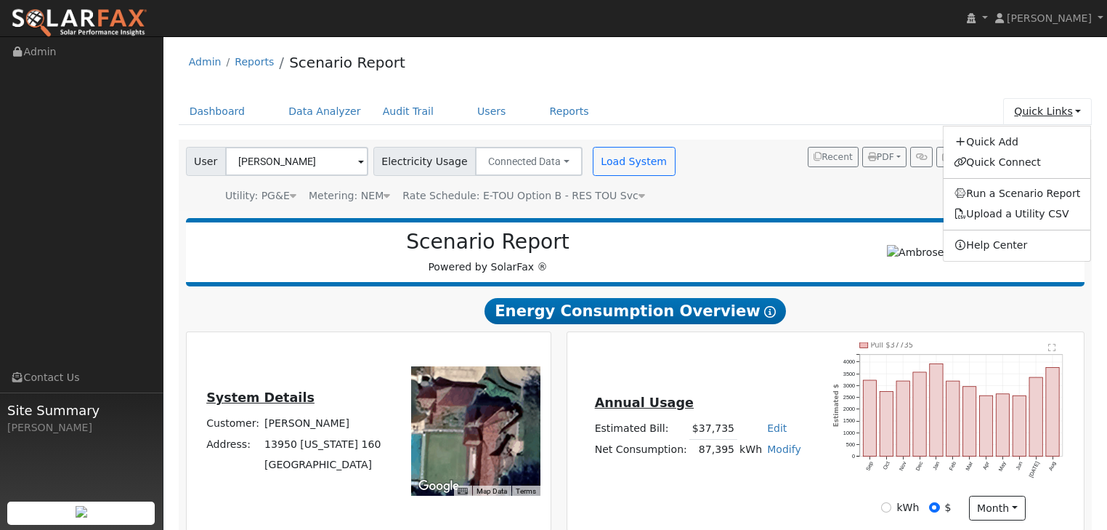
click at [1081, 110] on link "Quick Links" at bounding box center [1047, 111] width 89 height 27
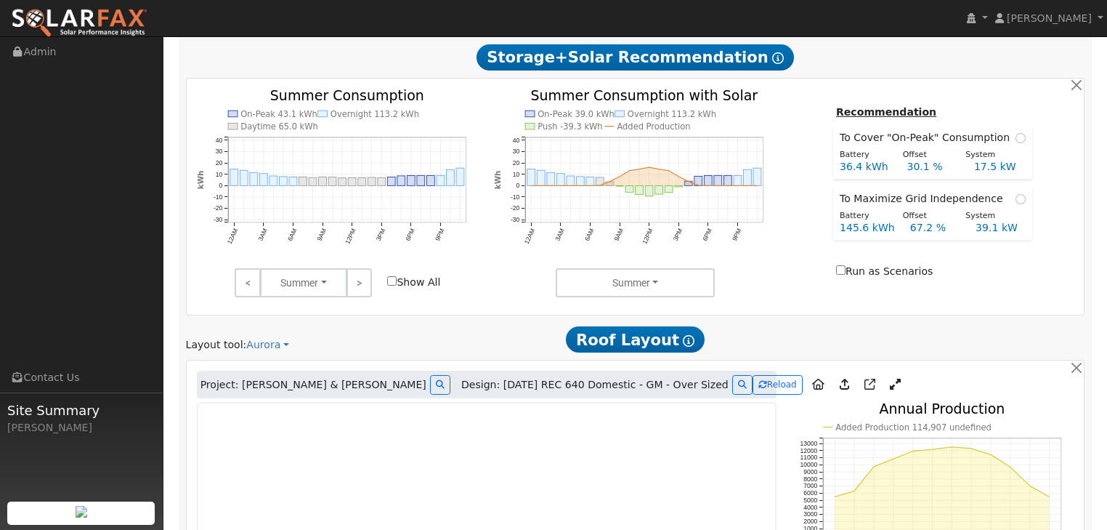
scroll to position [581, 0]
